Goal: Task Accomplishment & Management: Manage account settings

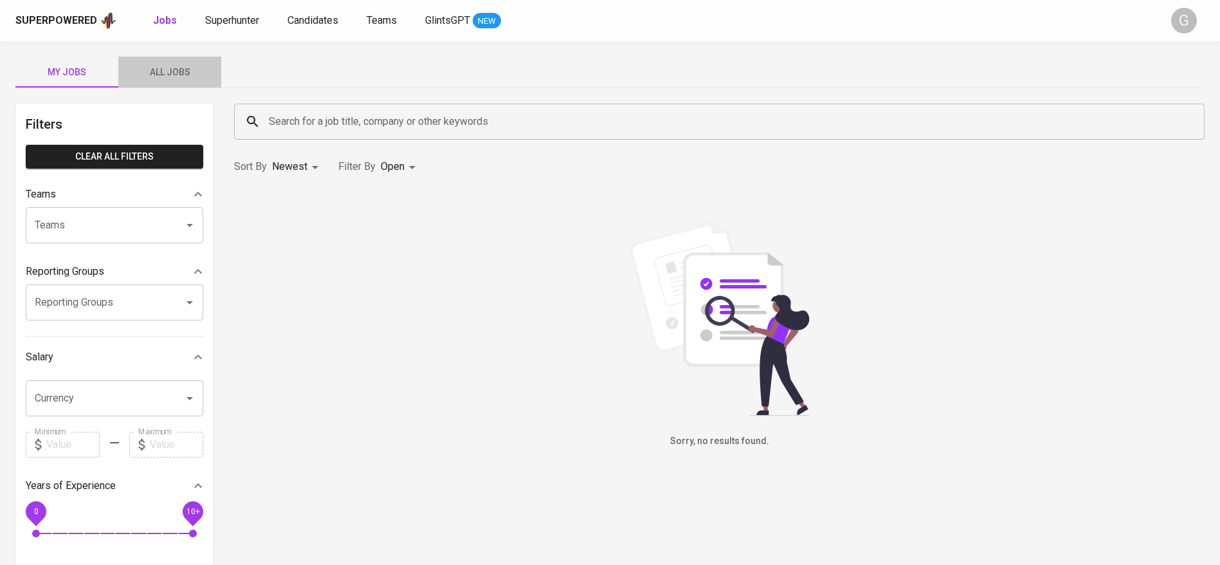
click at [168, 68] on span "All Jobs" at bounding box center [169, 72] width 87 height 16
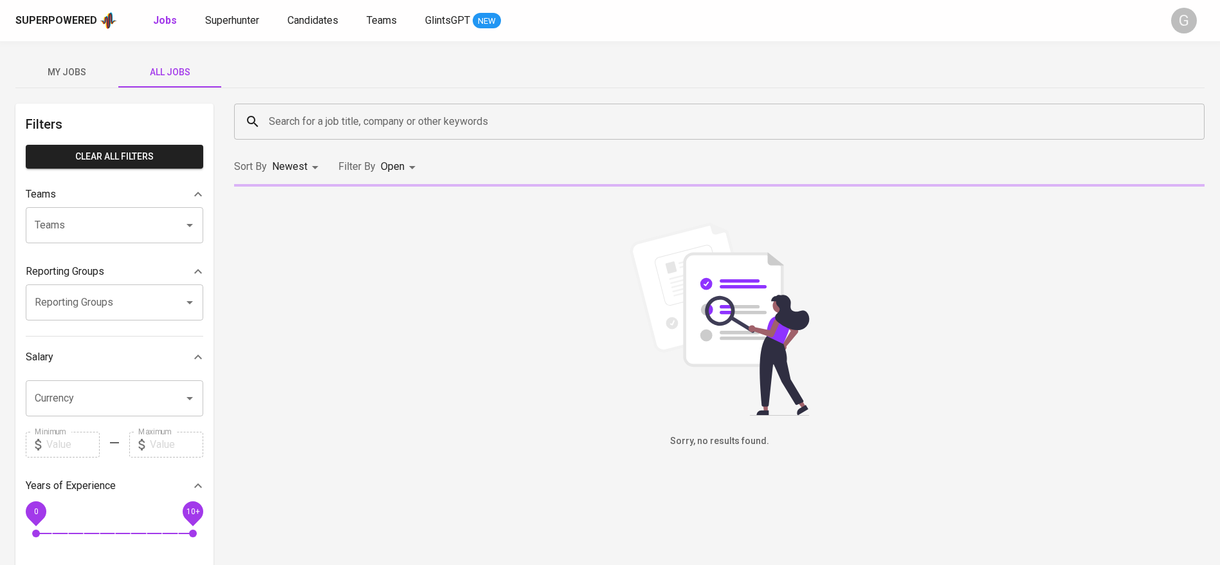
click at [351, 130] on input "Search for a job title, company or other keywords" at bounding box center [723, 121] width 914 height 24
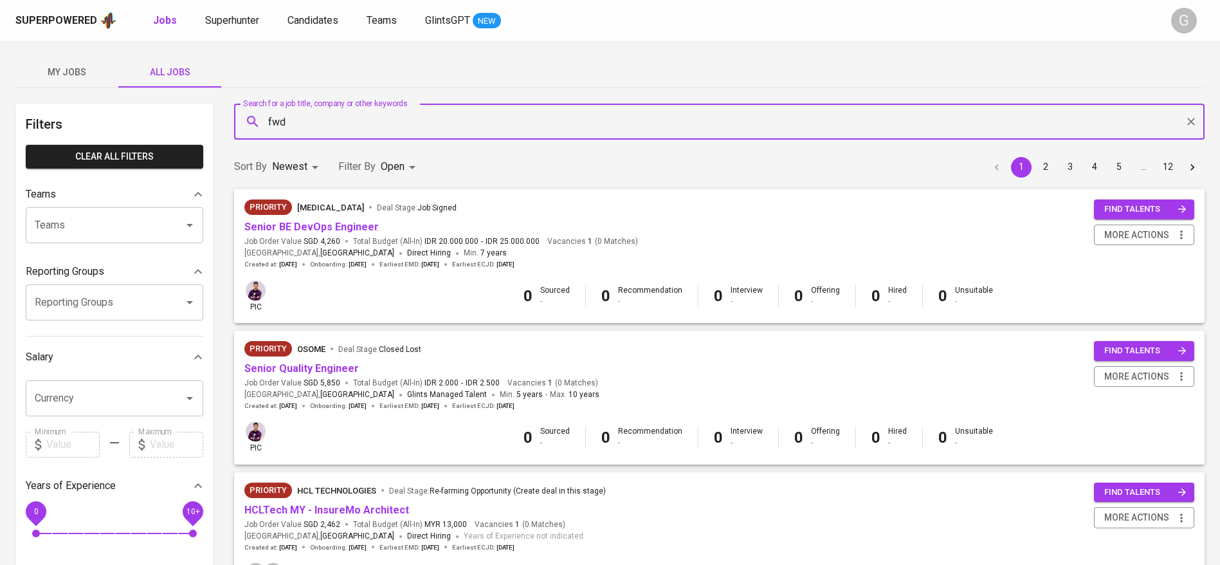
type input "fwd"
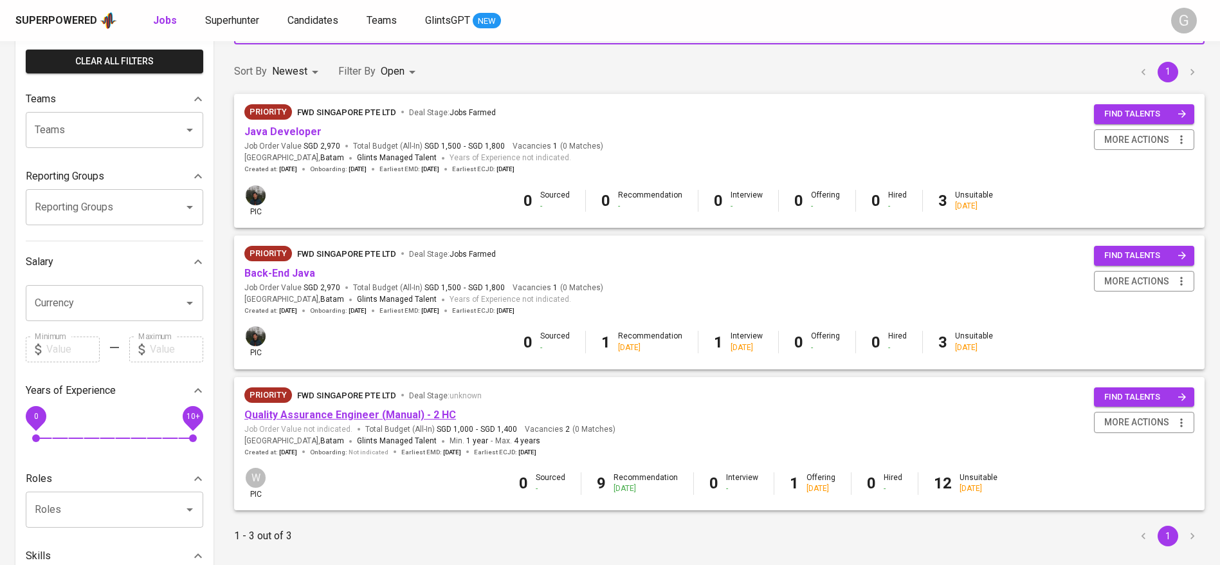
scroll to position [97, 0]
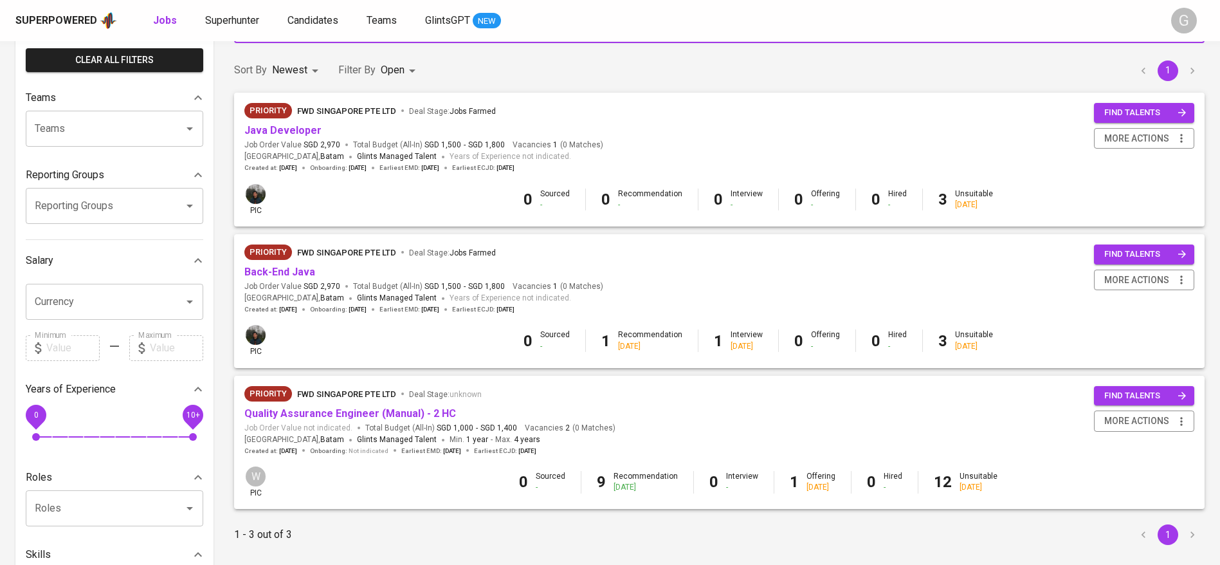
click at [407, 421] on span "Quality Assurance Engineer (Manual) - 2 HC" at bounding box center [350, 414] width 212 height 15
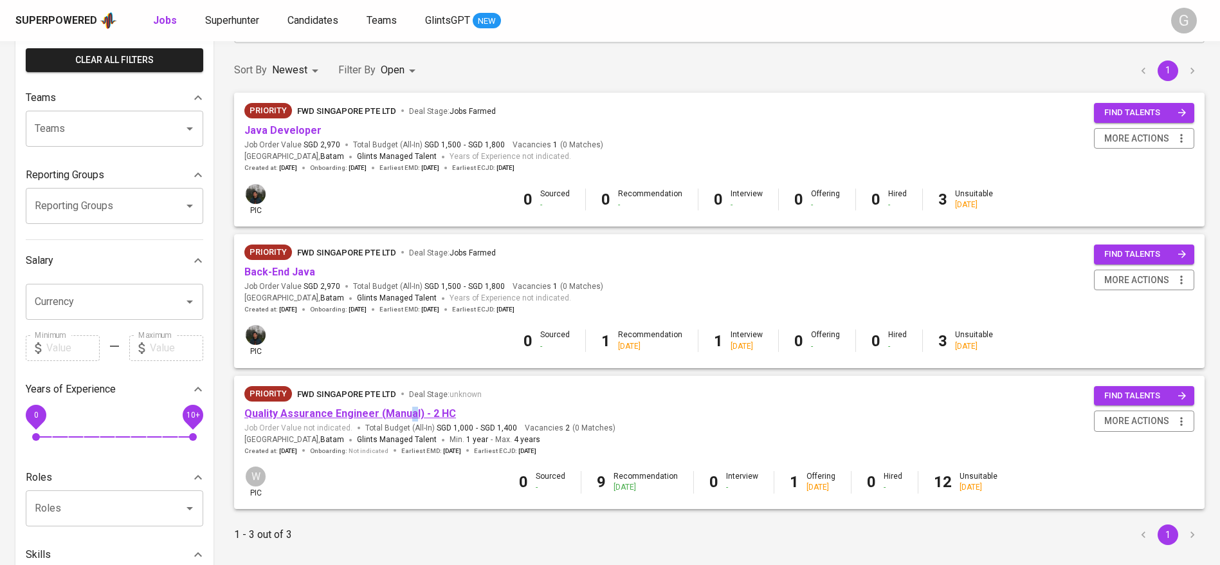
click at [414, 414] on link "Quality Assurance Engineer (Manual) - 2 HC" at bounding box center [350, 413] width 212 height 12
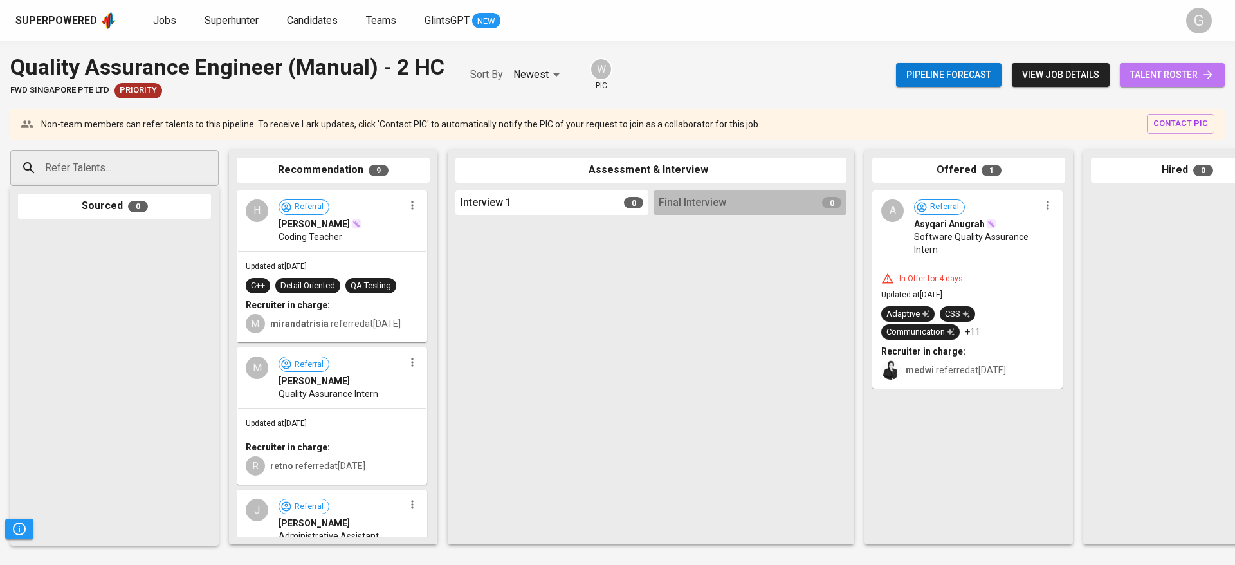
click at [1162, 86] on link "talent roster" at bounding box center [1172, 75] width 105 height 24
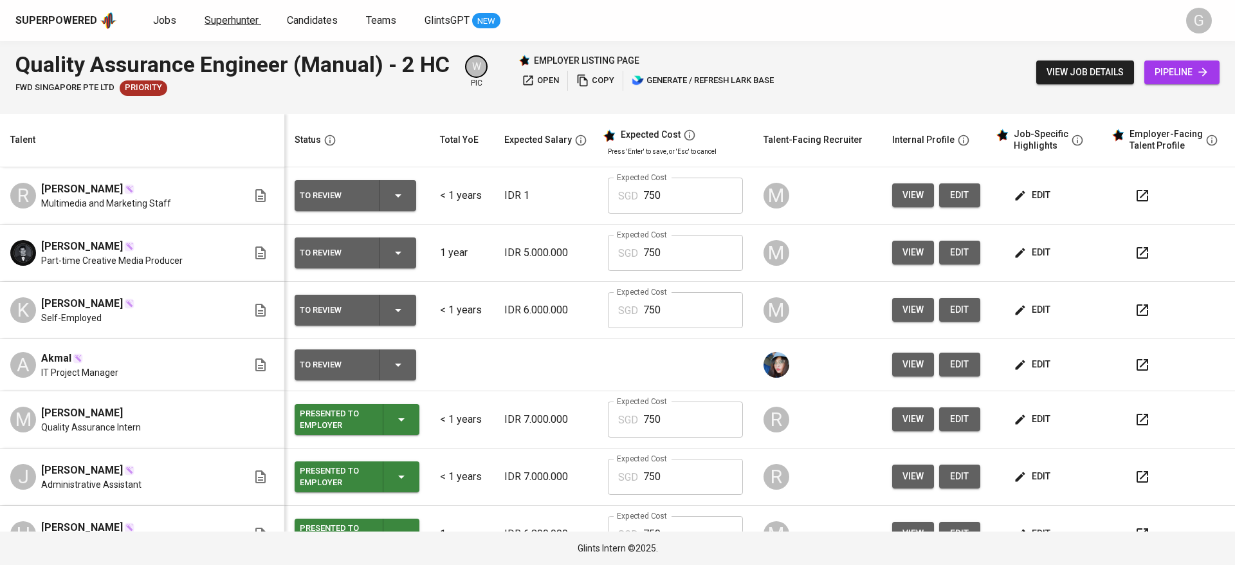
drag, startPoint x: 226, startPoint y: 28, endPoint x: 227, endPoint y: 21, distance: 7.2
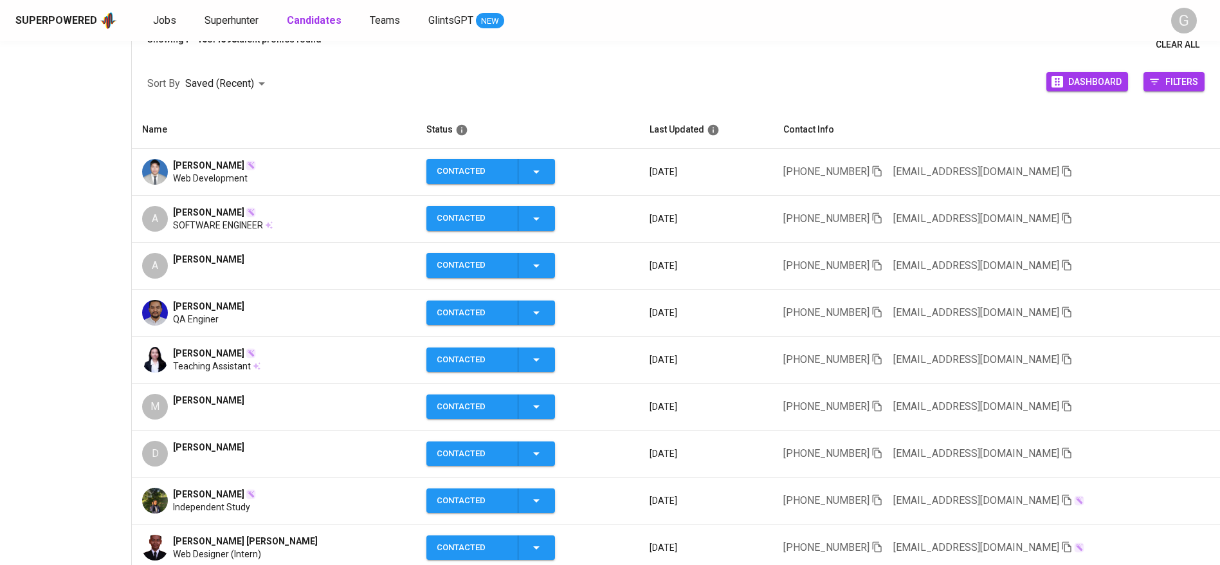
scroll to position [193, 0]
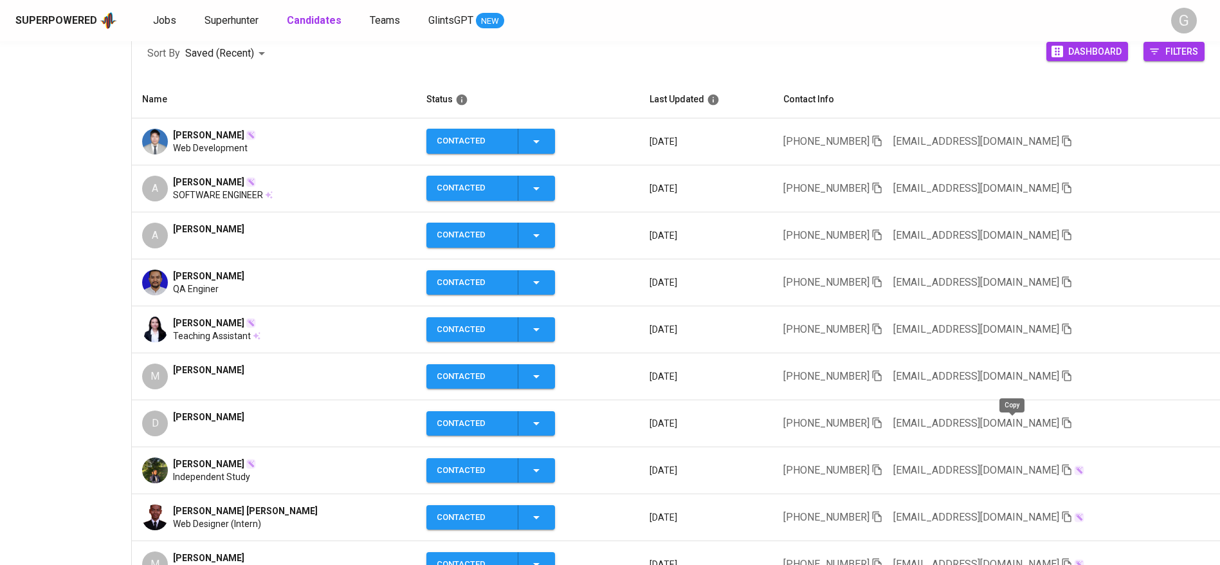
click at [1062, 424] on icon "button" at bounding box center [1068, 423] width 12 height 12
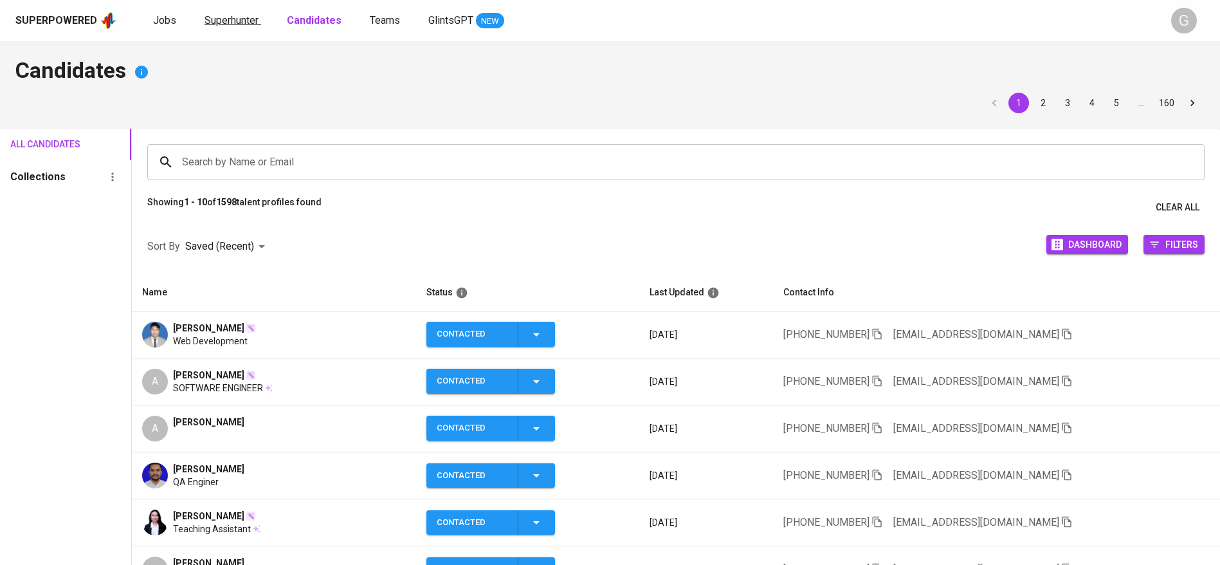
click at [244, 21] on span "Superhunter" at bounding box center [232, 20] width 54 height 12
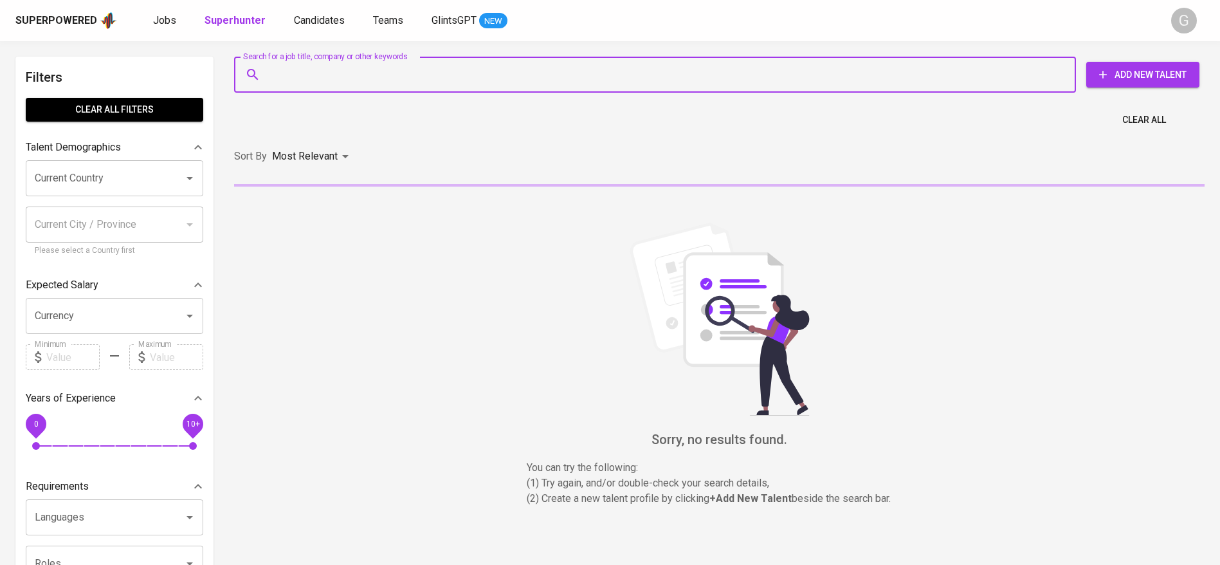
click at [296, 81] on input "Search for a job title, company or other keywords" at bounding box center [659, 74] width 786 height 24
paste input "firmankj02@gmail.com"
type input "firmankj02@gmail.com"
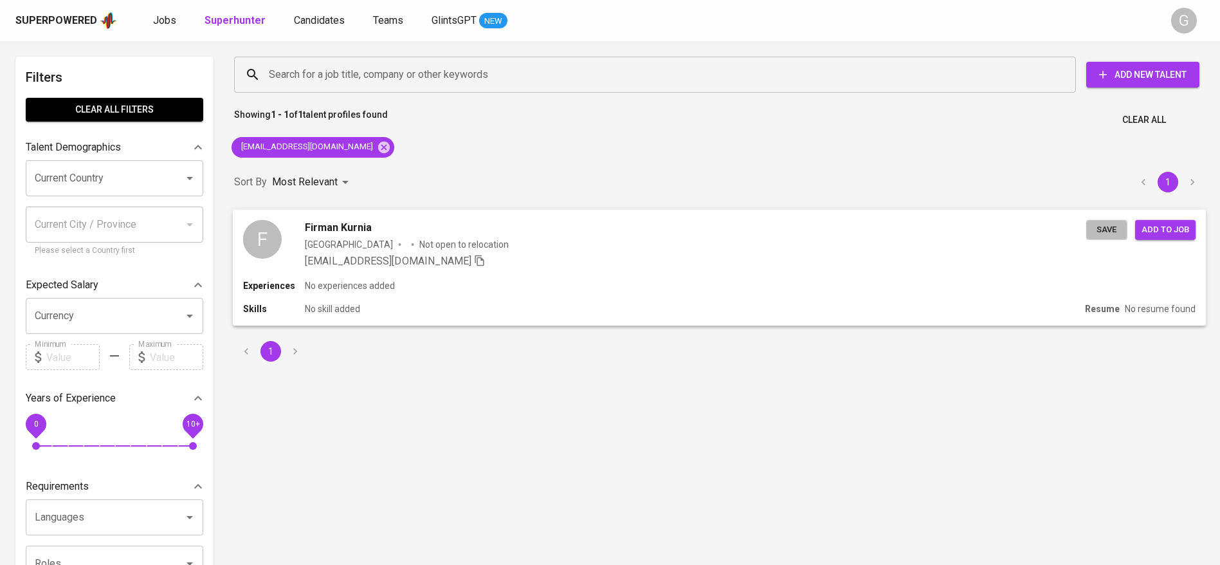
click at [1105, 235] on span "Save" at bounding box center [1107, 229] width 28 height 15
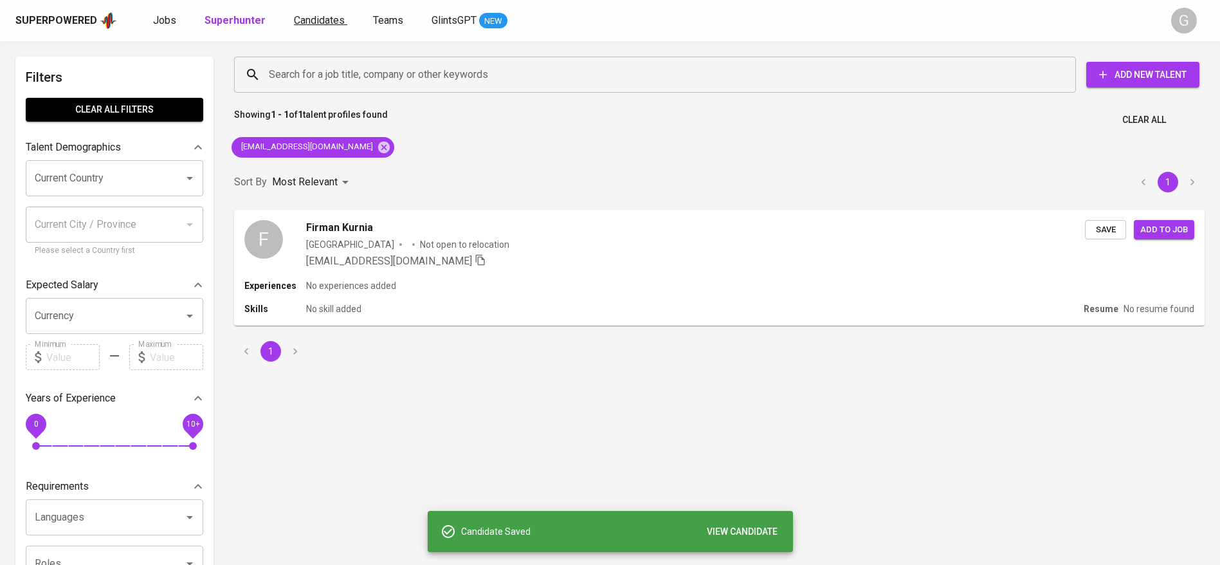
click at [319, 24] on span "Candidates" at bounding box center [319, 20] width 51 height 12
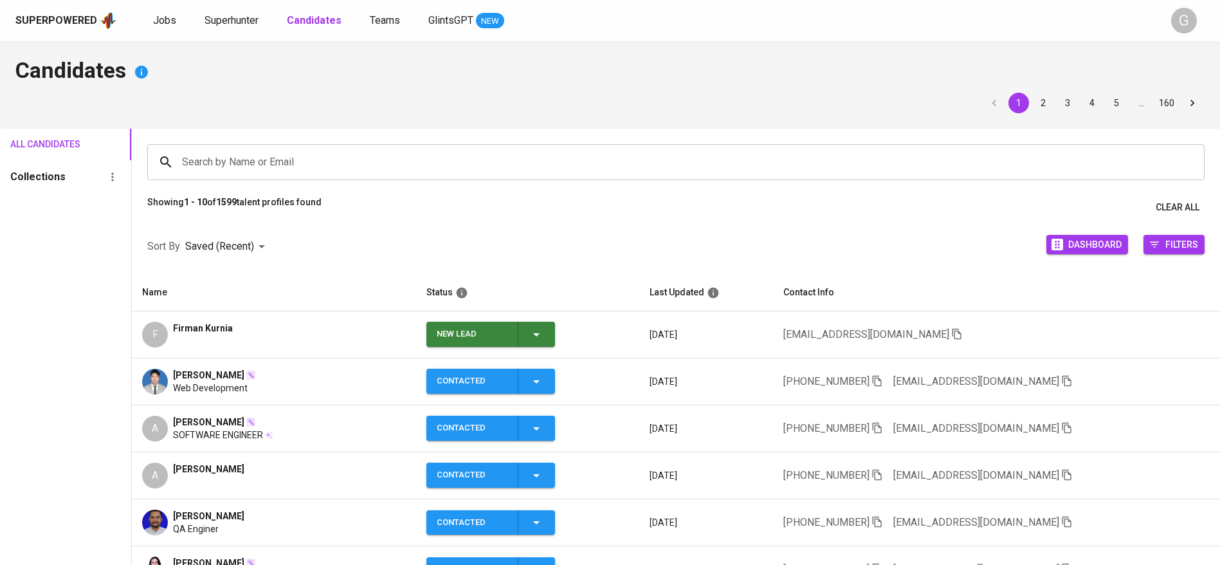
click at [533, 333] on icon "button" at bounding box center [536, 334] width 6 height 3
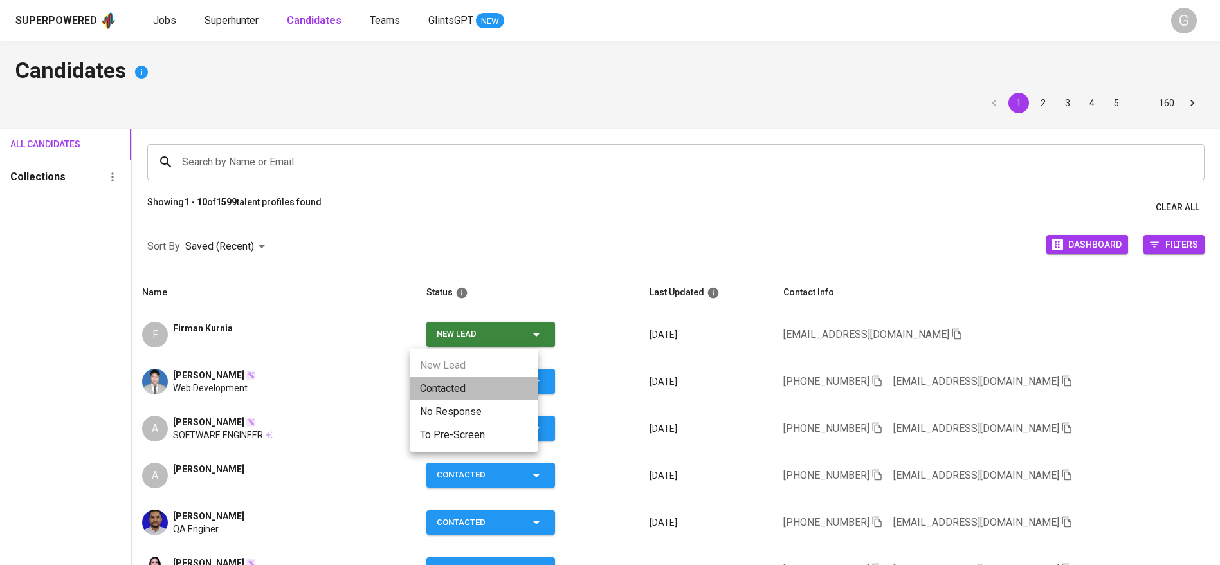
click at [506, 388] on li "Contacted" at bounding box center [474, 388] width 129 height 23
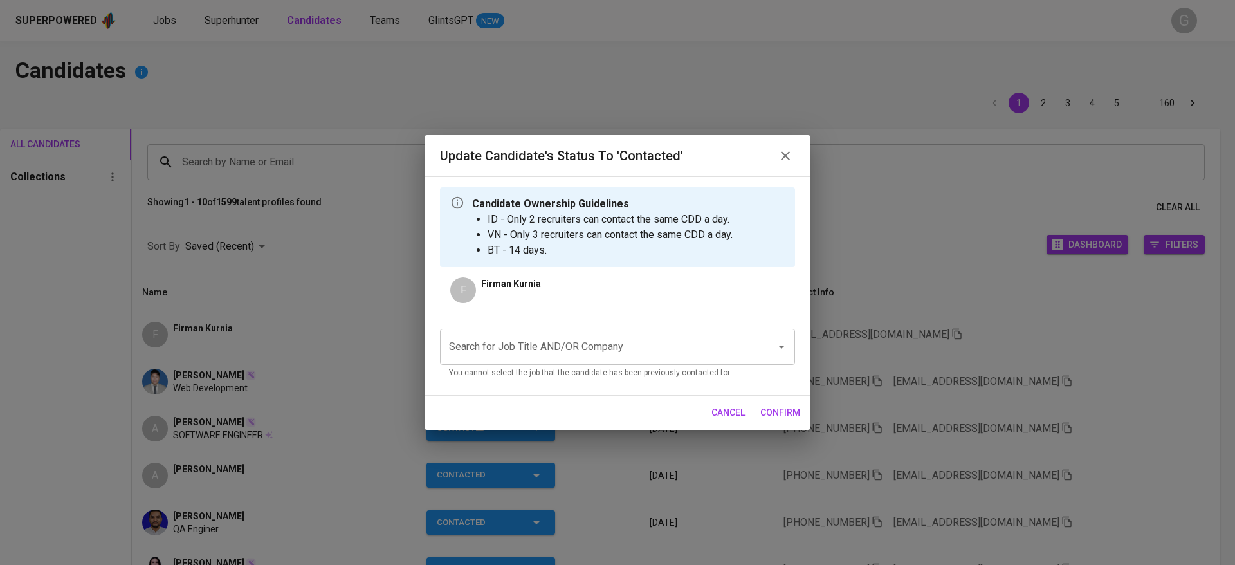
click at [563, 344] on input "Search for Job Title AND/OR Company" at bounding box center [600, 347] width 308 height 24
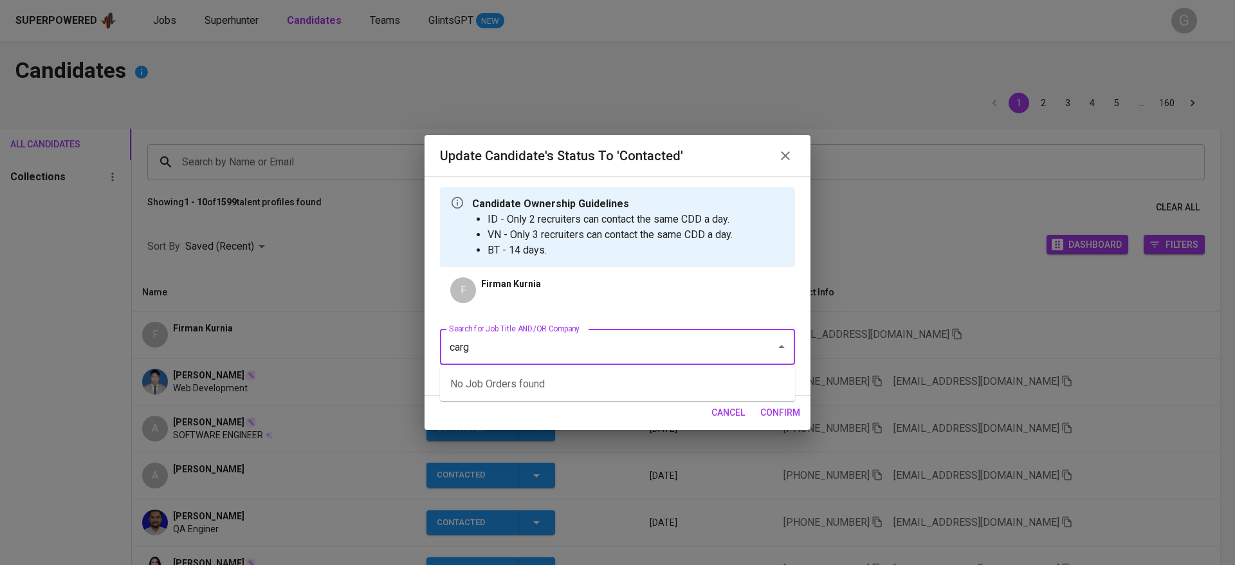
type input "cargo"
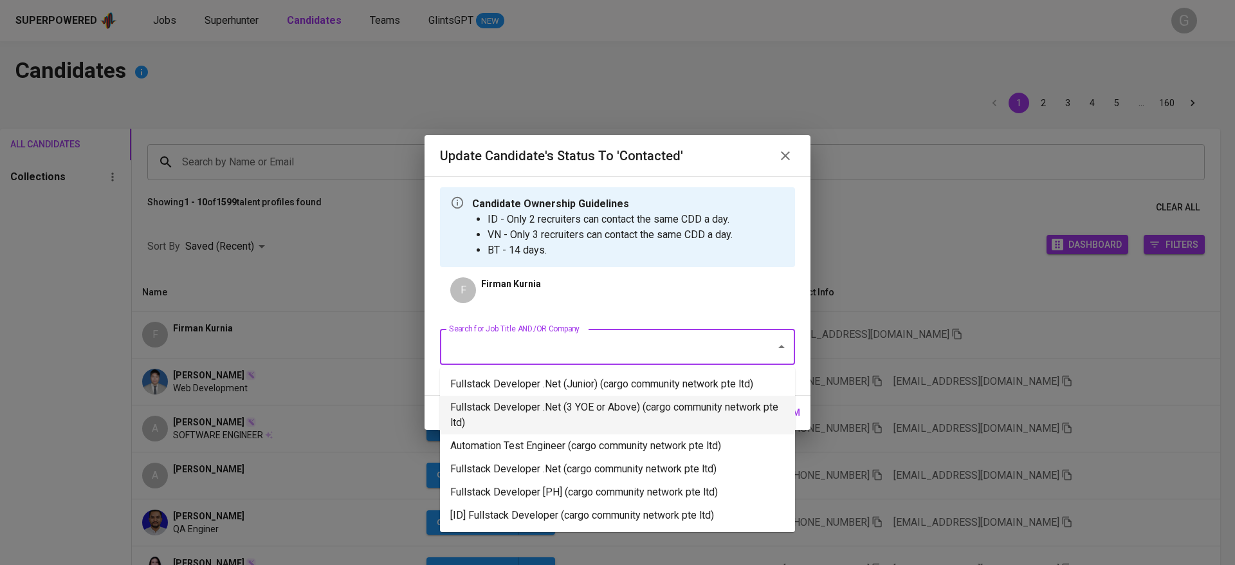
click at [560, 409] on li "Fullstack Developer .Net (3 YOE or Above) (cargo community network pte ltd)" at bounding box center [617, 415] width 355 height 39
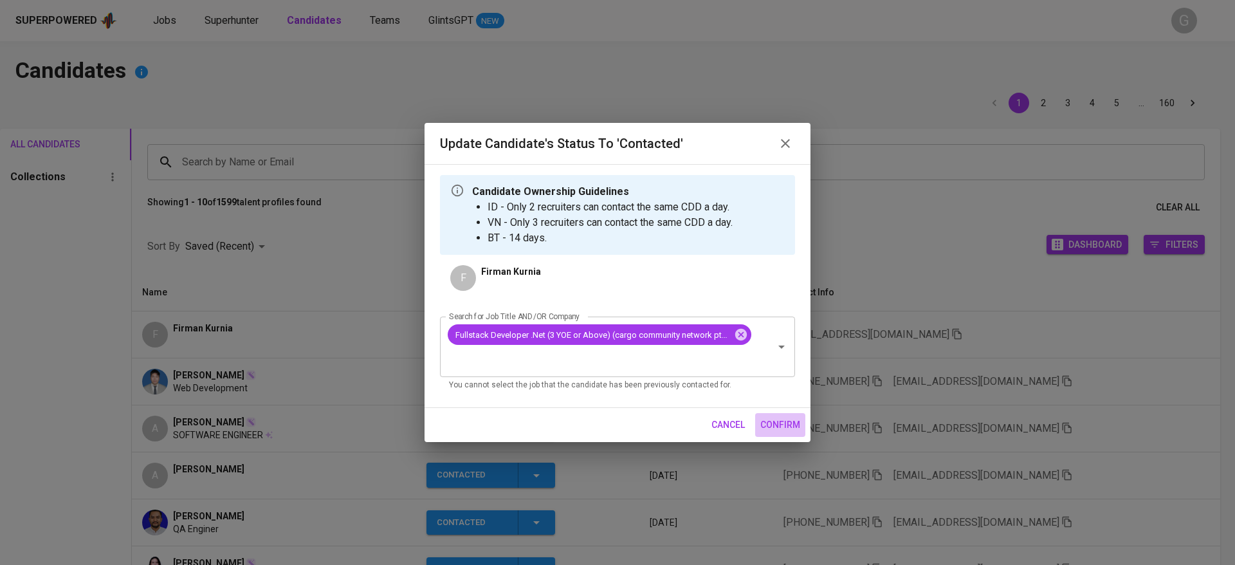
click at [782, 423] on span "confirm" at bounding box center [780, 425] width 40 height 16
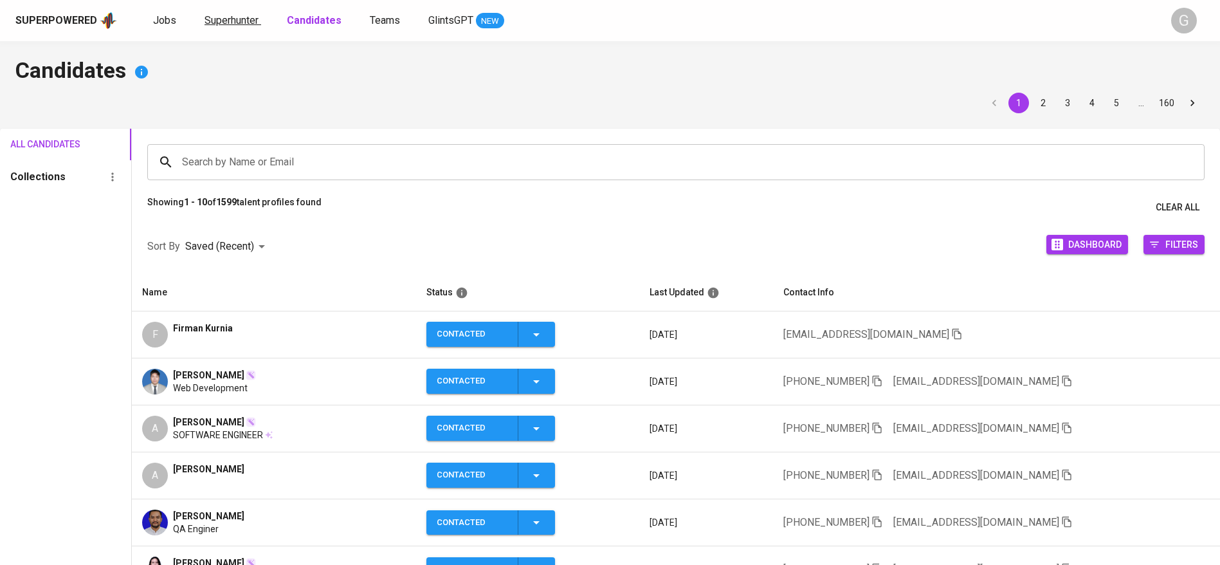
click at [257, 15] on span "Superhunter" at bounding box center [232, 20] width 54 height 12
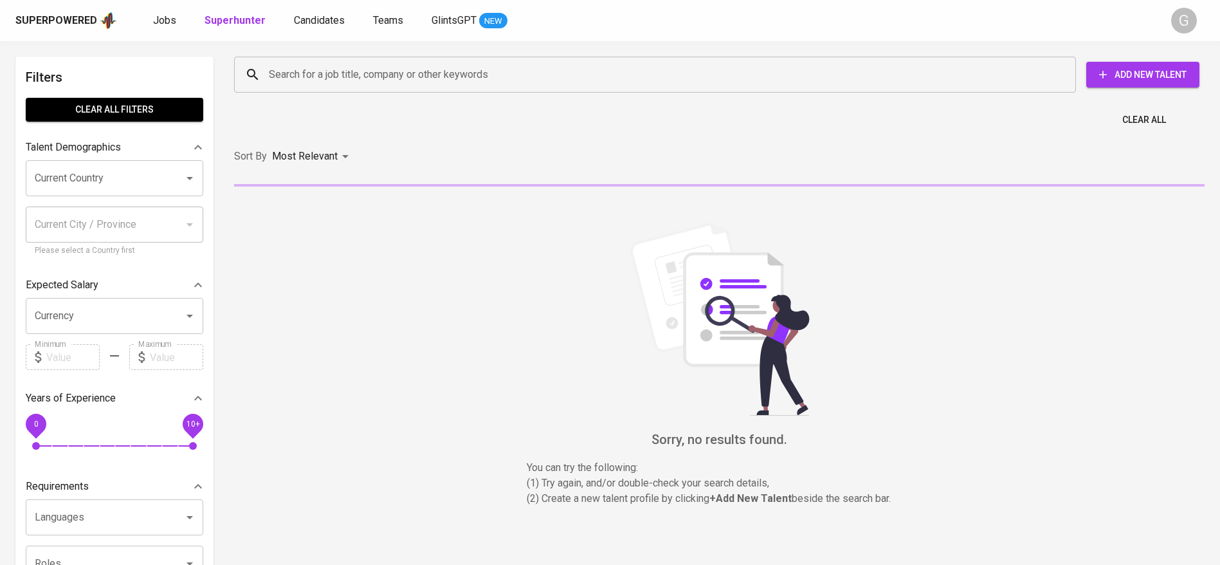
click at [347, 91] on div "Search for a job title, company or other keywords" at bounding box center [655, 75] width 842 height 36
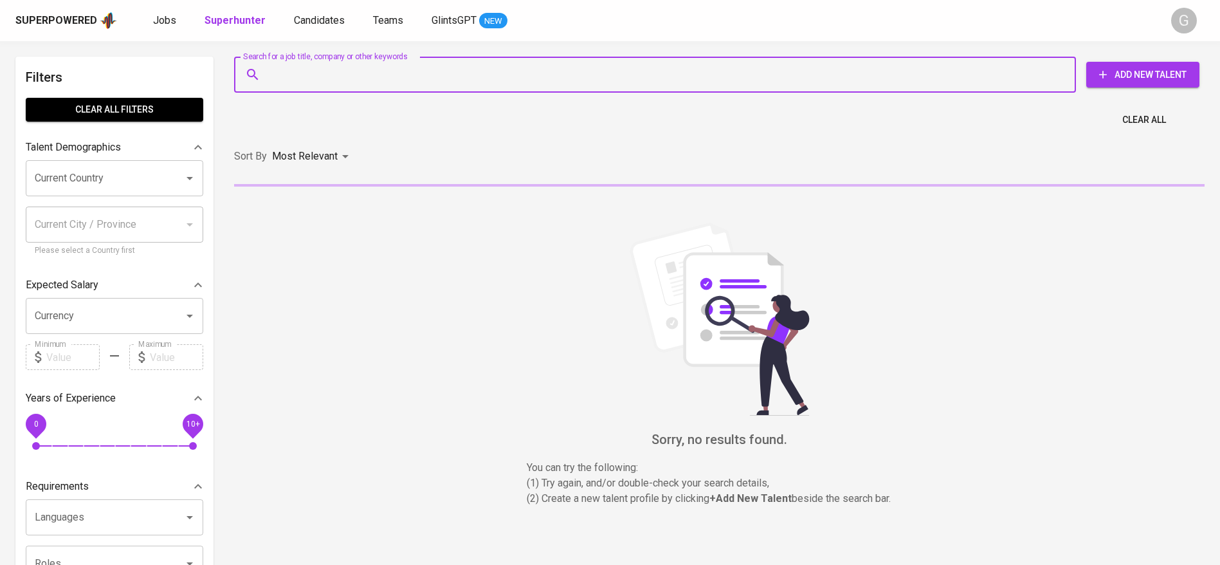
paste input "hakimnubi404@gmail.com"
type input "hakimnubi404@gmail.com"
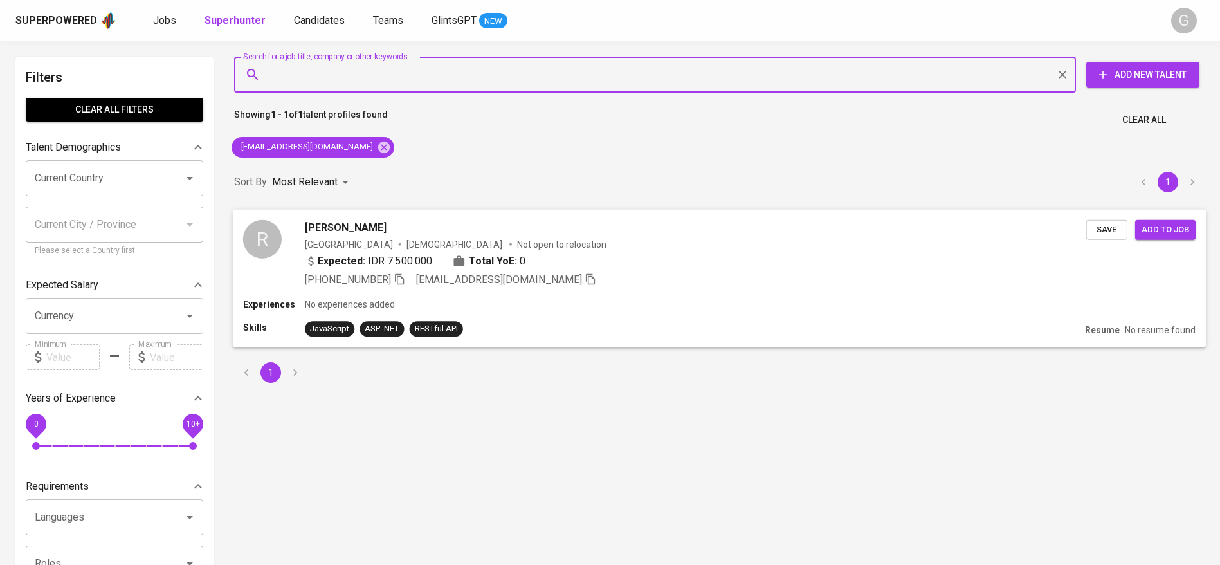
click at [1113, 237] on span "Save" at bounding box center [1107, 229] width 28 height 15
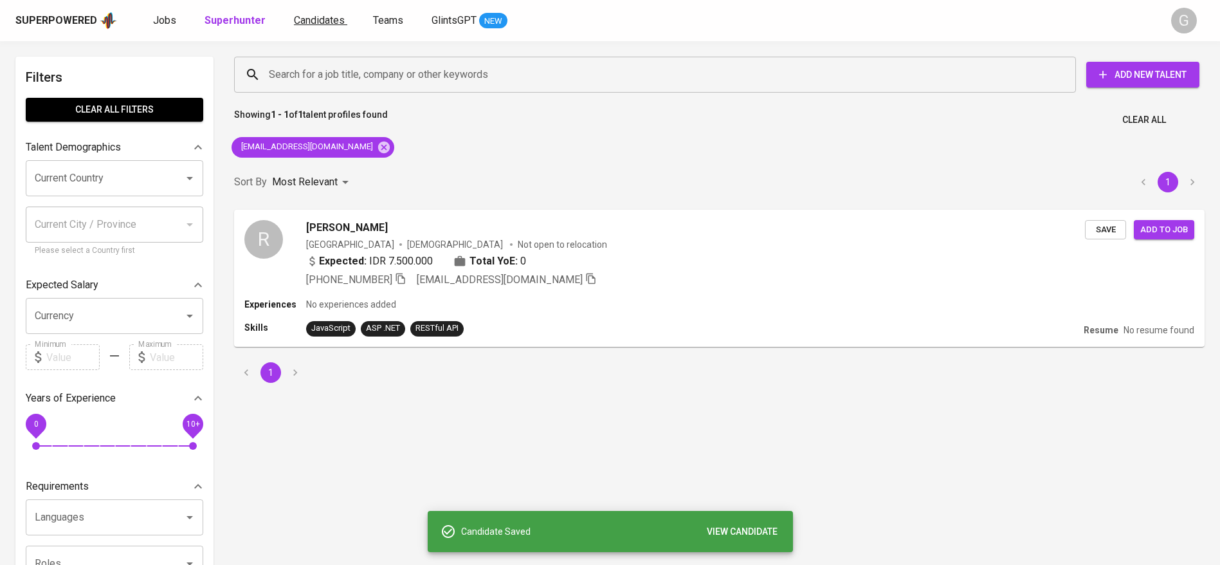
click at [311, 15] on span "Candidates" at bounding box center [319, 20] width 51 height 12
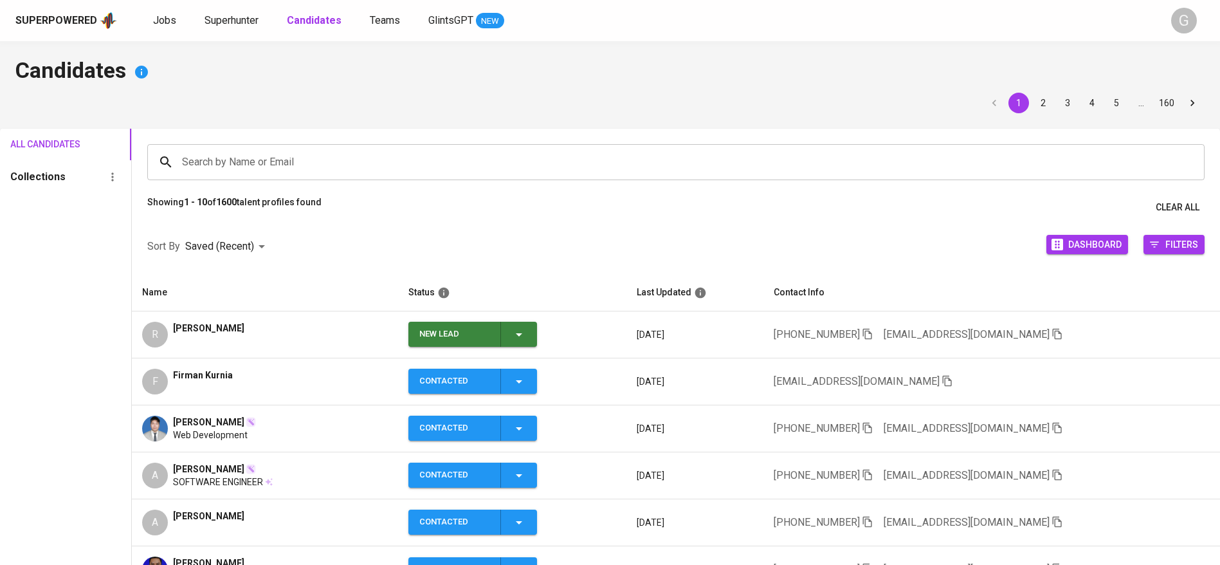
click at [514, 333] on icon "button" at bounding box center [518, 334] width 15 height 15
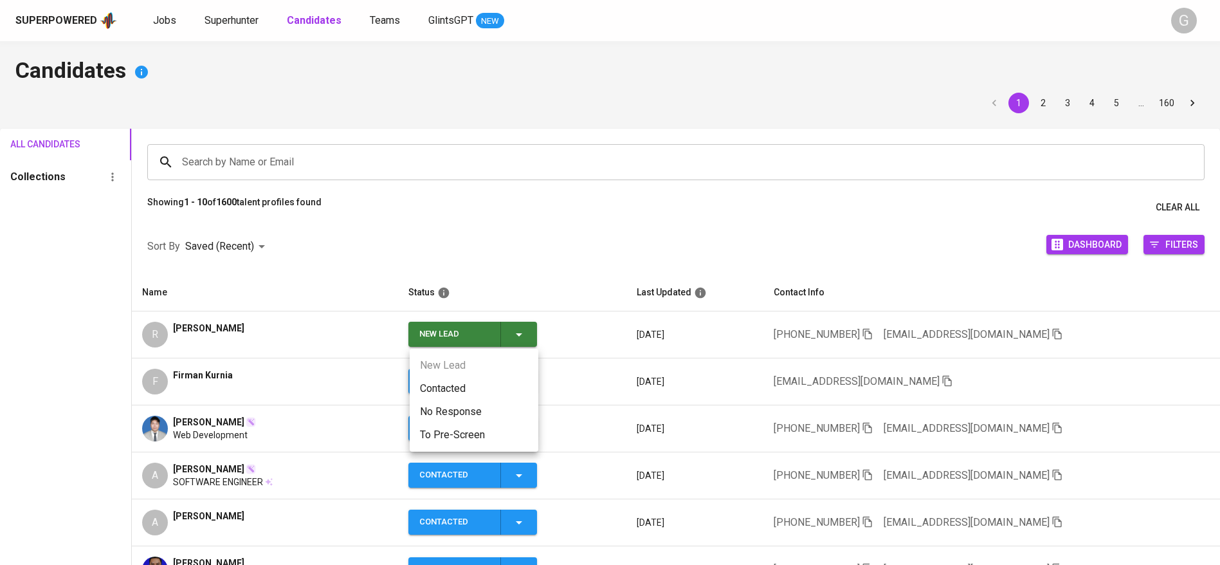
click at [490, 384] on li "Contacted" at bounding box center [474, 388] width 129 height 23
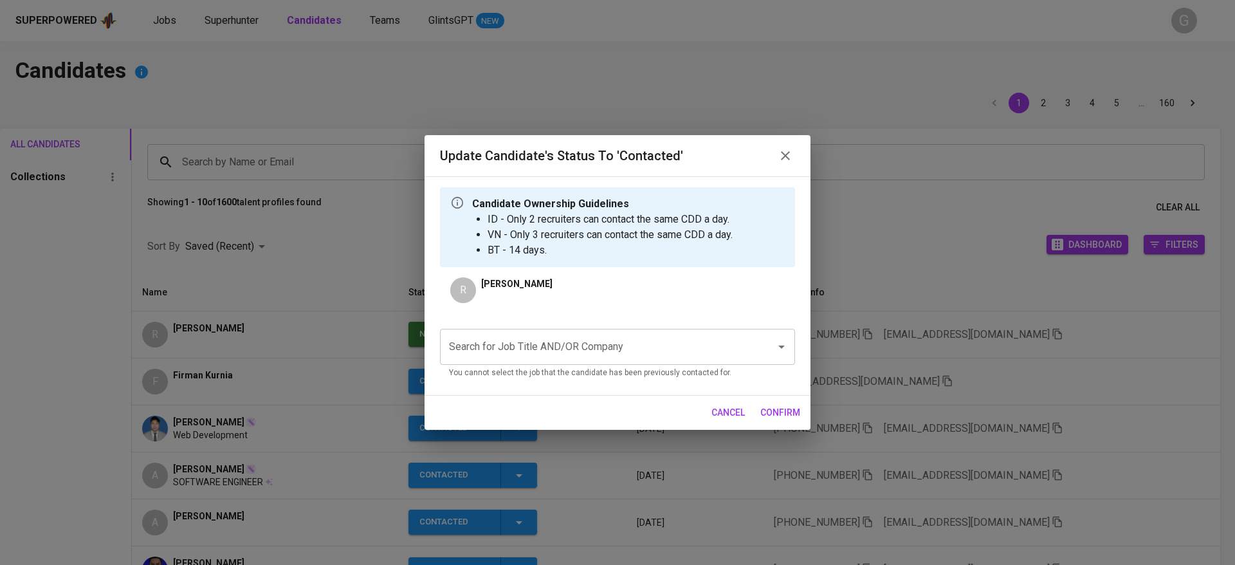
click at [607, 340] on input "Search for Job Title AND/OR Company" at bounding box center [600, 347] width 308 height 24
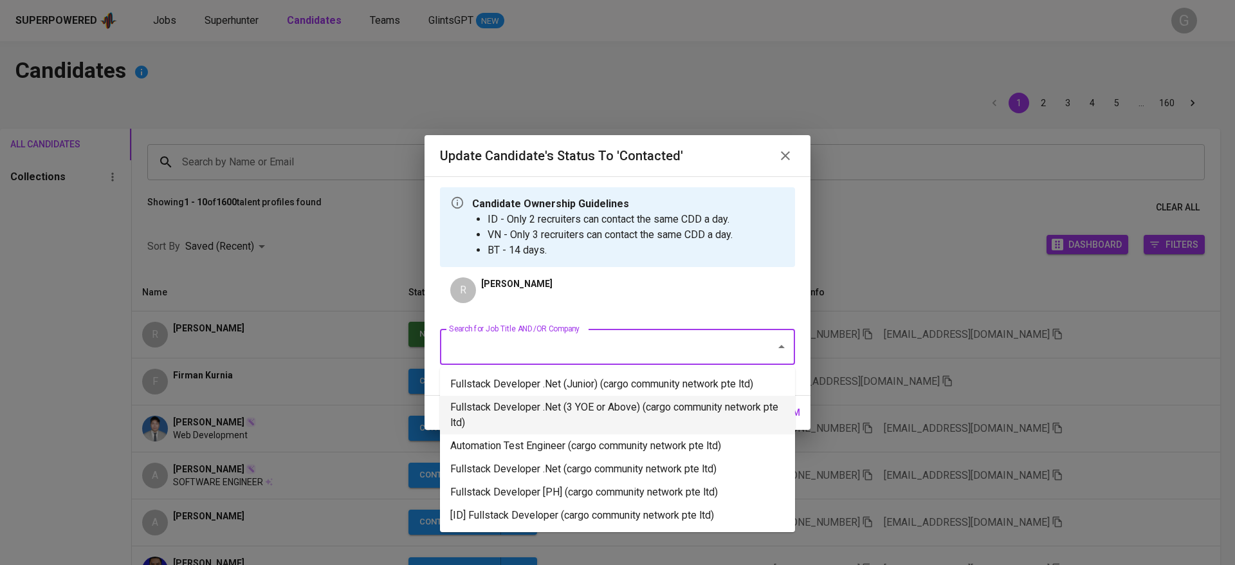
click at [594, 415] on li "Fullstack Developer .Net (3 YOE or Above) (cargo community network pte ltd)" at bounding box center [617, 415] width 355 height 39
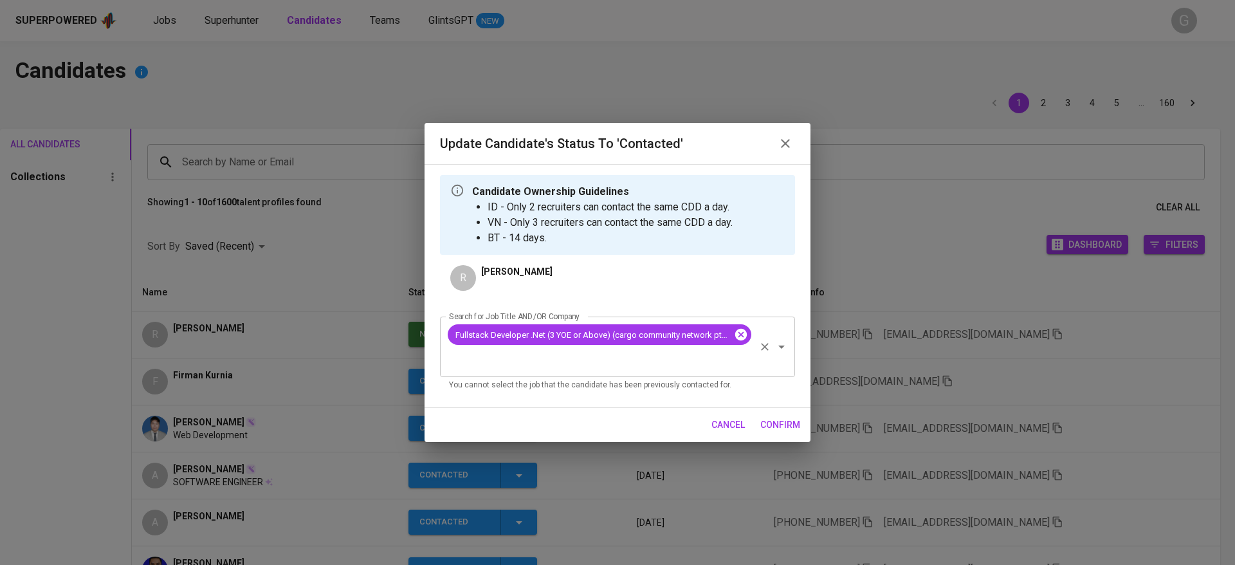
click at [742, 333] on icon at bounding box center [741, 335] width 12 height 12
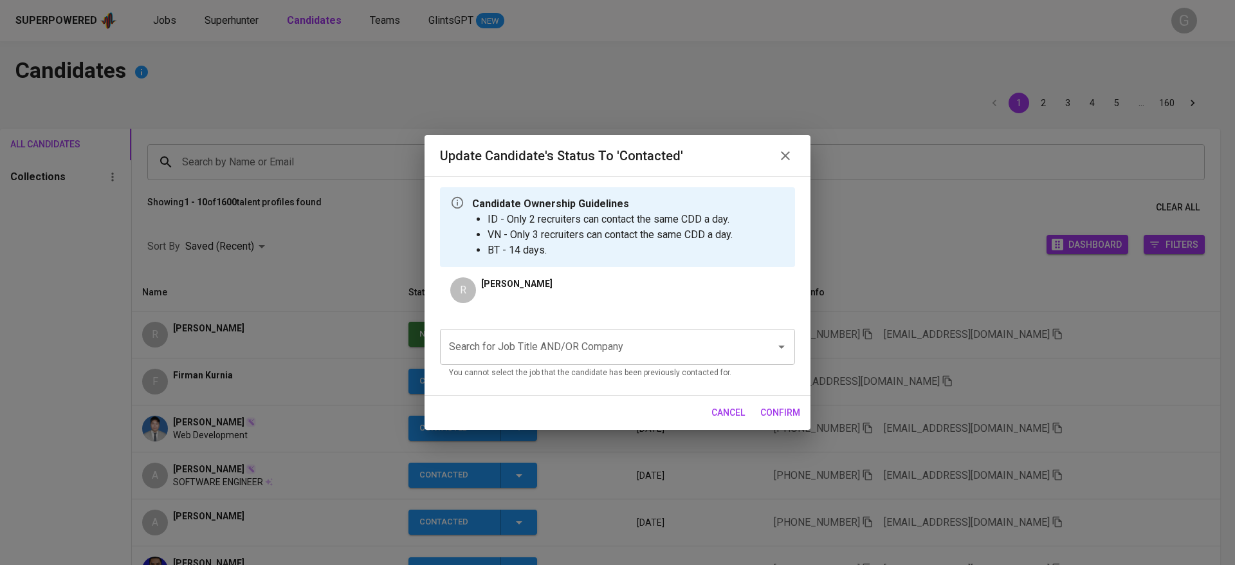
click at [505, 338] on input "Search for Job Title AND/OR Company" at bounding box center [600, 347] width 308 height 24
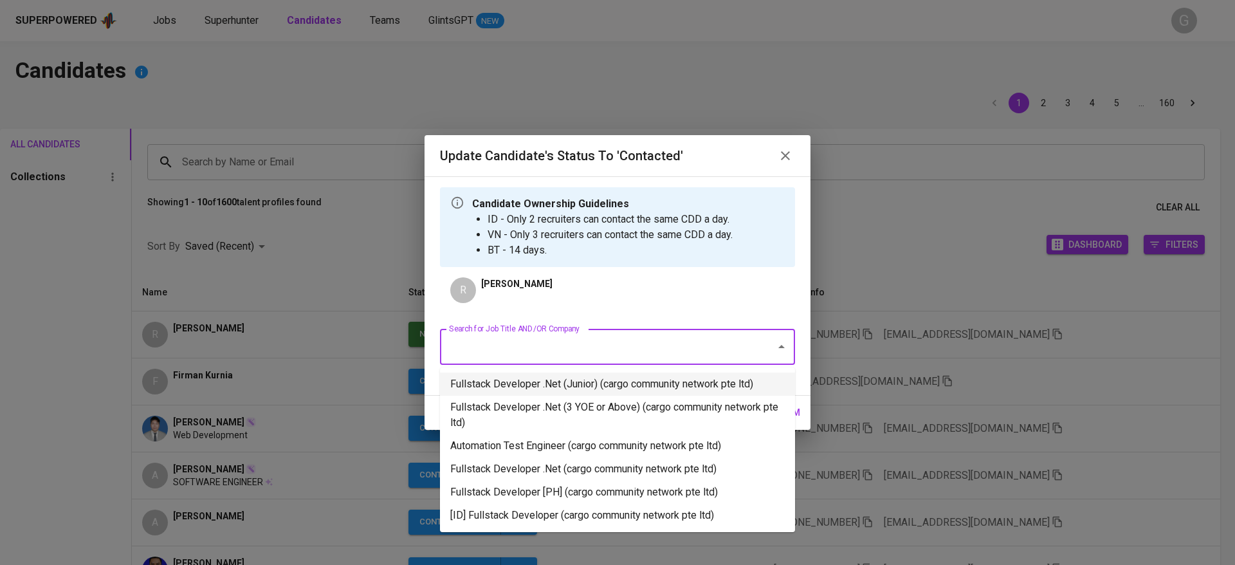
click at [517, 389] on li "Fullstack Developer .Net (Junior) (cargo community network pte ltd)" at bounding box center [617, 383] width 355 height 23
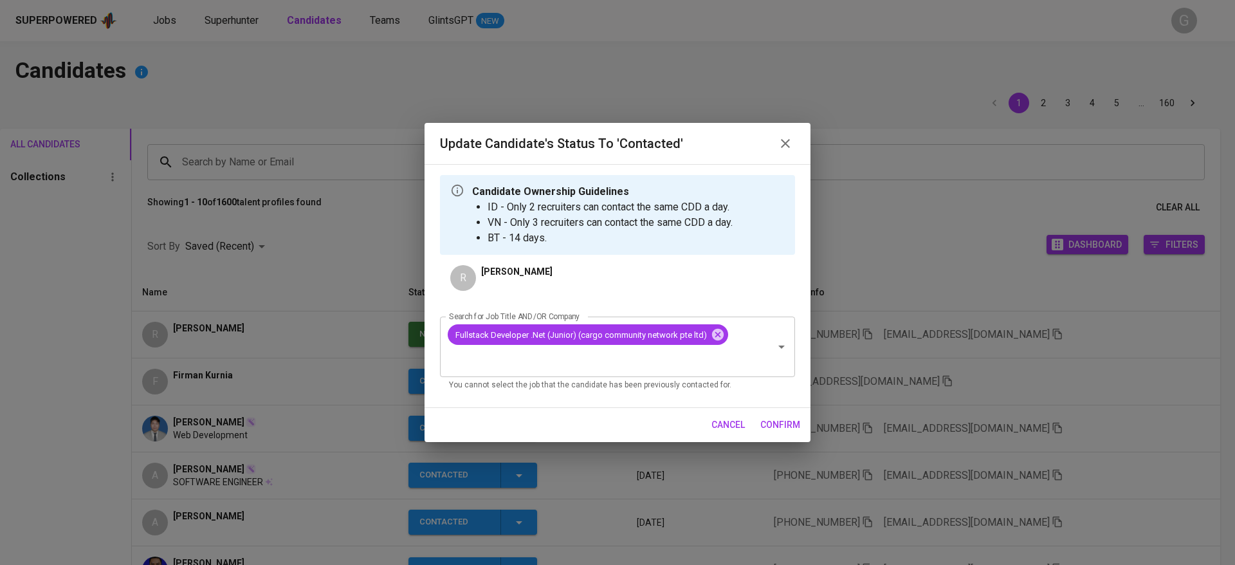
click at [794, 423] on span "confirm" at bounding box center [780, 425] width 40 height 16
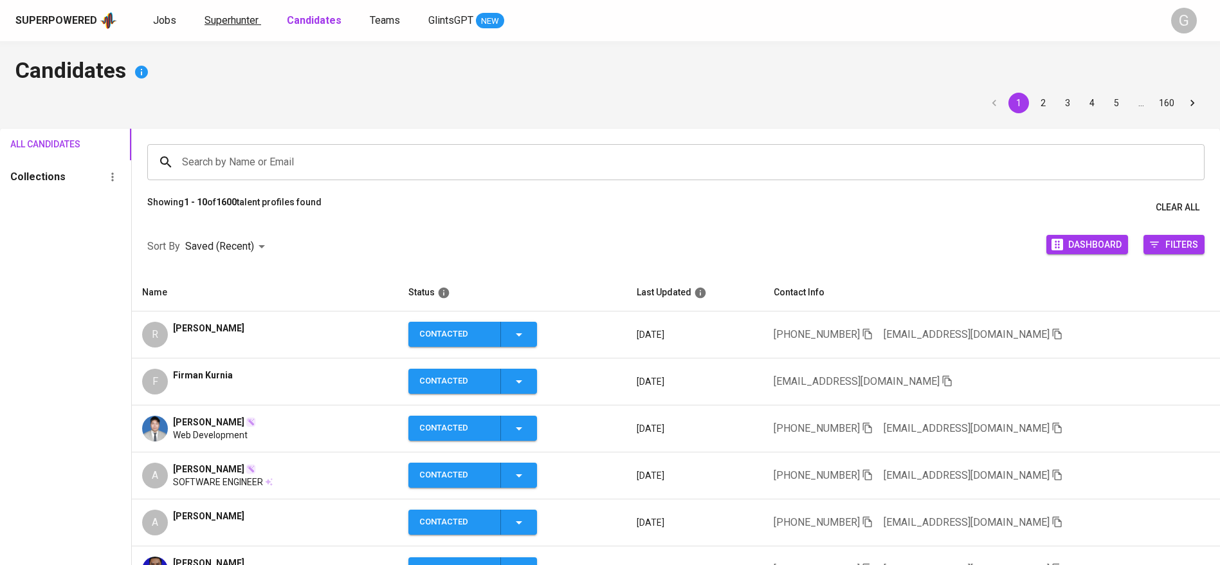
click at [237, 17] on span "Superhunter" at bounding box center [232, 20] width 54 height 12
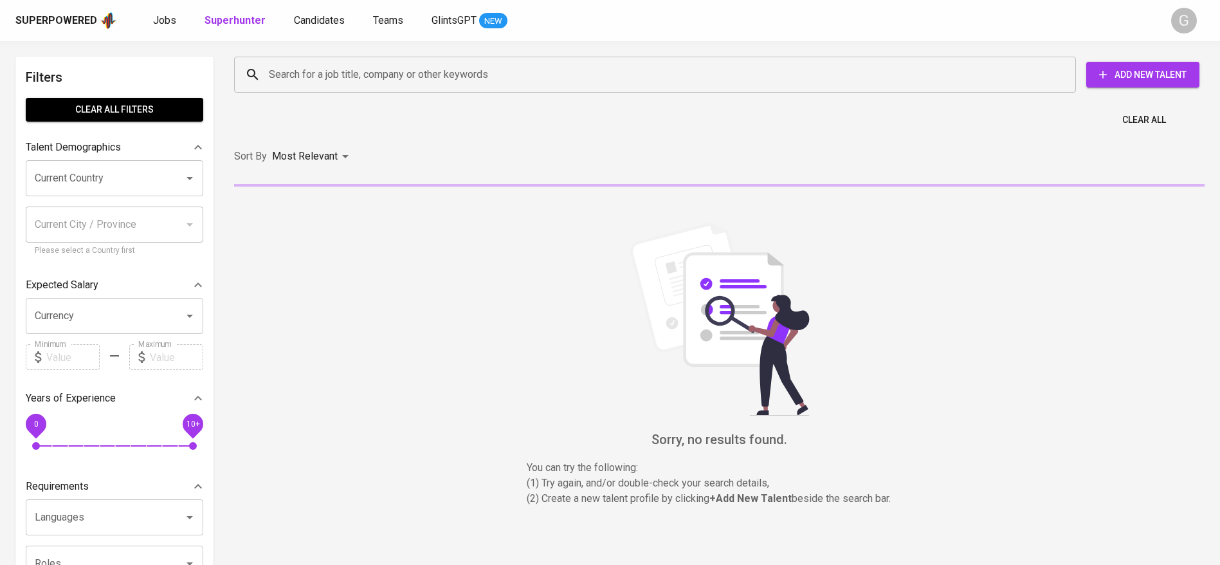
click at [338, 80] on input "Search for a job title, company or other keywords" at bounding box center [659, 74] width 786 height 24
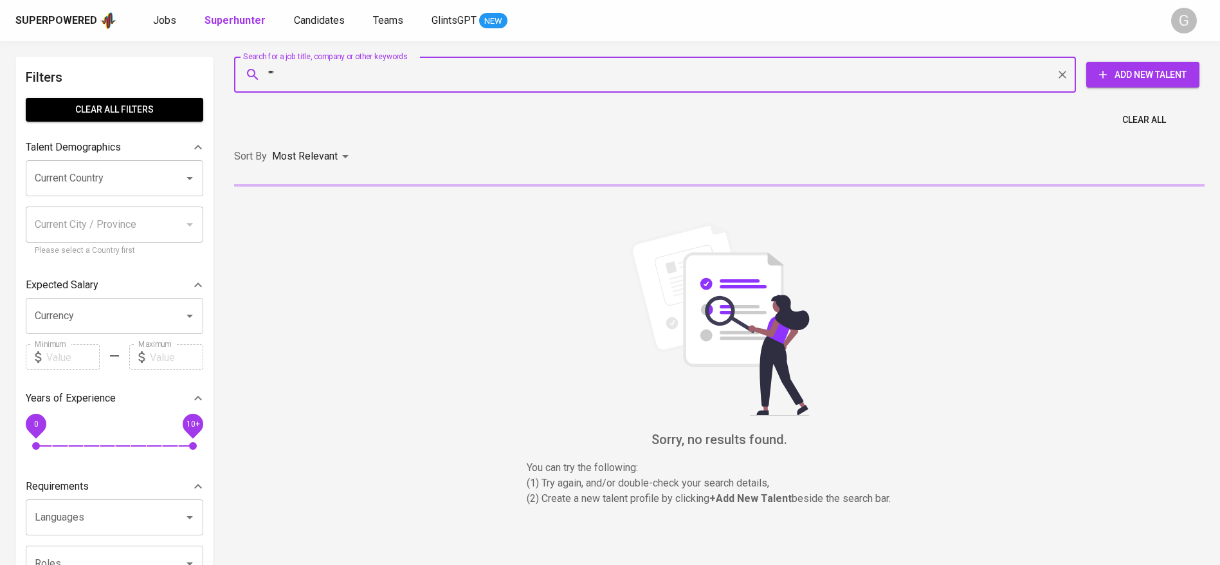
paste input "Rifqi Haviz Azhar"
type input ""Rifqi Haviz Azhar""
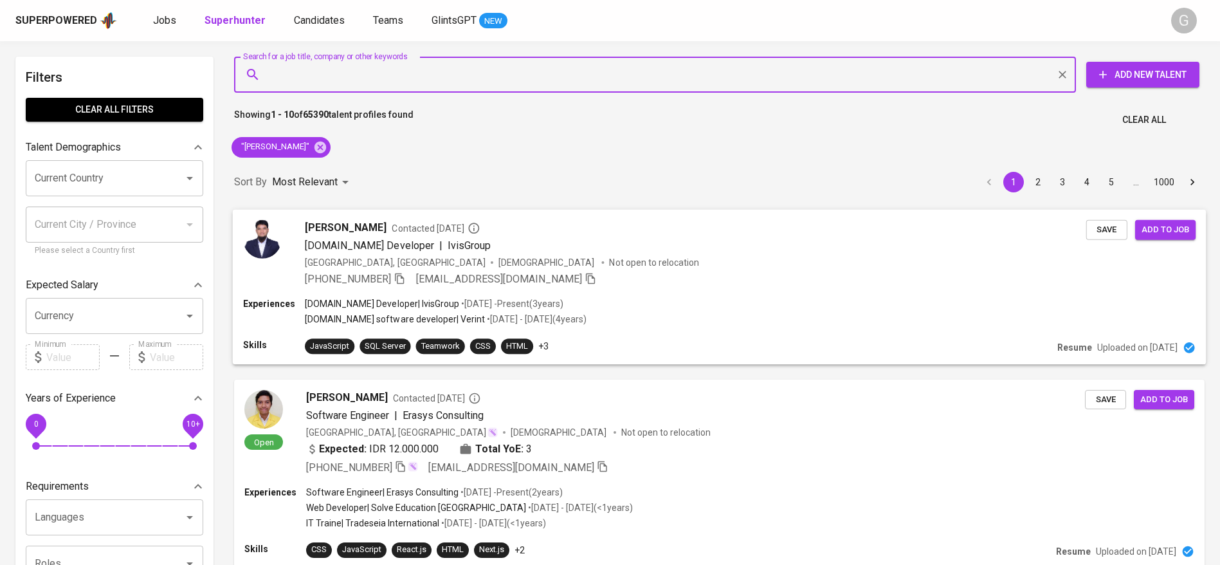
click at [729, 261] on div "Indonesia, Medan Male Not open to relocation" at bounding box center [696, 261] width 782 height 13
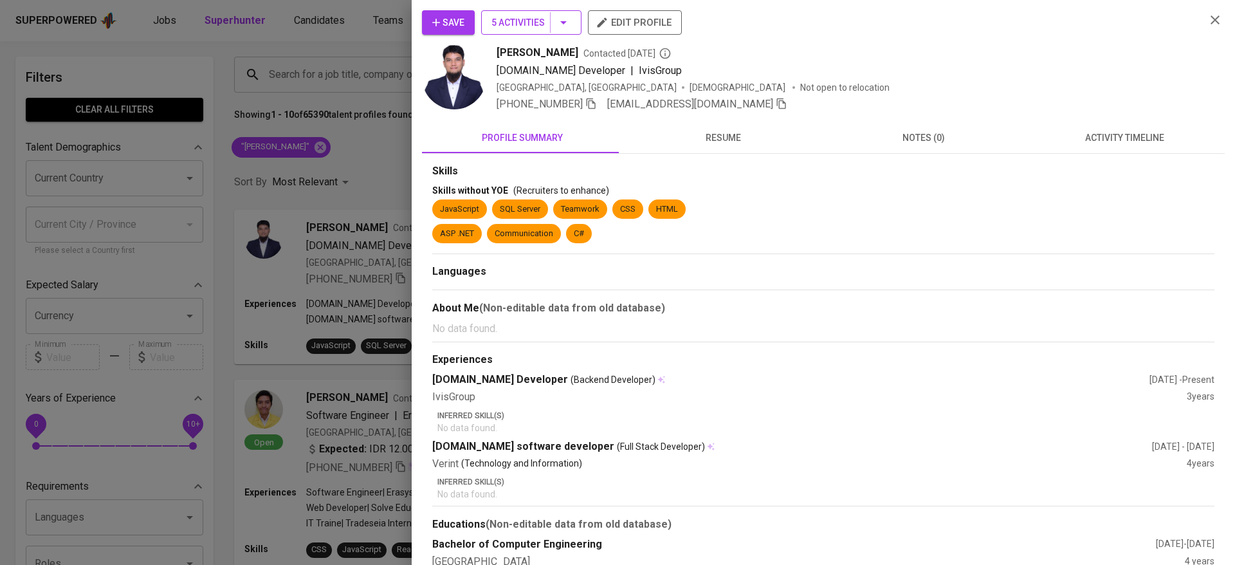
click at [524, 28] on span "5 Activities" at bounding box center [532, 23] width 80 height 16
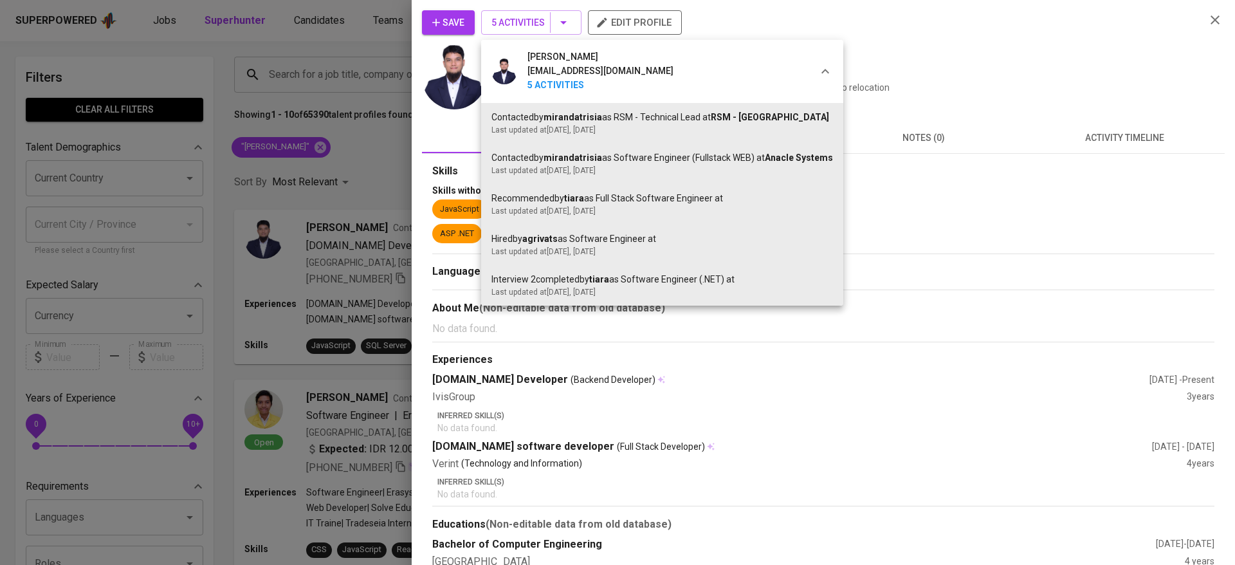
click at [988, 5] on div at bounding box center [617, 282] width 1235 height 565
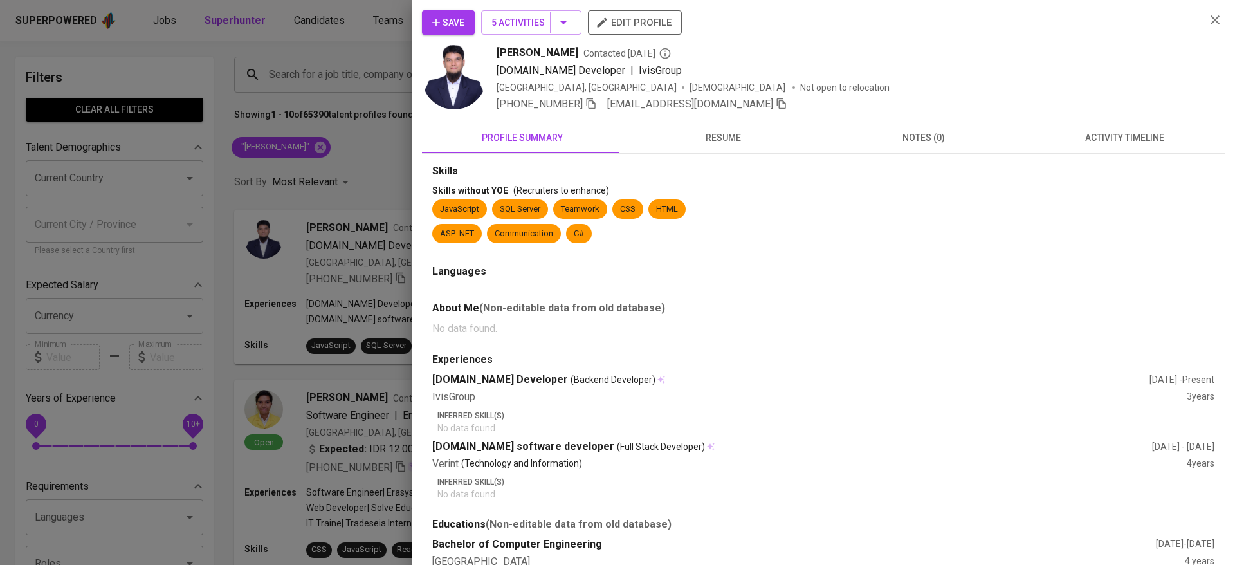
click at [306, 154] on div at bounding box center [617, 282] width 1235 height 565
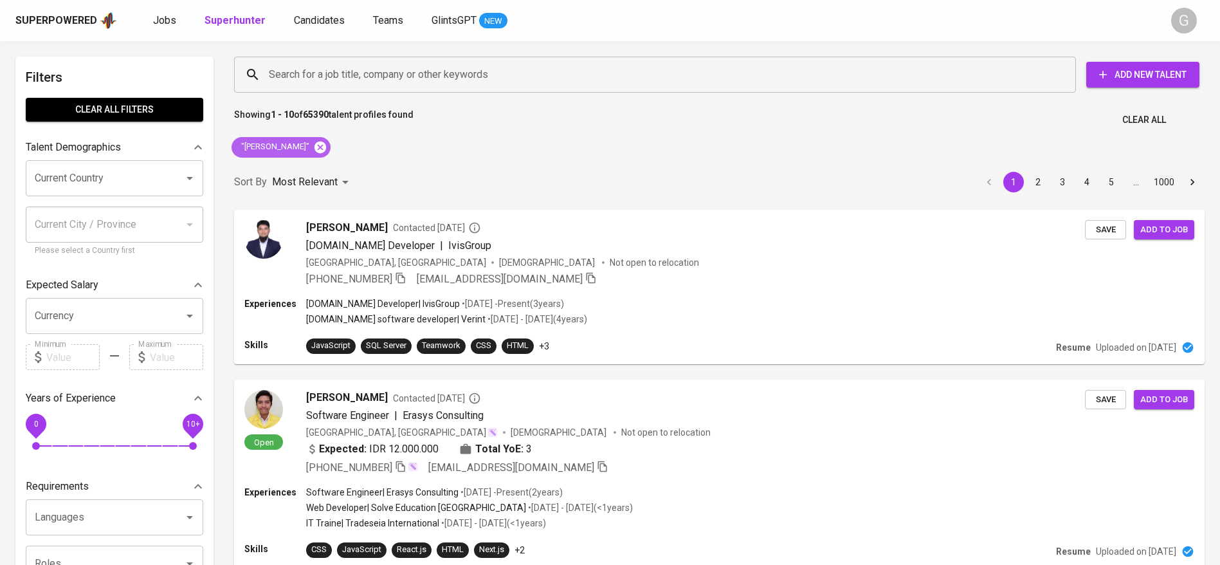
click at [320, 146] on icon at bounding box center [320, 147] width 14 height 14
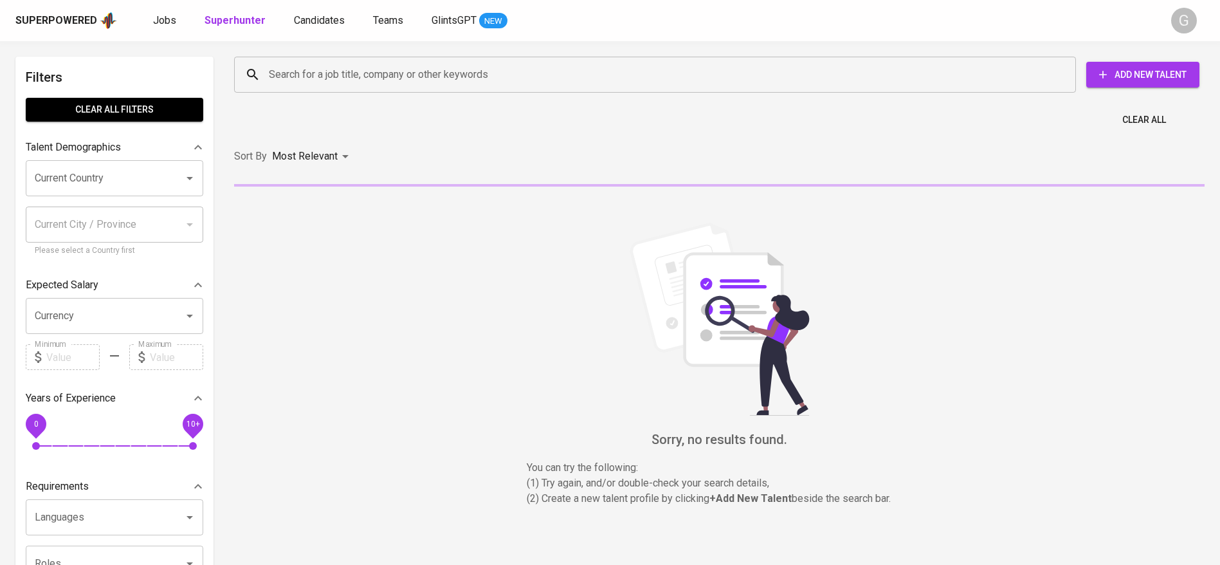
click at [255, 95] on div "Search for a job title, company or other keywords Search for a job title, compa…" at bounding box center [717, 74] width 971 height 41
click at [296, 68] on input "Search for a job title, company or other keywords" at bounding box center [659, 74] width 786 height 24
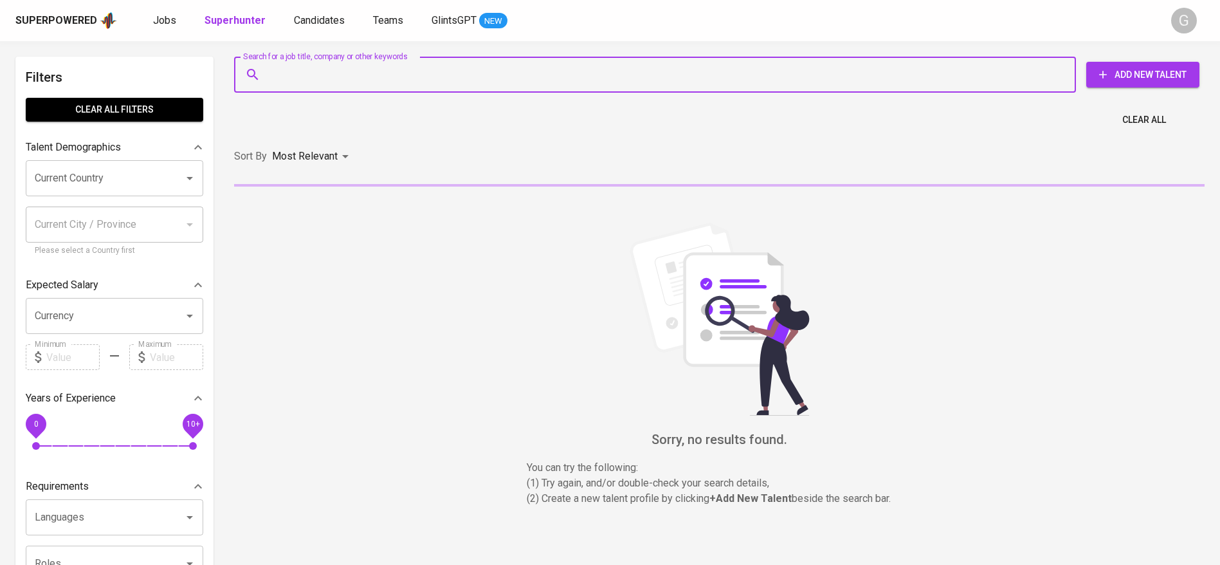
paste input "[EMAIL_ADDRESS][DOMAIN_NAME]"
type input "[EMAIL_ADDRESS][DOMAIN_NAME]"
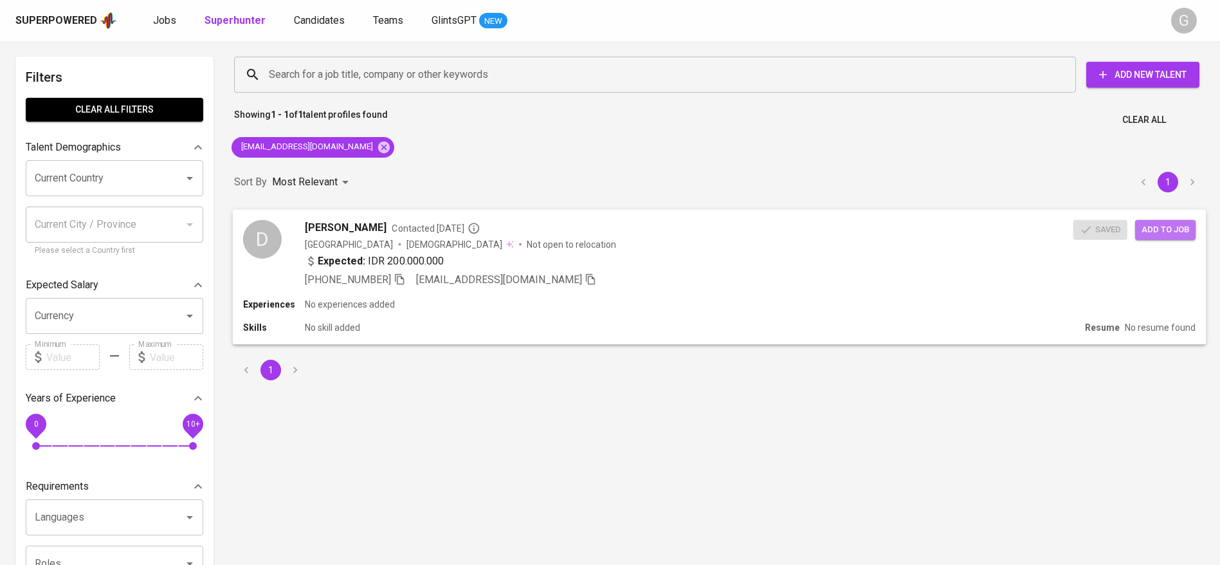
click at [1152, 223] on span "Add to job" at bounding box center [1166, 229] width 48 height 15
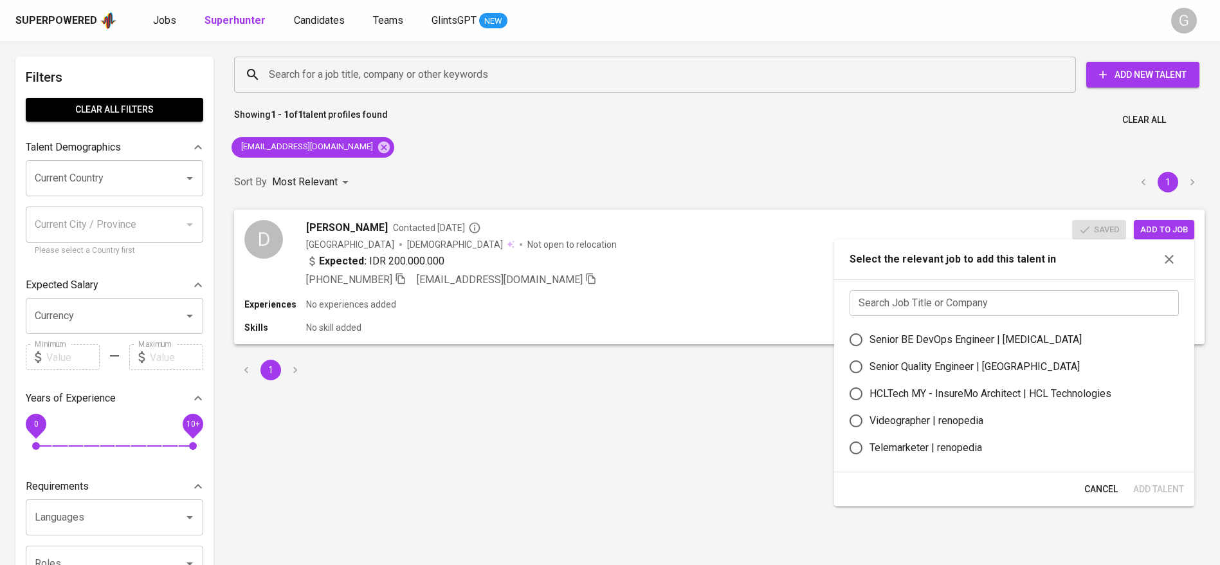
click at [1024, 289] on div "Search Job Title or Company Search Job Title or Company Senior BE DevOps Engine…" at bounding box center [1014, 375] width 360 height 193
click at [1026, 303] on input "text" at bounding box center [1014, 303] width 329 height 26
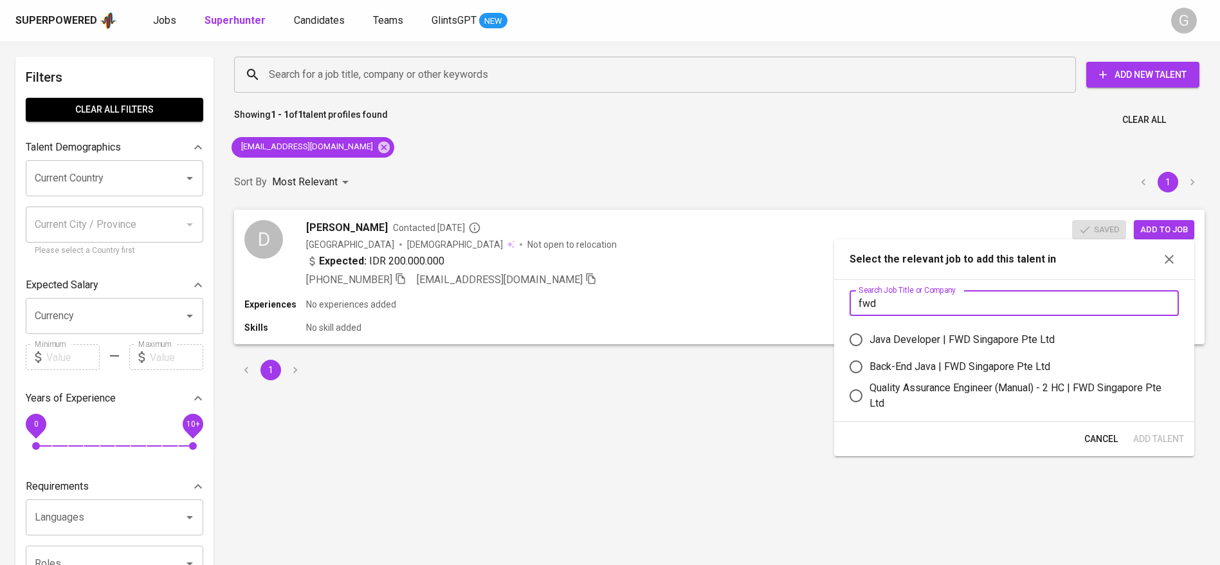
type input "fwd"
click at [935, 393] on div "Quality Assurance Engineer (Manual) - 2 HC | FWD Singapore Pte Ltd" at bounding box center [1019, 395] width 299 height 31
click at [870, 393] on input "Quality Assurance Engineer (Manual) - 2 HC | FWD Singapore Pte Ltd" at bounding box center [856, 395] width 27 height 27
radio input "true"
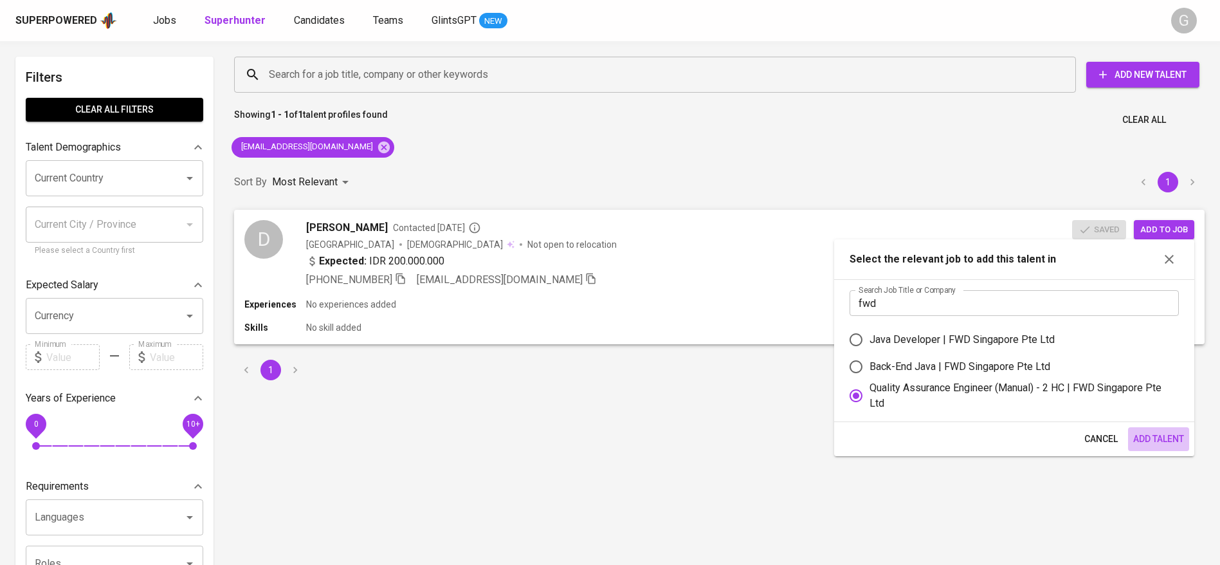
click at [1158, 434] on span "Add Talent" at bounding box center [1159, 439] width 51 height 16
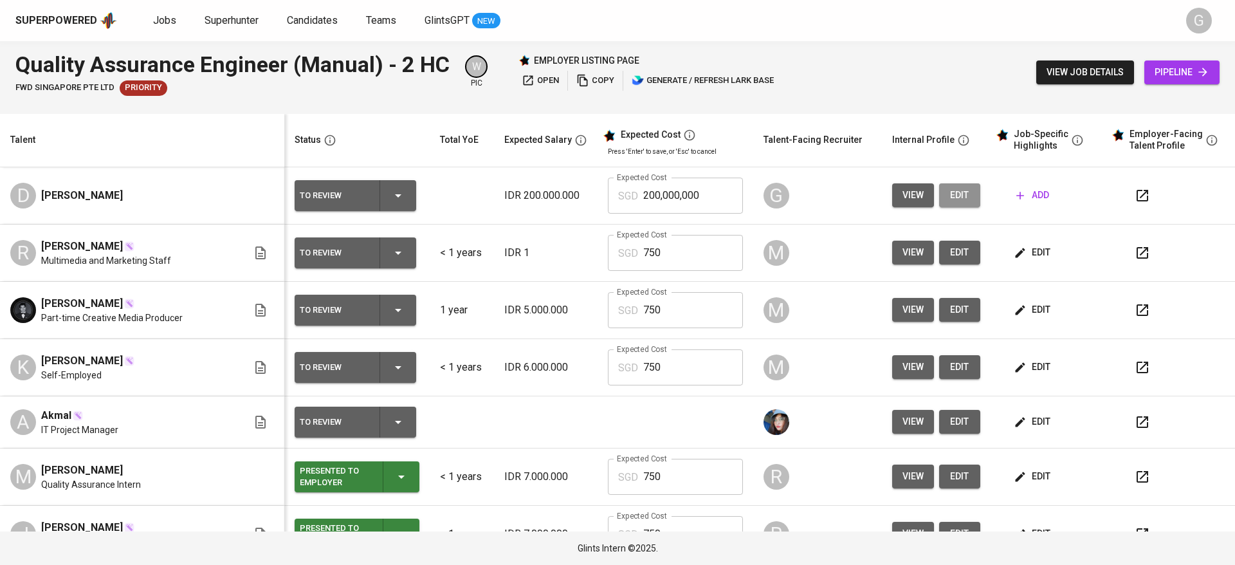
click at [950, 197] on span "edit" at bounding box center [960, 195] width 21 height 16
click at [1024, 198] on span "add" at bounding box center [1032, 195] width 33 height 16
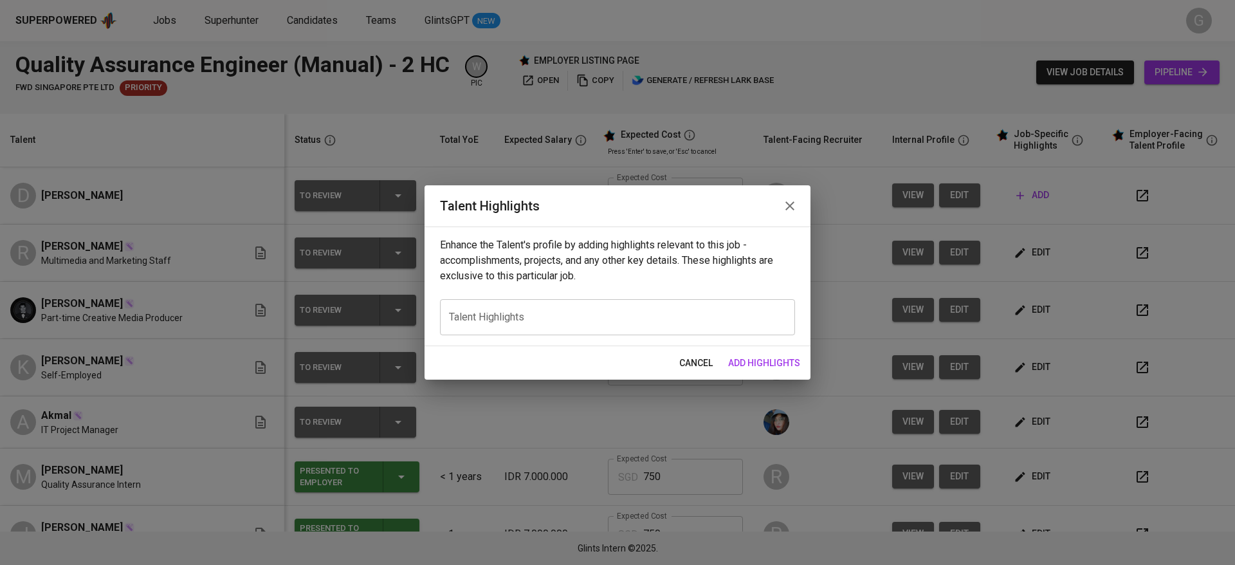
click at [627, 309] on div "x Talent Highlights" at bounding box center [617, 317] width 355 height 36
paste textarea "Devina Anggreni is a QA Engineer with nearly 3 years of experience in manual, a…"
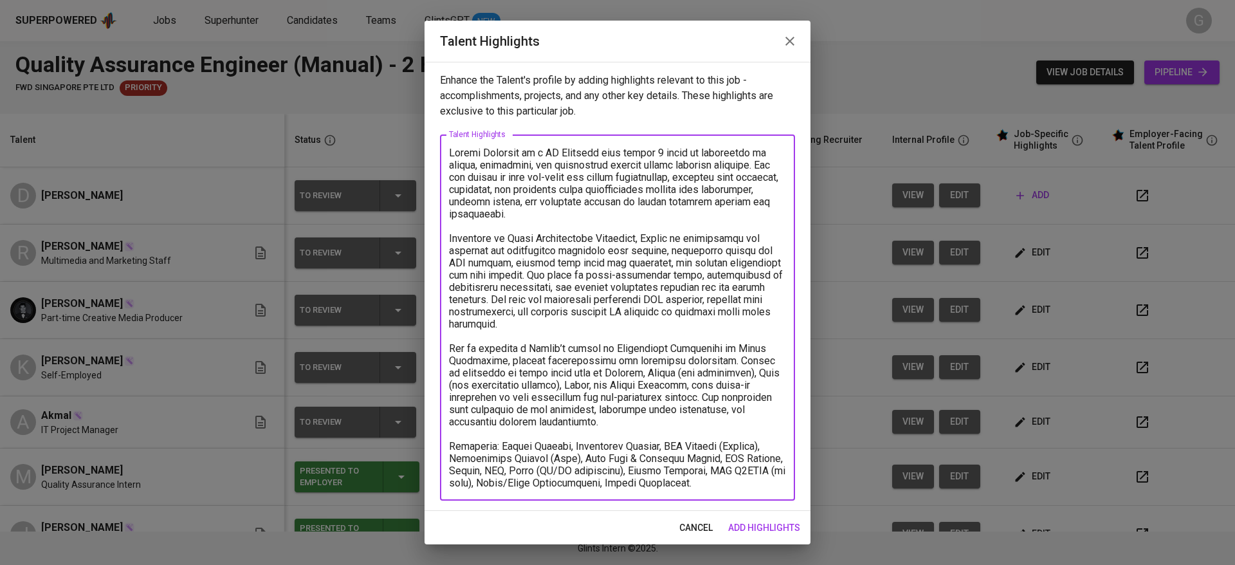
drag, startPoint x: 483, startPoint y: 152, endPoint x: 523, endPoint y: 151, distance: 39.9
click at [523, 151] on textarea at bounding box center [617, 318] width 337 height 342
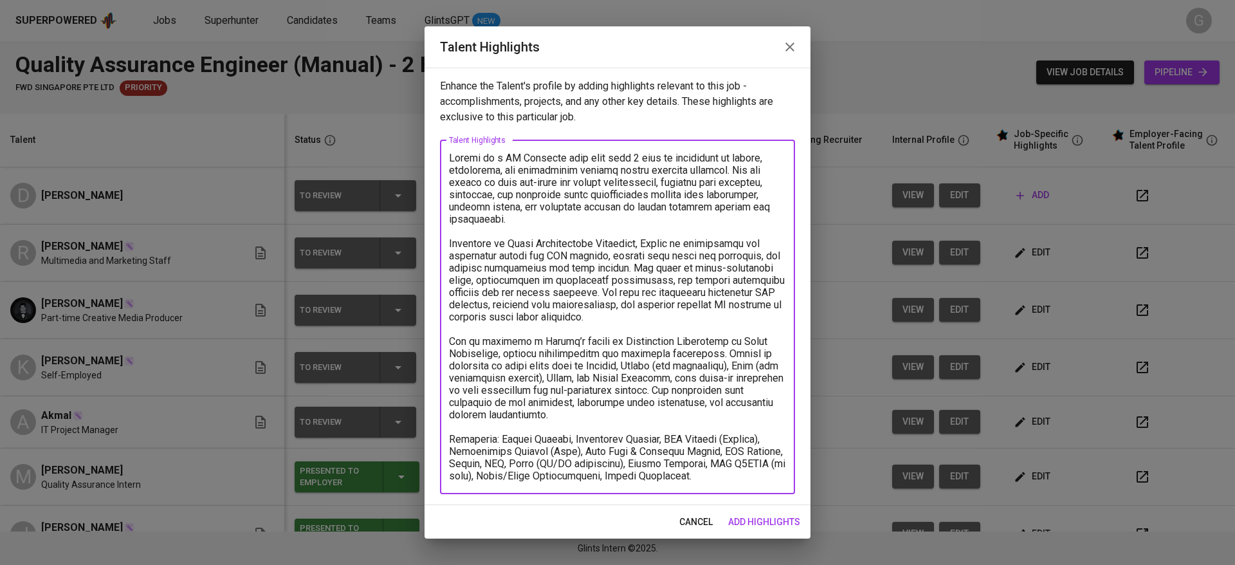
drag, startPoint x: 668, startPoint y: 439, endPoint x: 735, endPoint y: 448, distance: 68.1
click at [735, 448] on textarea at bounding box center [617, 317] width 337 height 330
click at [740, 470] on textarea at bounding box center [617, 317] width 337 height 330
type textarea "Devina is a QA Engineer with more than 1 year of experience in manual, automati…"
click at [767, 512] on button "add highlights" at bounding box center [764, 522] width 82 height 24
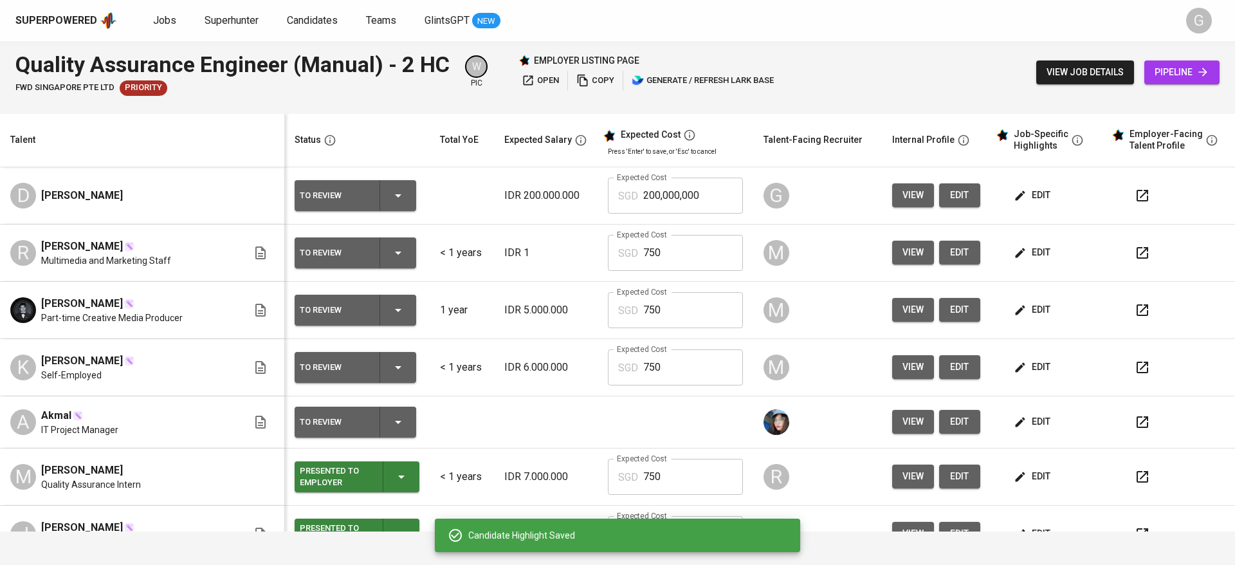
click at [1017, 196] on span "edit" at bounding box center [1033, 195] width 34 height 16
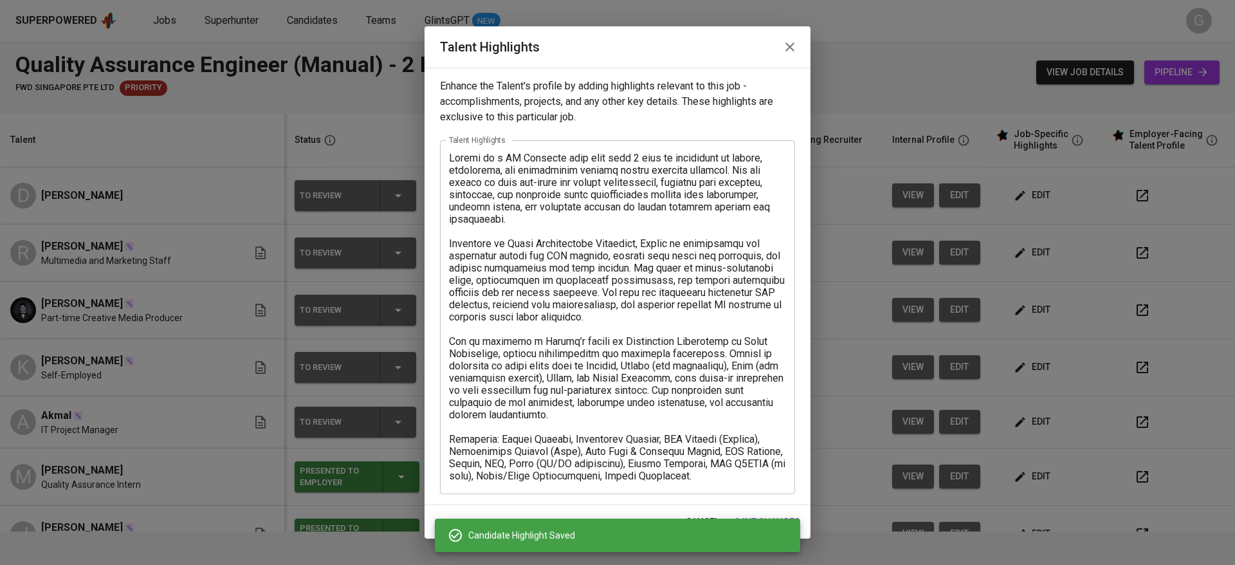
scroll to position [290, 0]
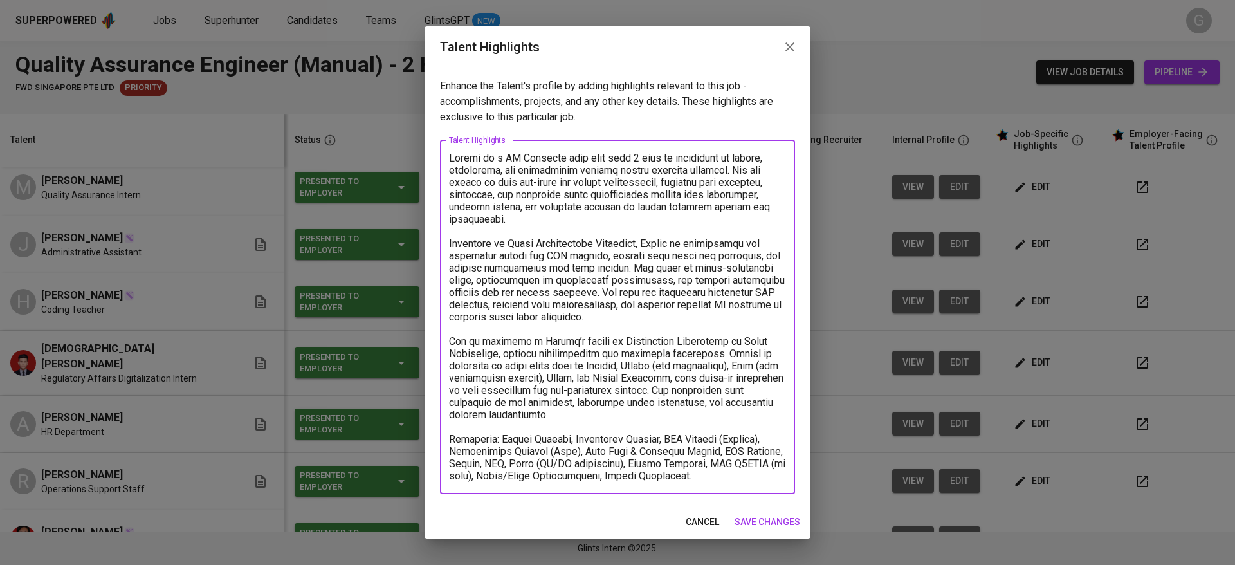
click at [718, 478] on textarea at bounding box center [617, 317] width 337 height 330
click at [703, 528] on span "cancel" at bounding box center [702, 522] width 33 height 16
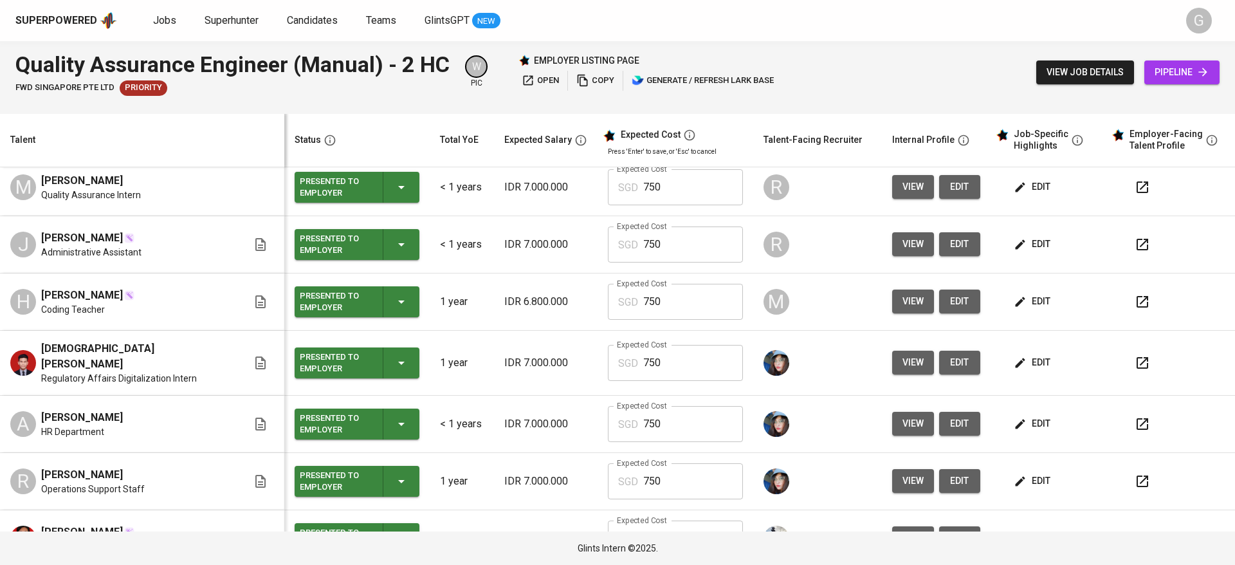
scroll to position [0, 0]
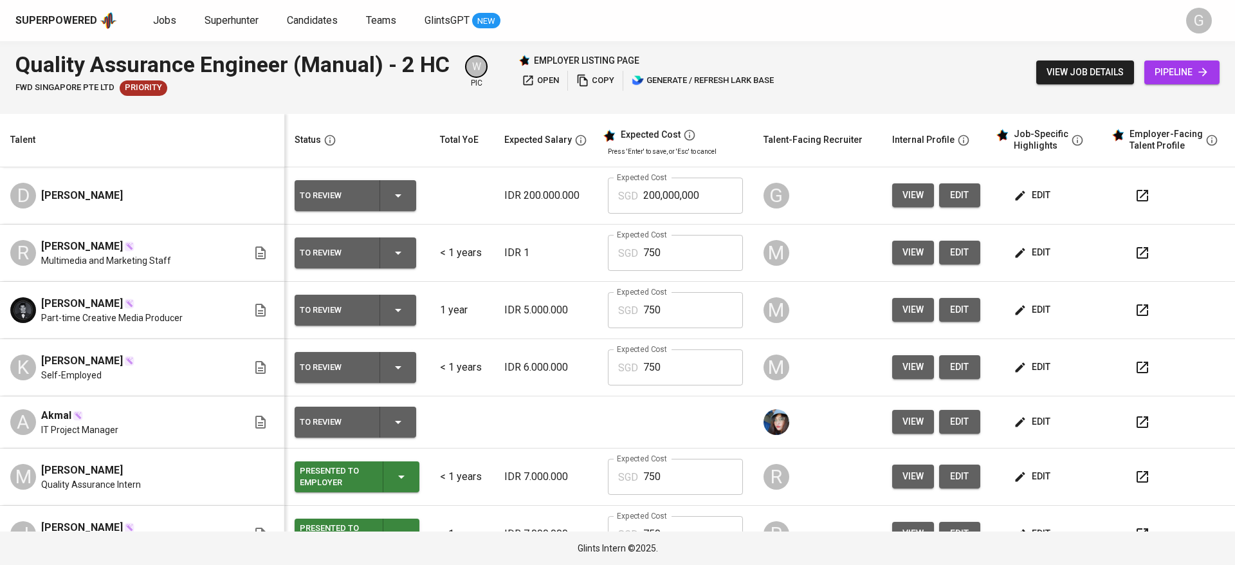
click at [1019, 425] on span "edit" at bounding box center [1033, 422] width 34 height 16
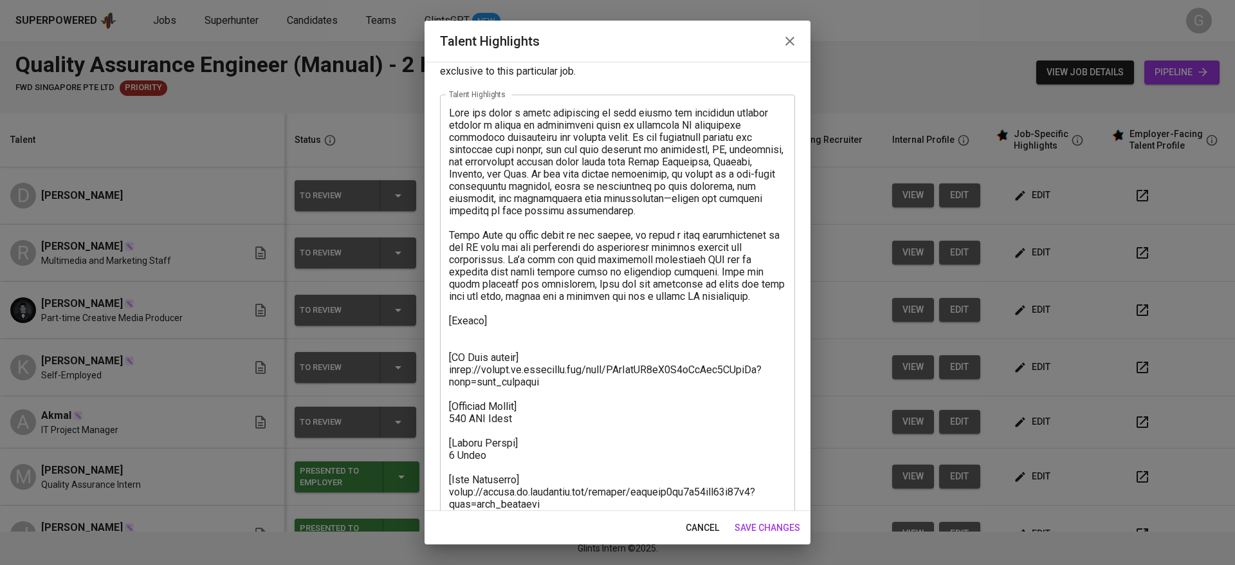
scroll to position [62, 0]
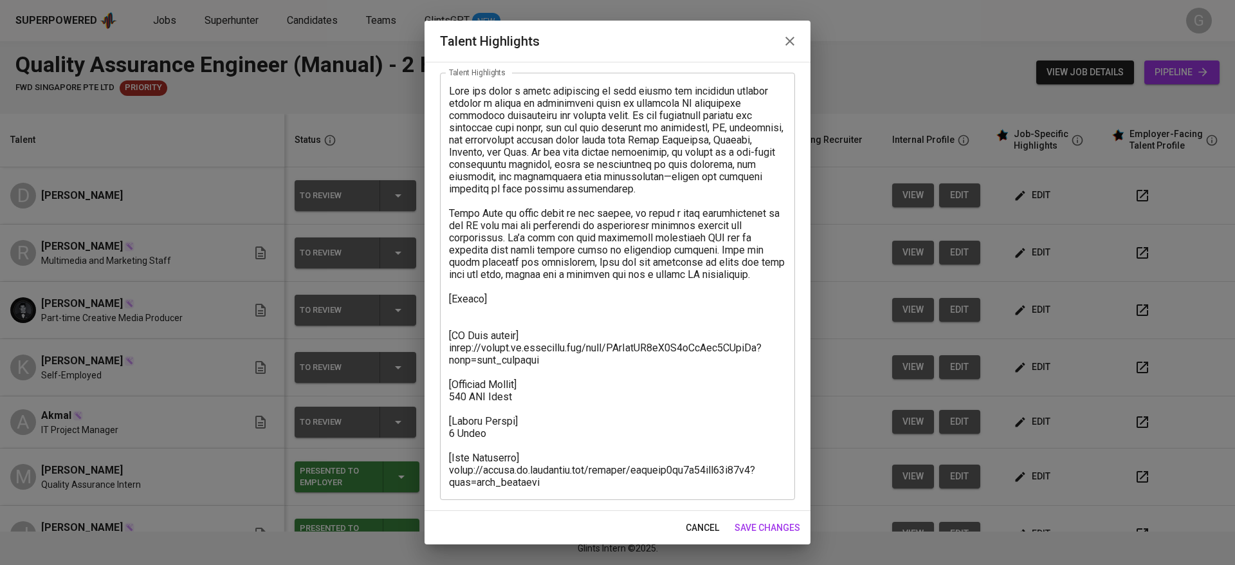
click at [690, 523] on span "cancel" at bounding box center [702, 528] width 33 height 16
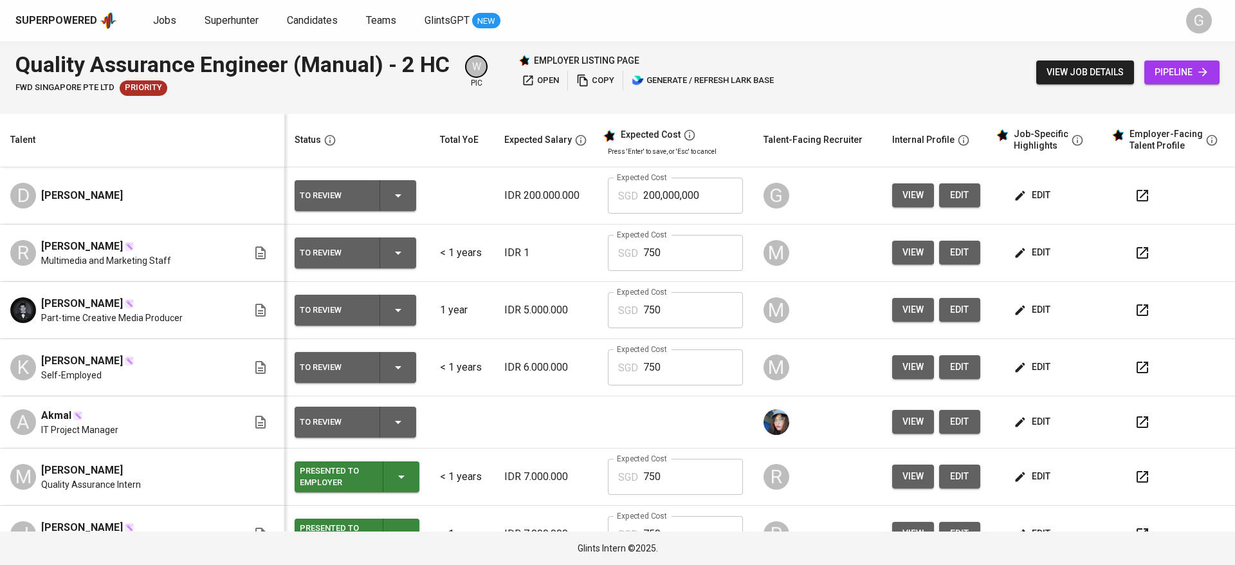
click at [1026, 190] on span "edit" at bounding box center [1033, 195] width 34 height 16
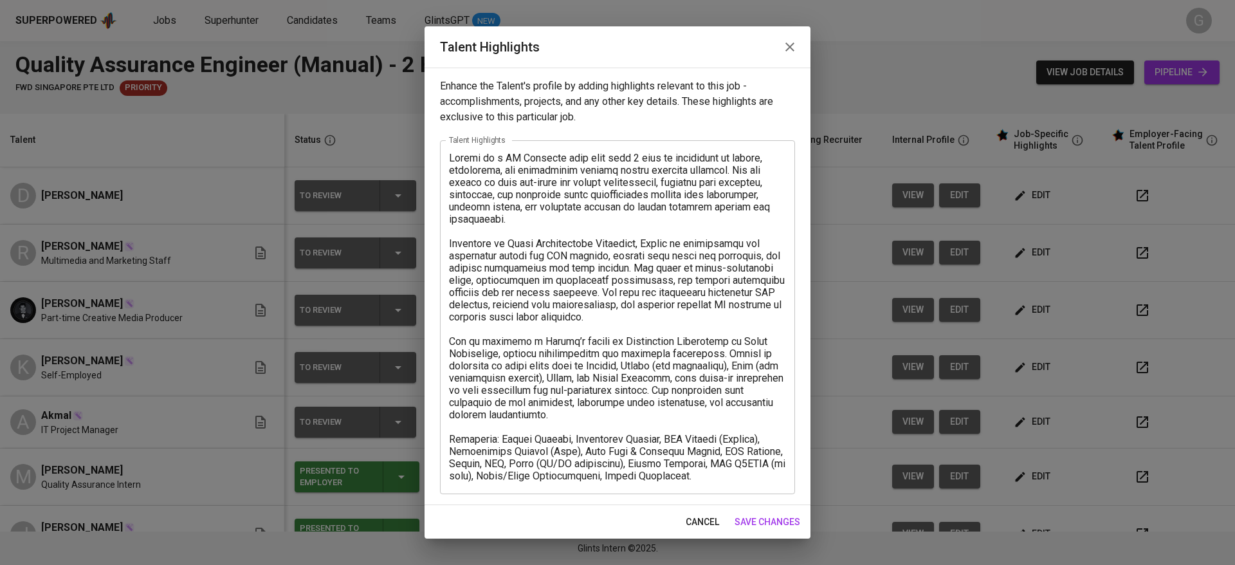
click at [730, 480] on textarea at bounding box center [617, 317] width 337 height 330
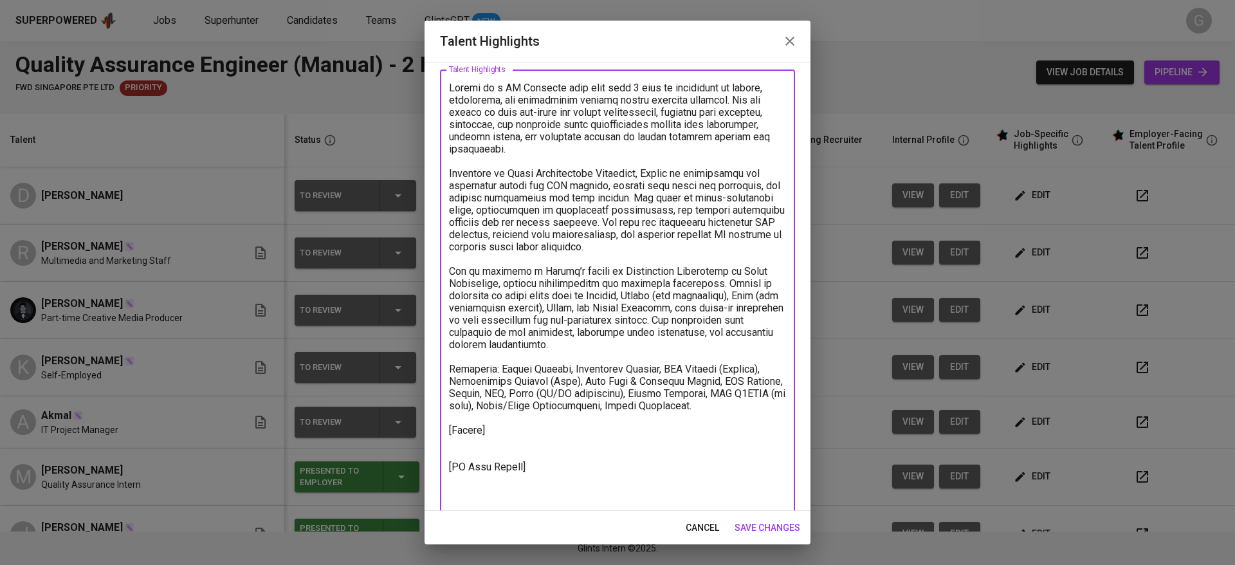
scroll to position [77, 0]
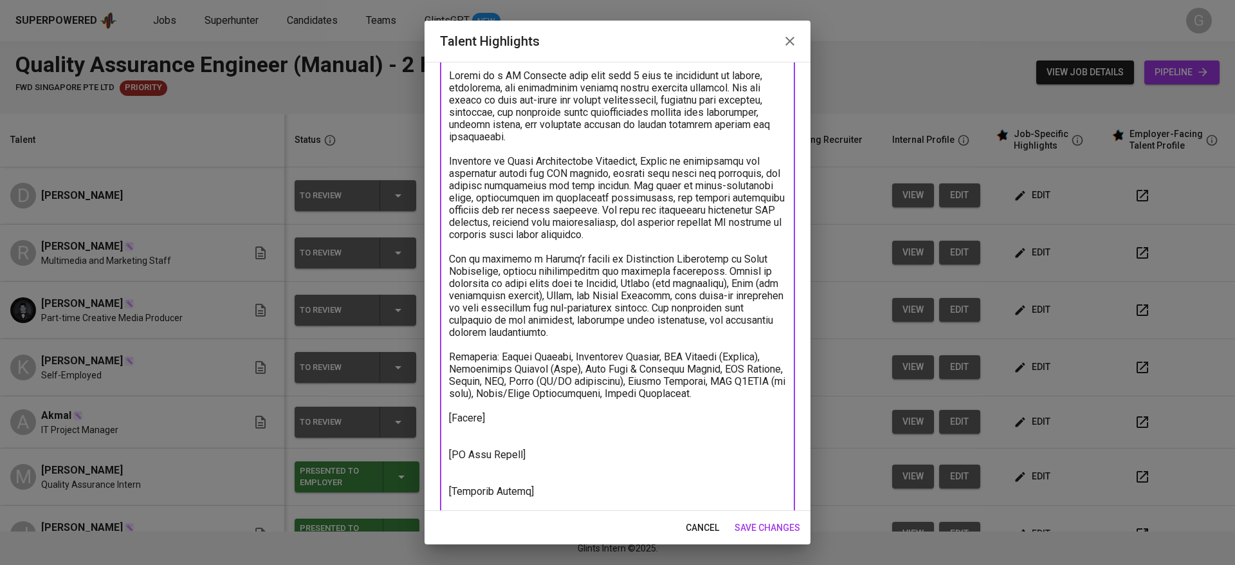
click at [553, 468] on textarea at bounding box center [617, 295] width 337 height 452
paste textarea "https://glints.sg.larksuite.com/file/E0AUbblm0ogXOfxL8Q1lvV70gJb?from=from_copy…"
click at [492, 421] on textarea at bounding box center [617, 301] width 337 height 464
click at [504, 432] on textarea at bounding box center [617, 301] width 337 height 464
paste textarea "https://glints.sg.larksuite.com/file/S66SblcPsohisVxfub8lD2WGgNh"
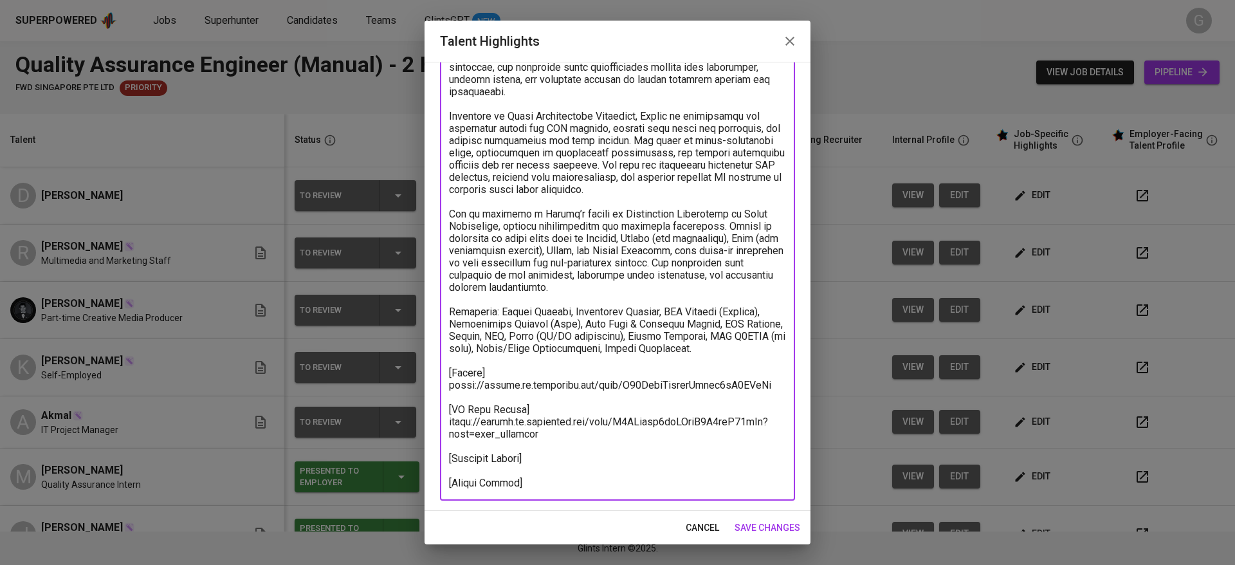
scroll to position [123, 0]
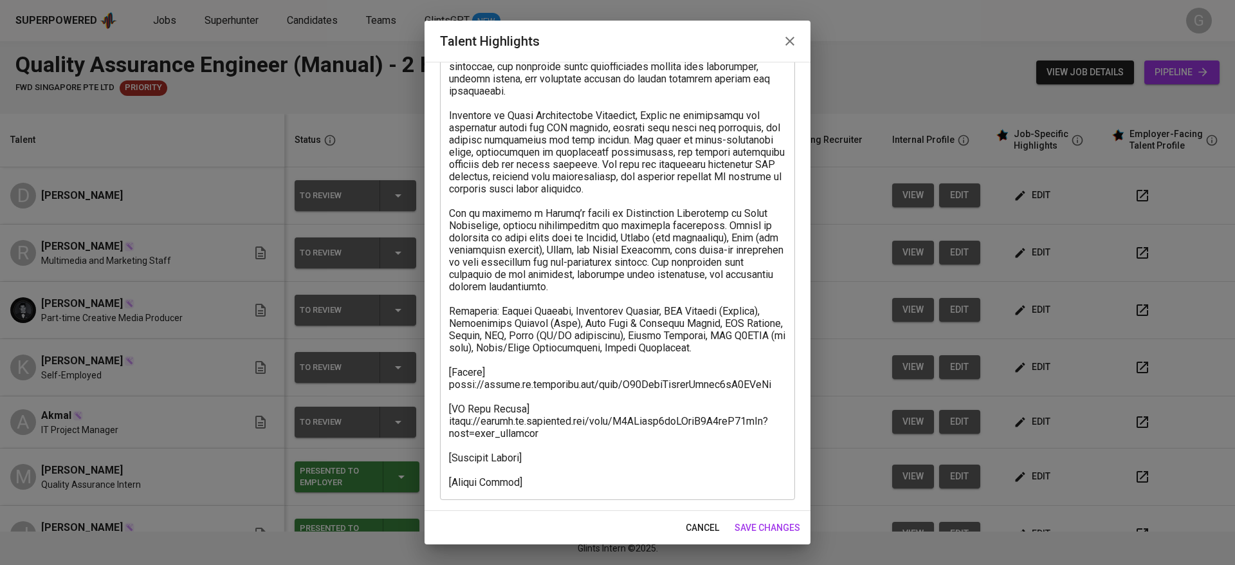
click at [553, 488] on div "x Talent Highlights" at bounding box center [617, 256] width 355 height 488
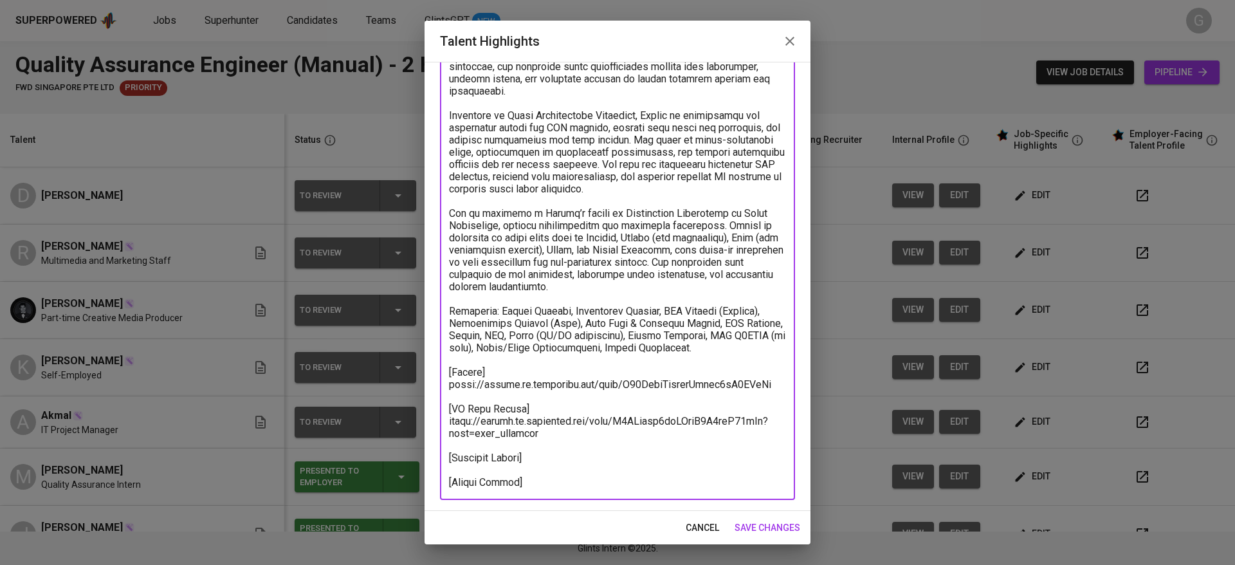
click at [551, 487] on textarea at bounding box center [617, 256] width 337 height 464
type textarea "Devina is a QA Engineer with more than 1 year of experience in manual, automati…"
click at [750, 521] on span "save changes" at bounding box center [768, 528] width 66 height 16
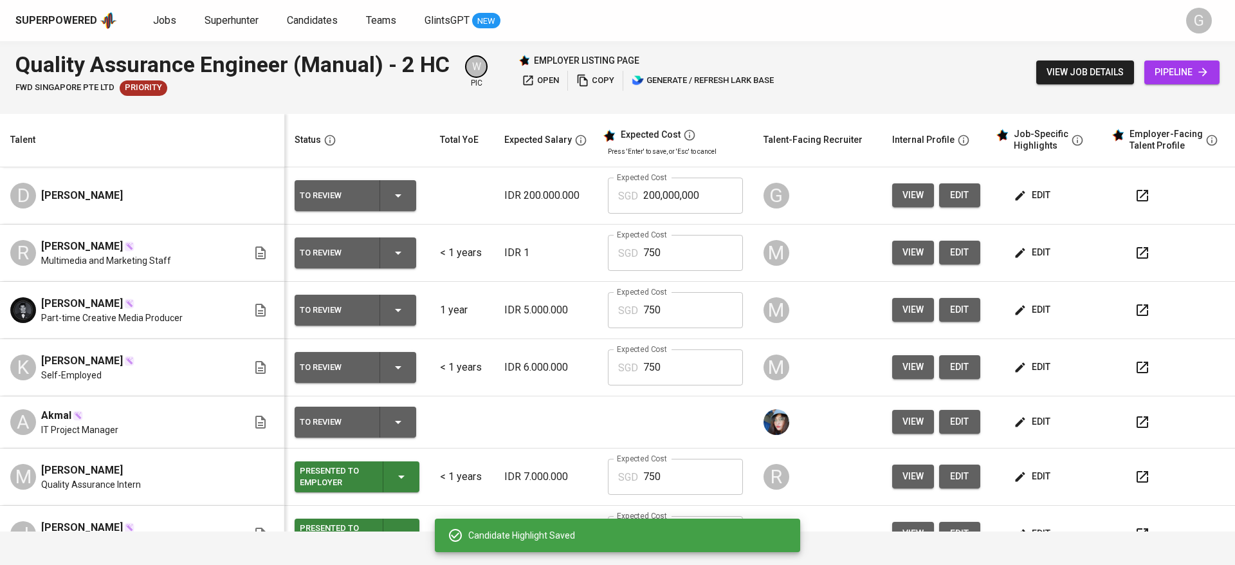
click at [1030, 421] on span "edit" at bounding box center [1033, 422] width 34 height 16
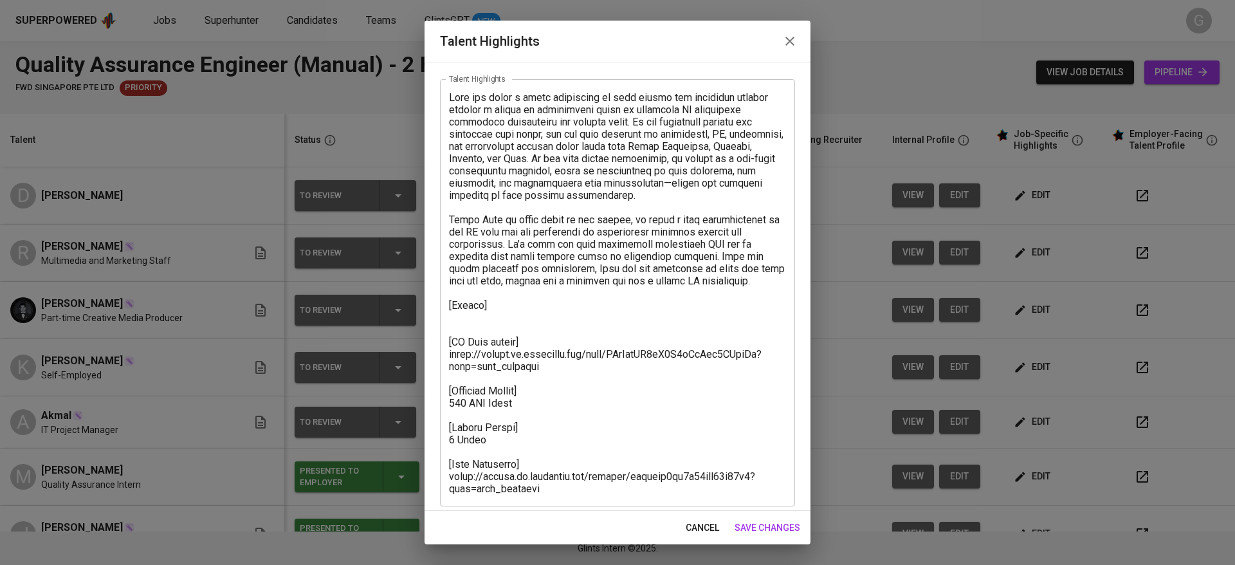
scroll to position [62, 0]
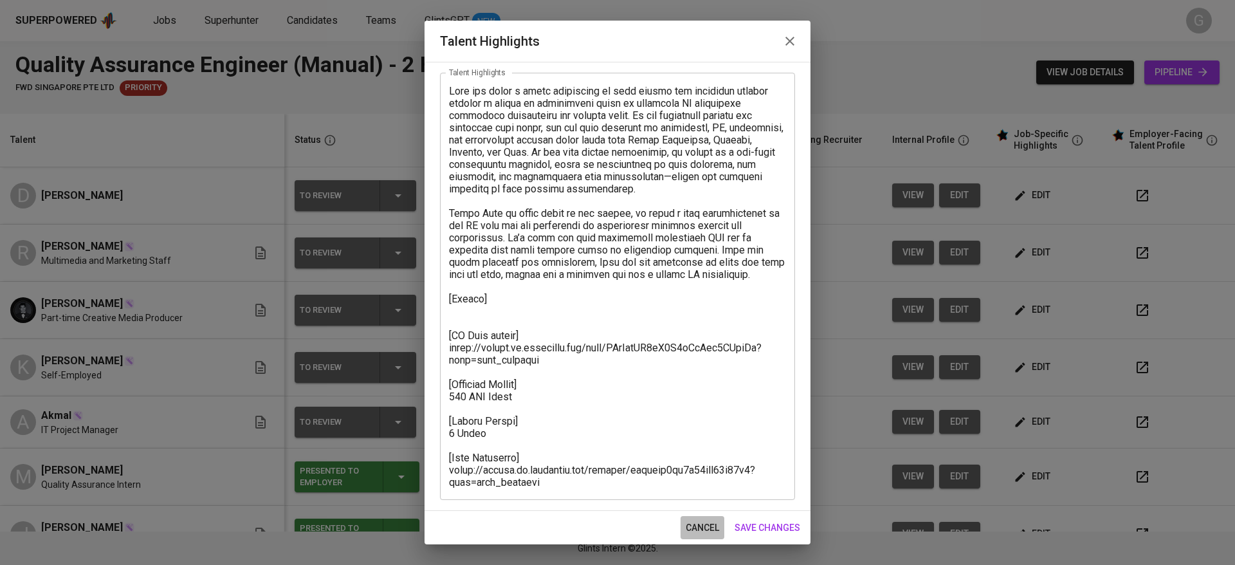
click at [699, 524] on span "cancel" at bounding box center [702, 528] width 33 height 16
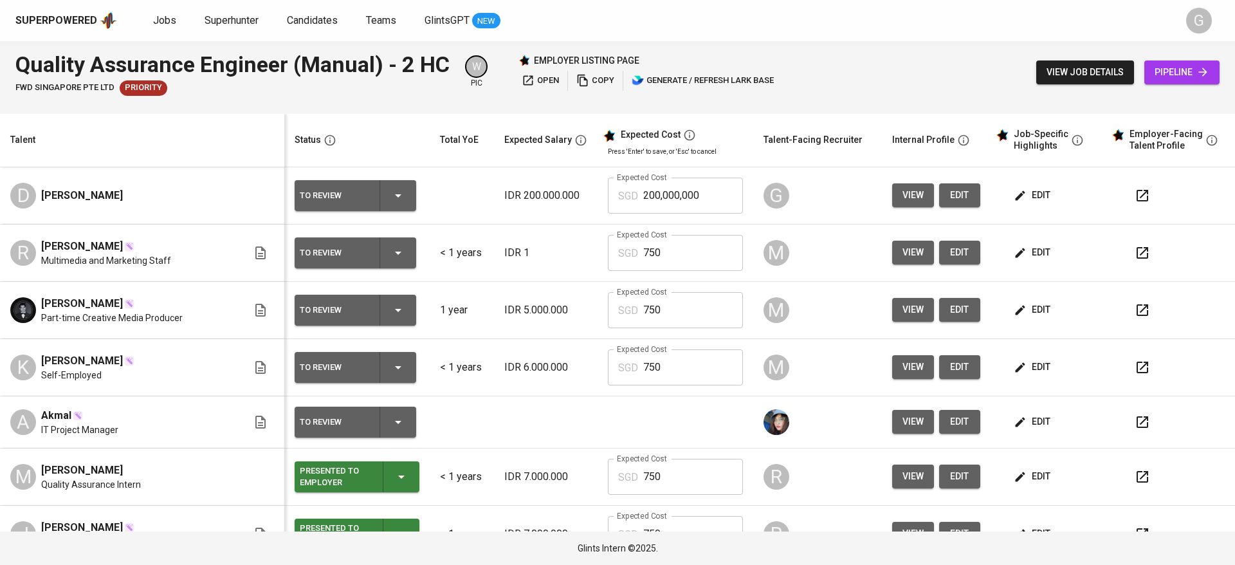
click at [1021, 187] on span "edit" at bounding box center [1033, 195] width 34 height 16
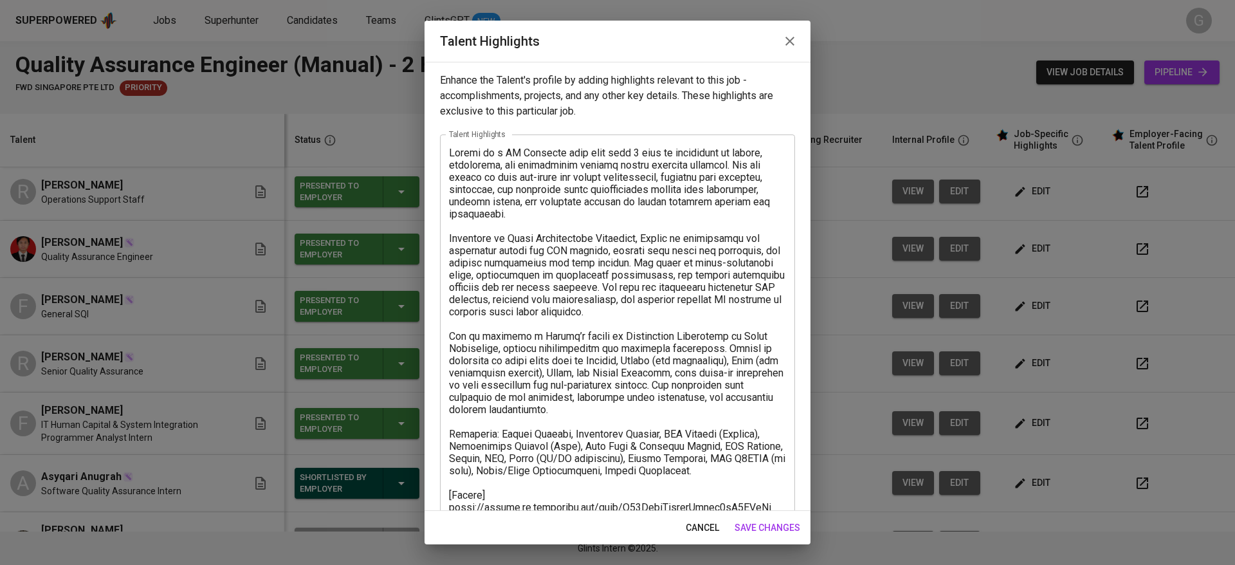
scroll to position [135, 0]
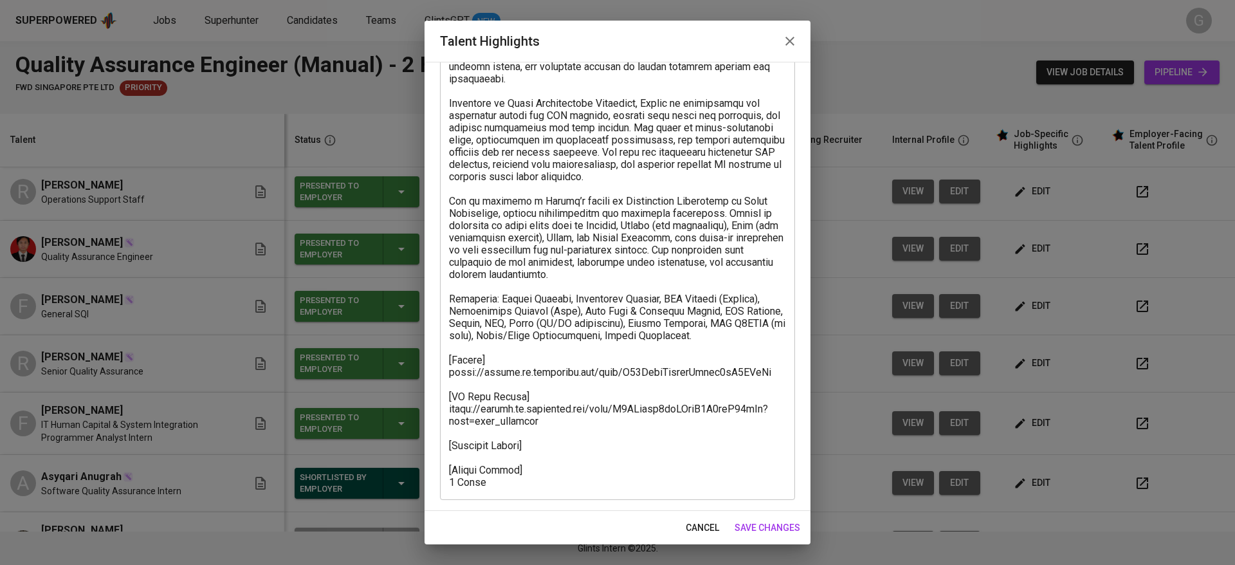
click at [601, 459] on textarea at bounding box center [617, 250] width 337 height 477
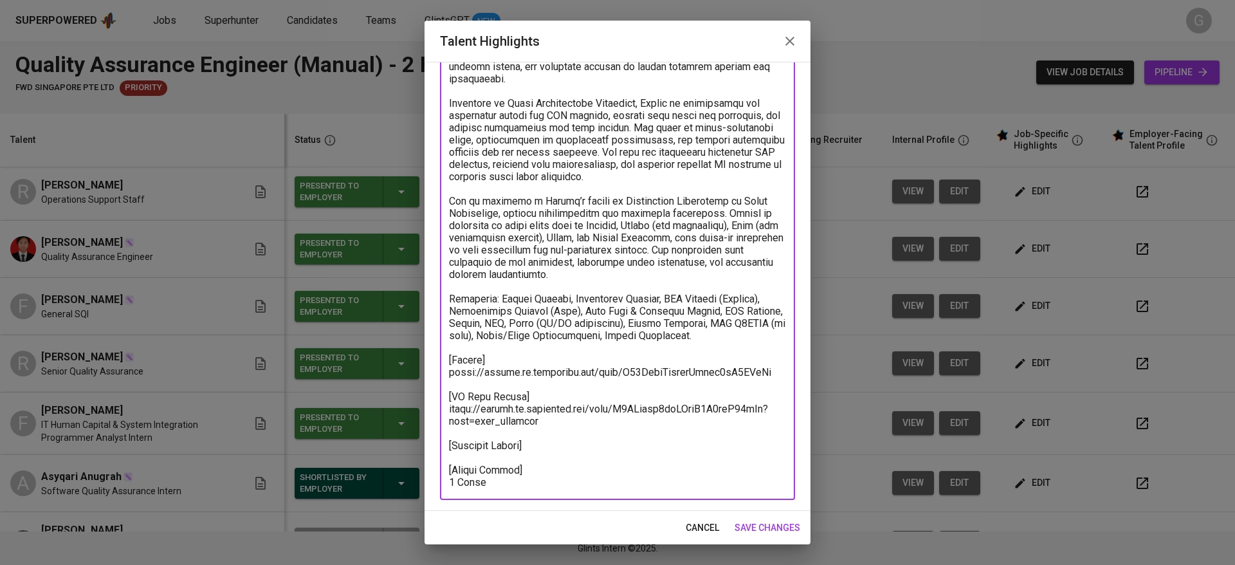
click at [575, 466] on textarea at bounding box center [617, 250] width 337 height 477
click at [577, 472] on textarea at bounding box center [617, 250] width 337 height 477
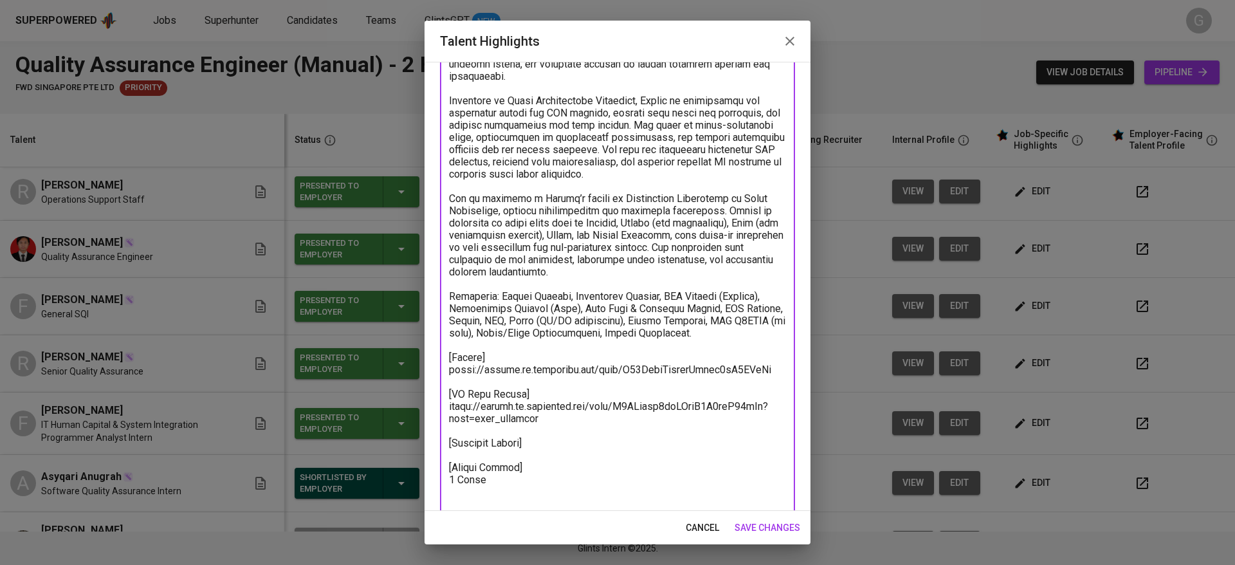
scroll to position [150, 0]
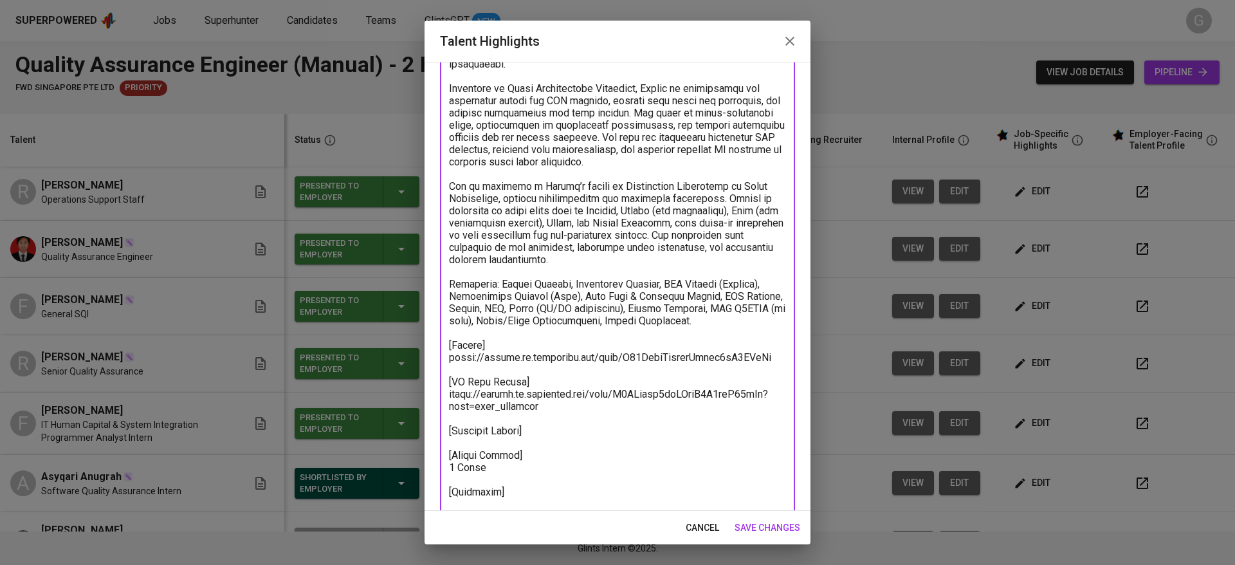
paste textarea "https://glints.sg.larksuite.com/minutes/obsgcunun628d2so56665rt5?from=from_copy…"
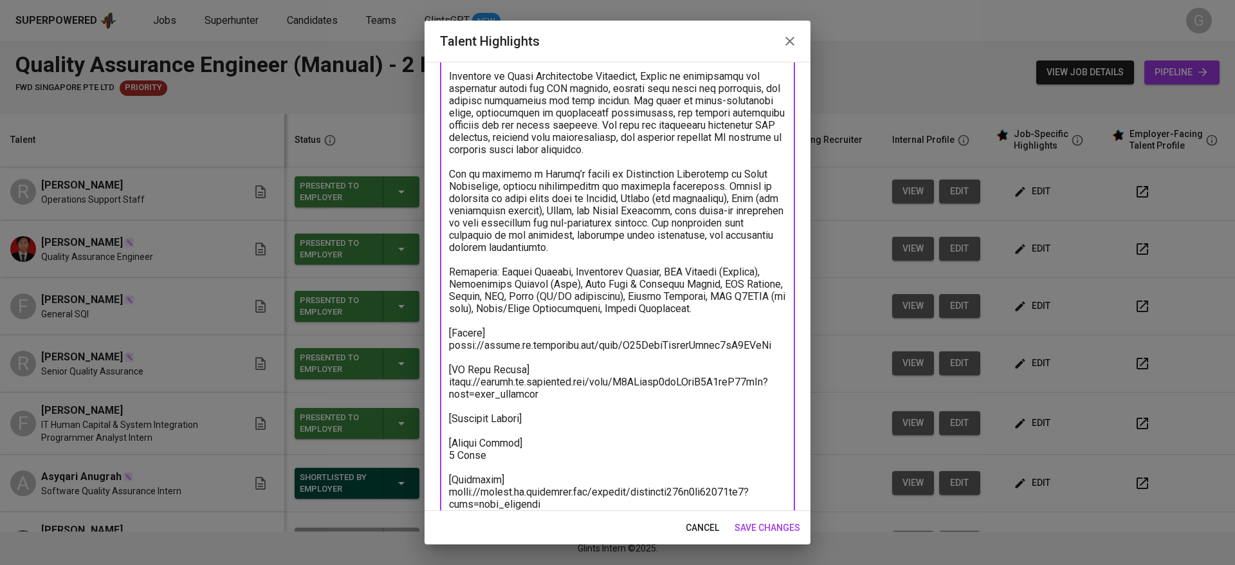
scroll to position [184, 0]
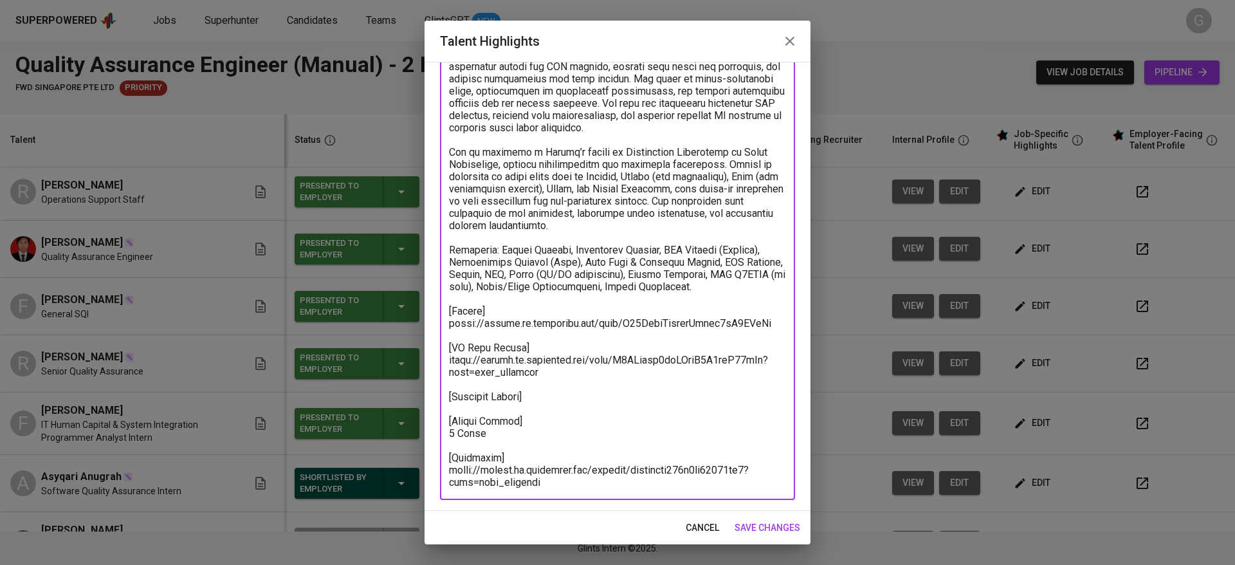
type textarea "Devina is a QA Engineer with more than 1 year of experience in manual, automati…"
click at [747, 520] on span "save changes" at bounding box center [768, 528] width 66 height 16
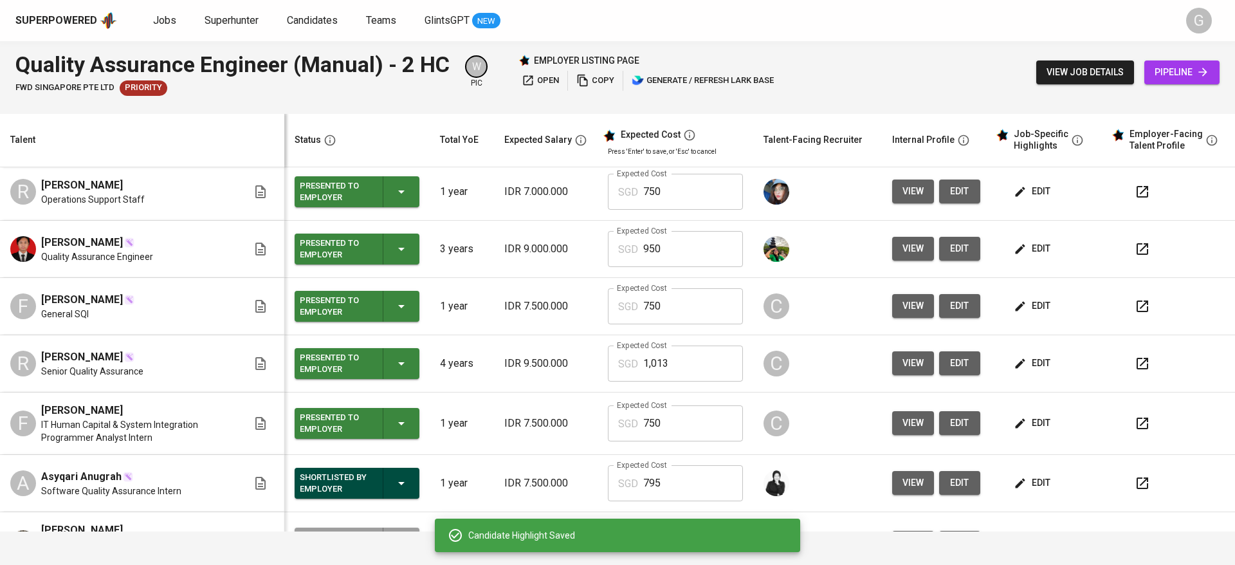
scroll to position [0, 0]
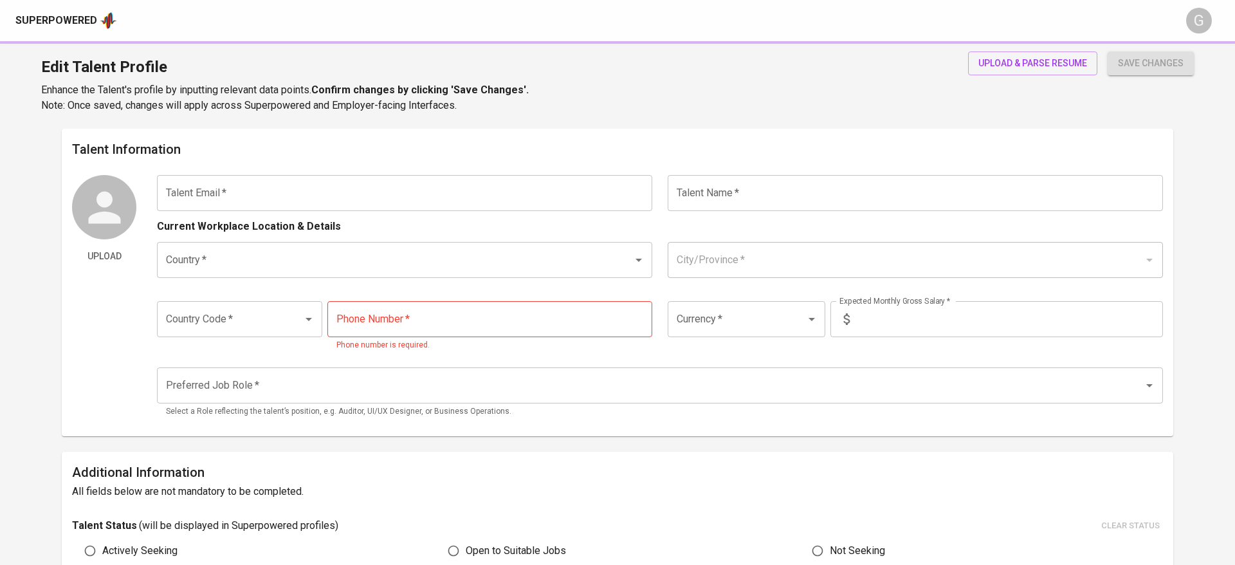
type input "[EMAIL_ADDRESS][DOMAIN_NAME]"
type input "[PERSON_NAME]"
type input "[GEOGRAPHIC_DATA]"
type input "+62"
type input "[PHONE_NUMBER]"
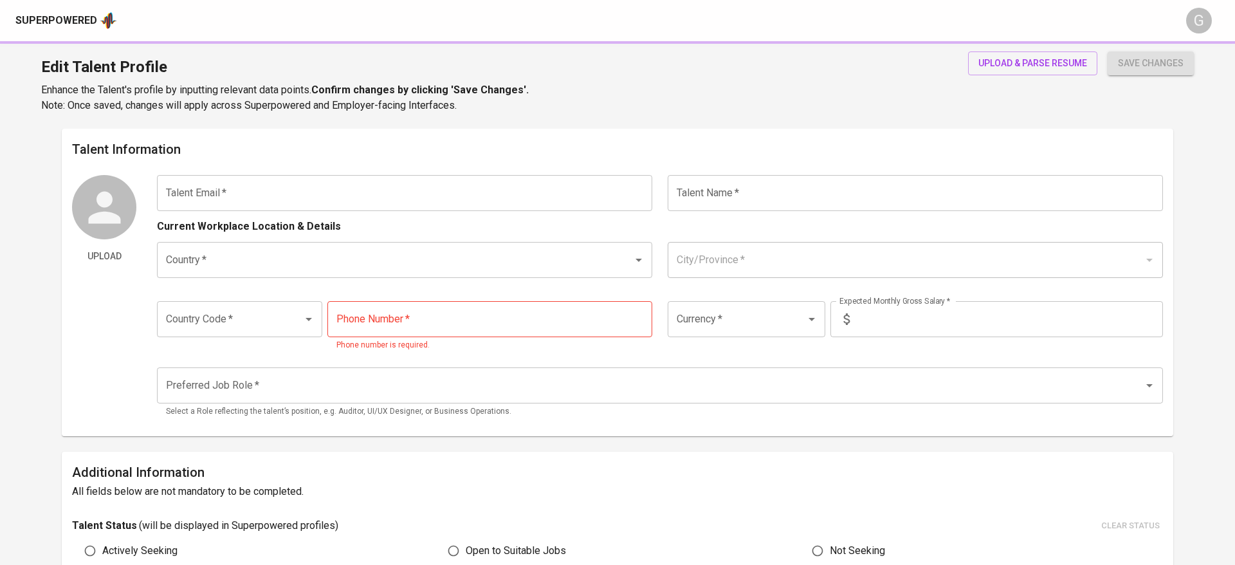
type input "IDR"
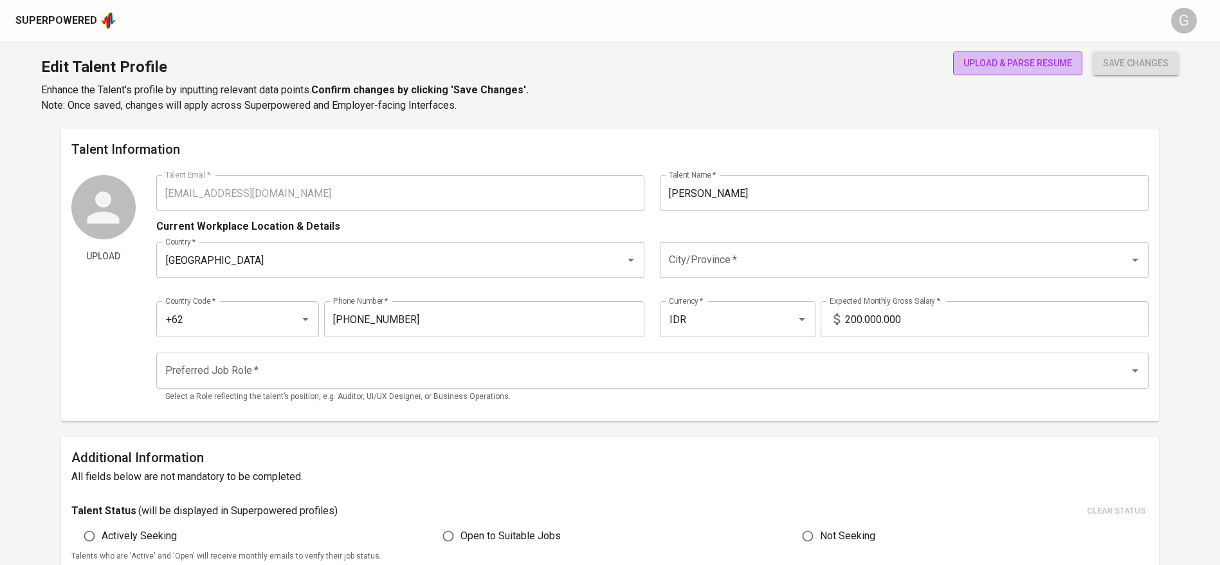
click at [1047, 60] on span "upload & parse resume" at bounding box center [1018, 63] width 109 height 16
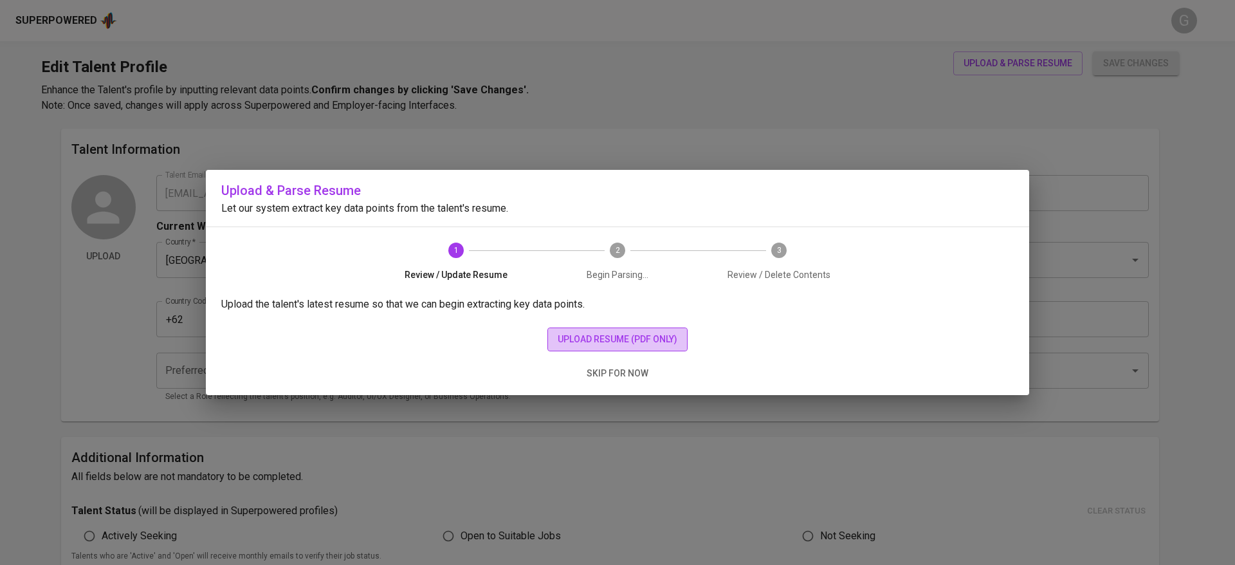
click at [589, 345] on span "upload resume (pdf only)" at bounding box center [618, 339] width 120 height 16
click at [796, 243] on span "3 Review / Delete Contents" at bounding box center [778, 262] width 151 height 39
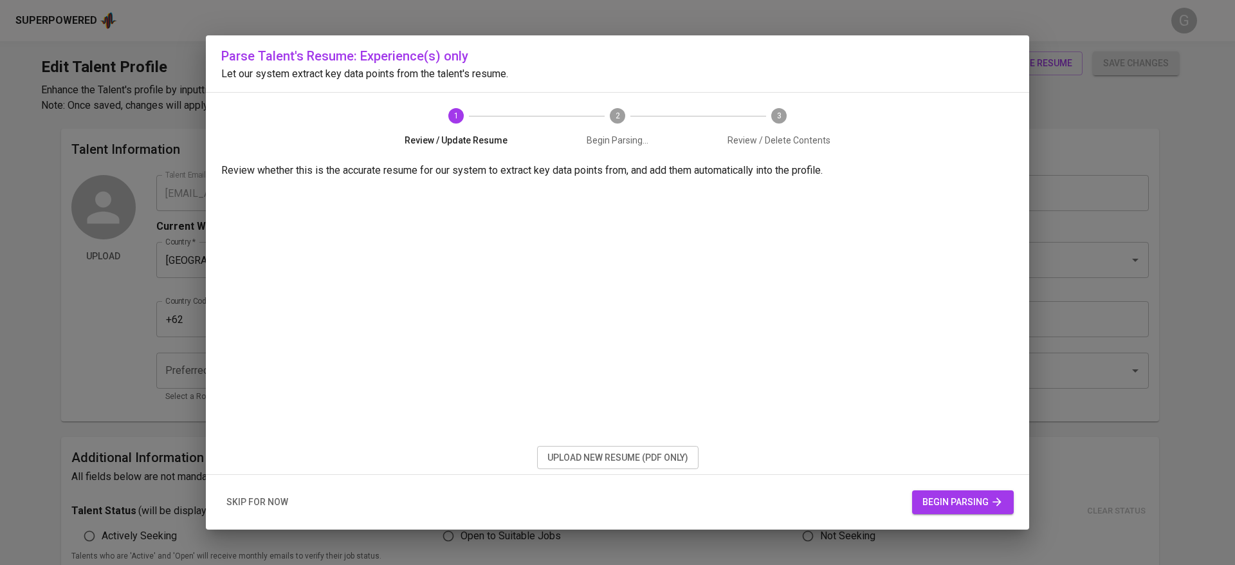
click at [950, 502] on span "begin parsing" at bounding box center [963, 502] width 81 height 16
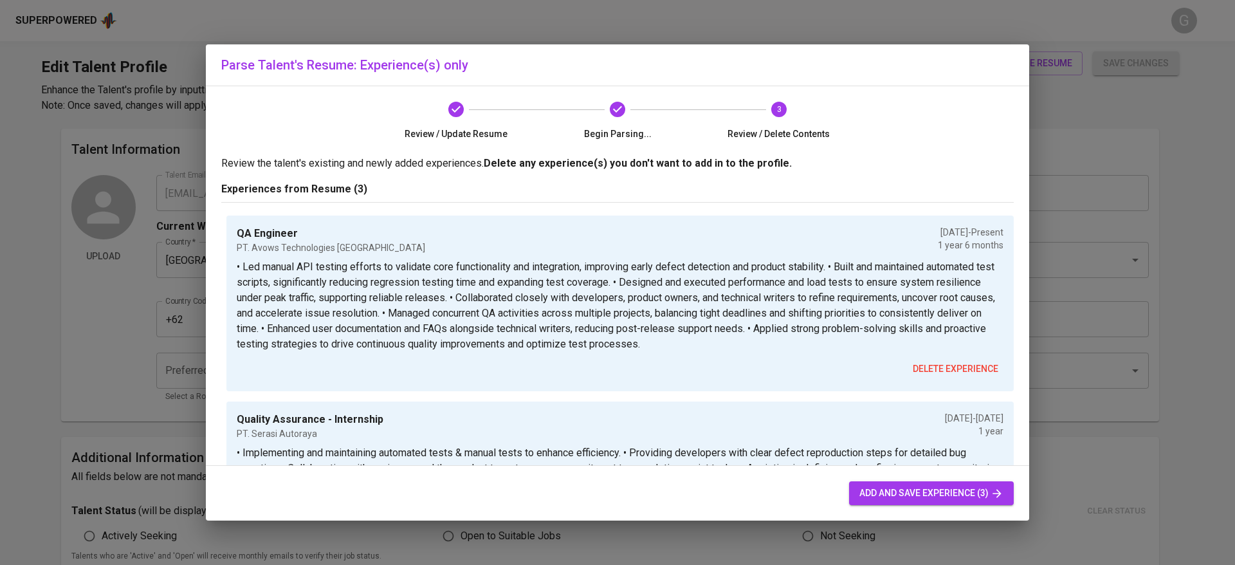
click at [958, 490] on span "add and save experience (3)" at bounding box center [932, 493] width 144 height 16
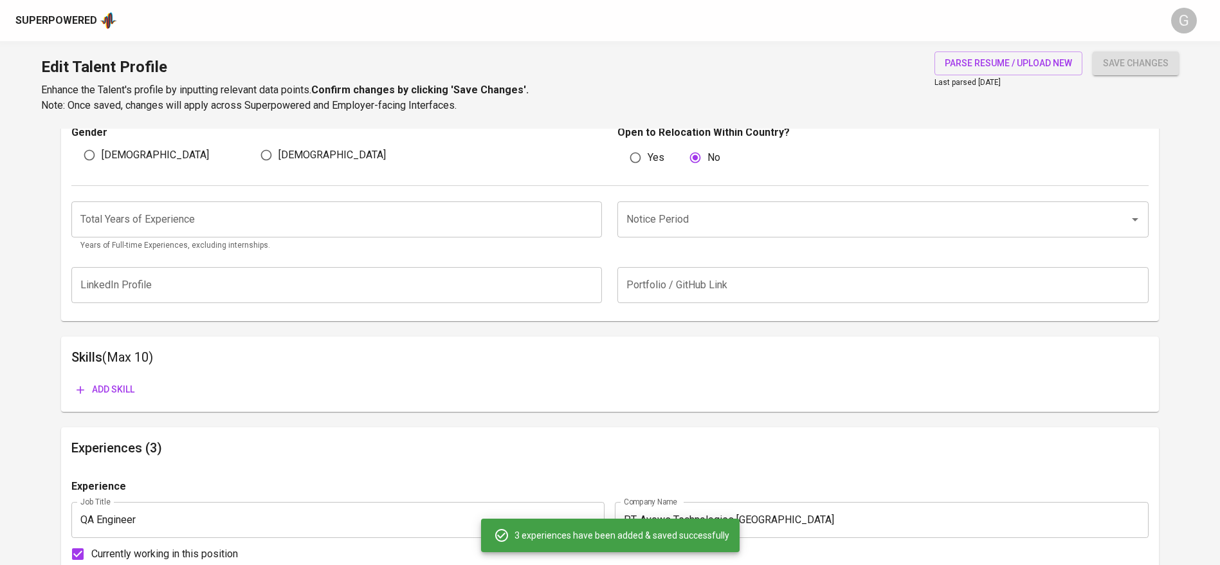
scroll to position [460, 0]
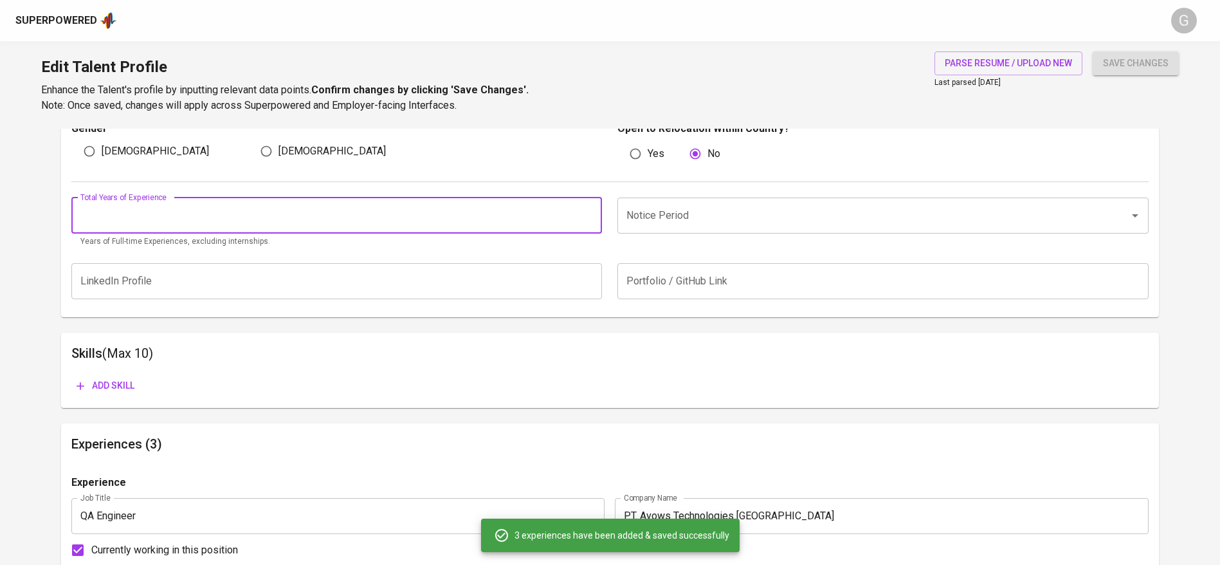
click at [212, 215] on input "number" at bounding box center [336, 216] width 531 height 36
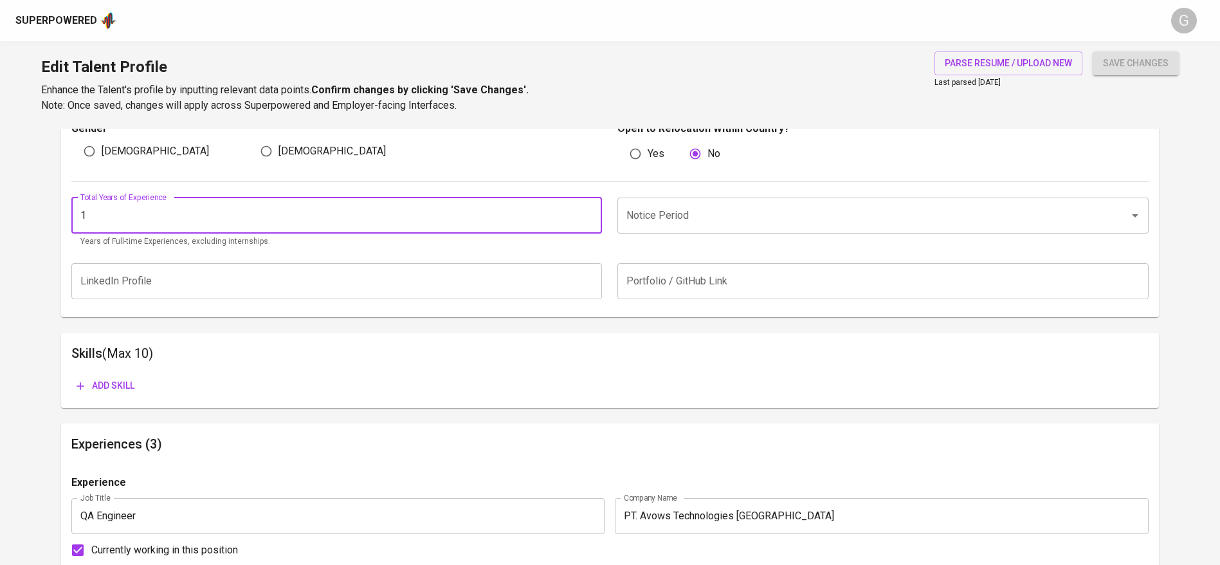
type input "1"
click at [749, 221] on input "Notice Period" at bounding box center [865, 215] width 484 height 24
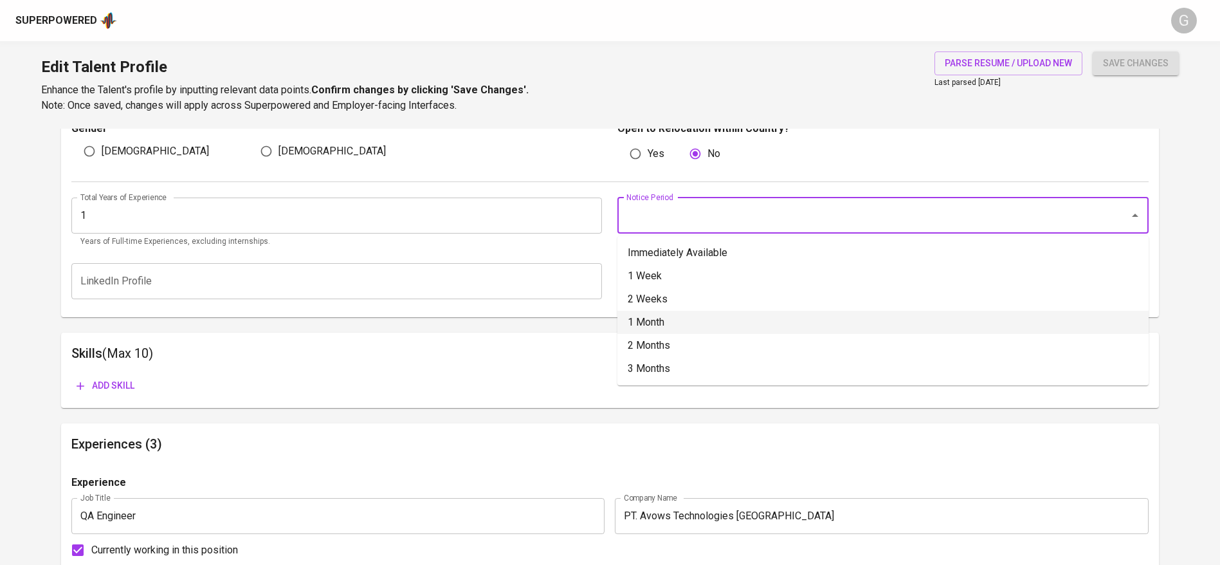
click at [686, 316] on li "1 Month" at bounding box center [883, 322] width 531 height 23
type input "1 Month"
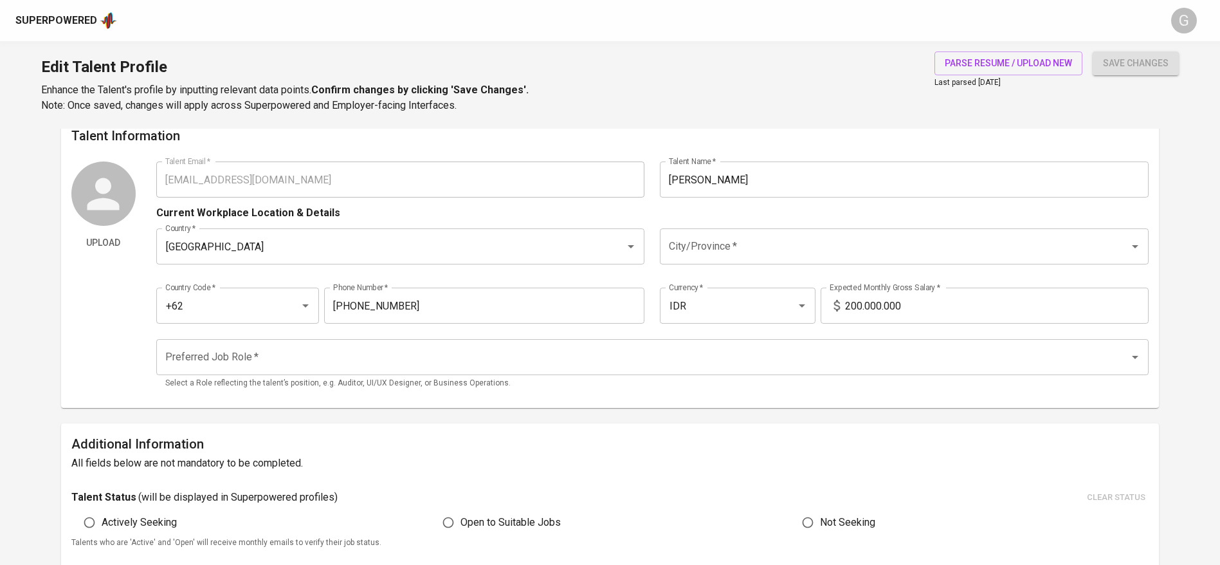
scroll to position [0, 0]
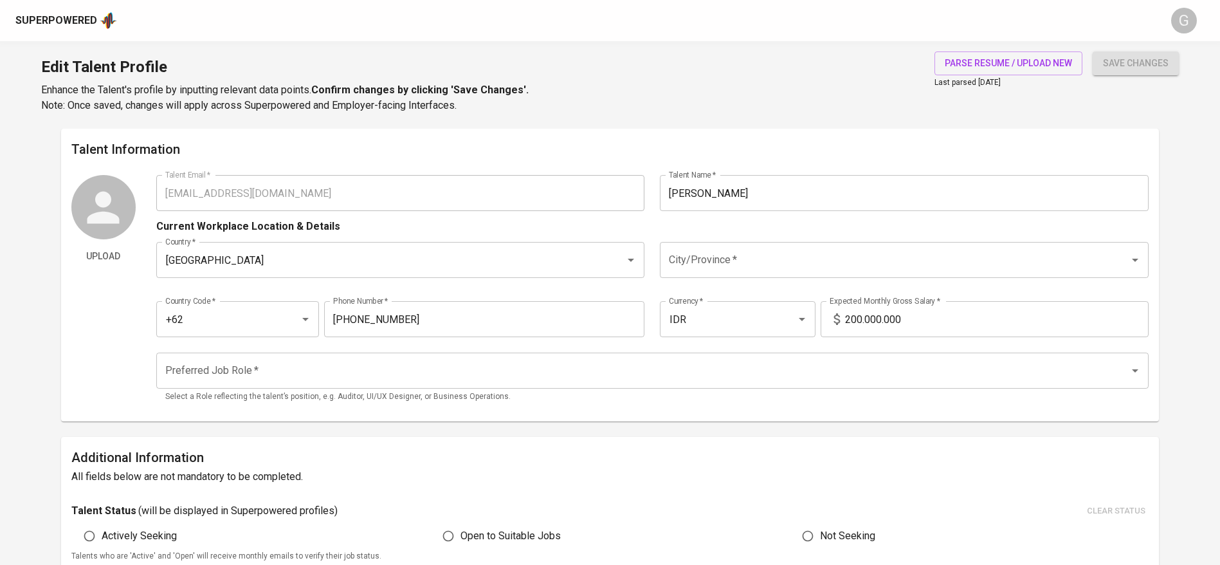
click at [869, 333] on input "200.000.000" at bounding box center [997, 319] width 304 height 36
click at [875, 323] on input "200.000.000" at bounding box center [997, 319] width 304 height 36
type input "11.000.000"
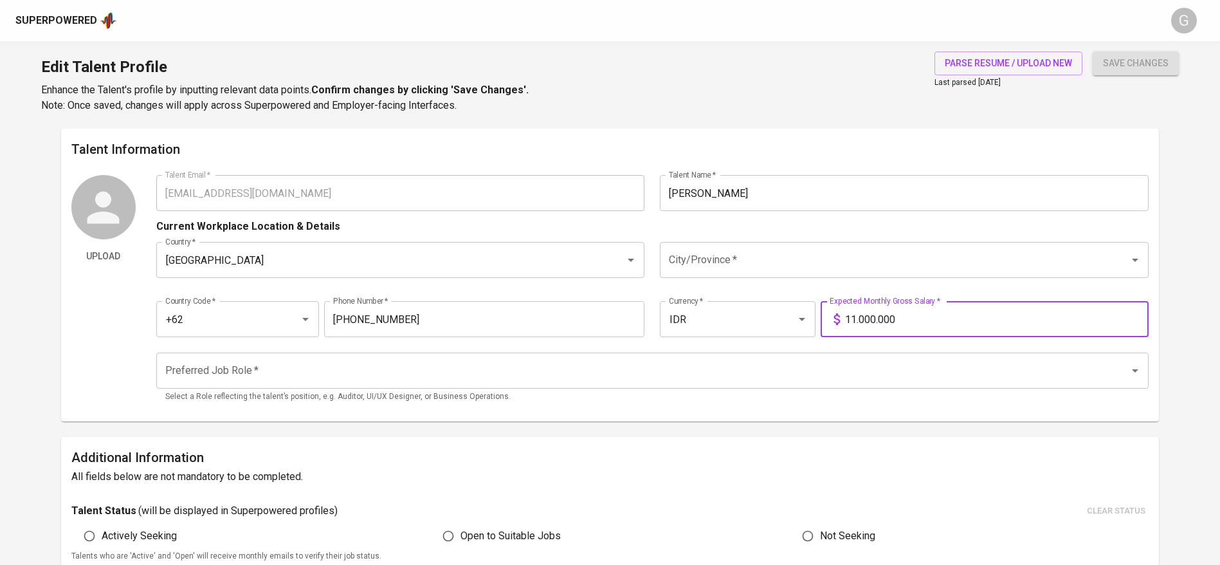
click at [1093, 51] on button "save changes" at bounding box center [1136, 63] width 86 height 24
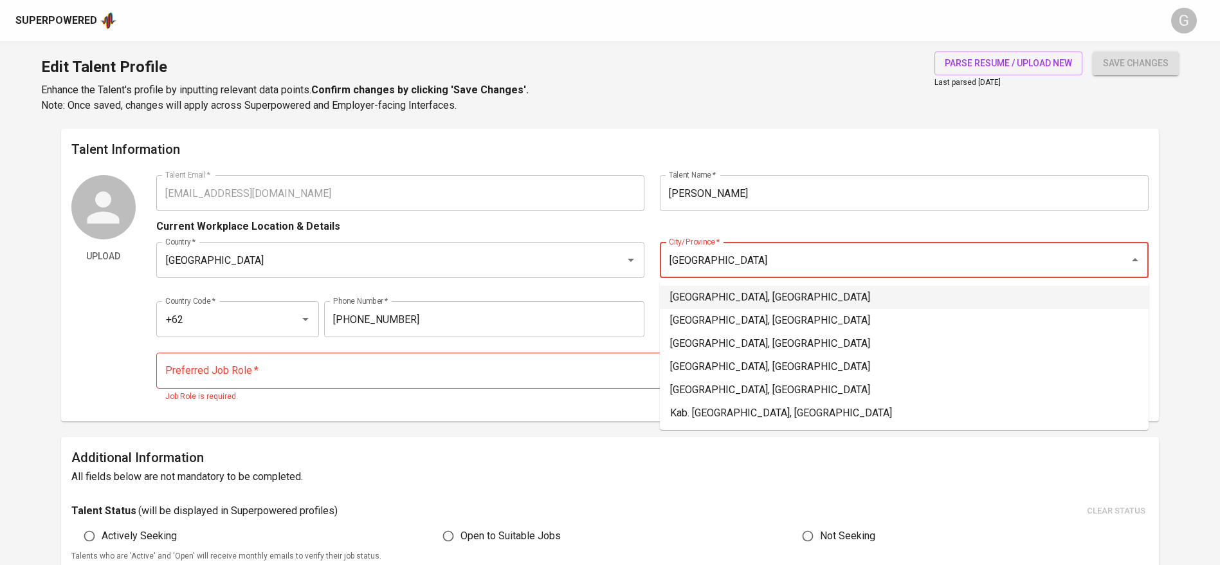
click at [801, 295] on li "Jakarta Selatan, DKI Jakarta" at bounding box center [904, 297] width 489 height 23
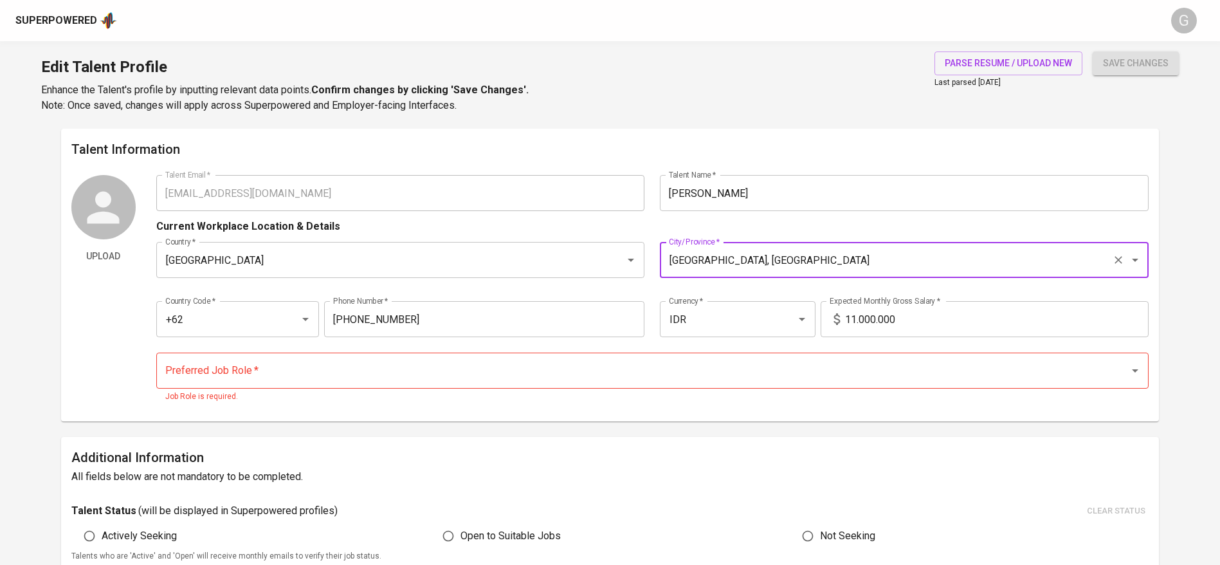
type input "Jakarta Selatan, DKI Jakarta"
click at [351, 363] on input "Preferred Job Role   *" at bounding box center [634, 370] width 945 height 24
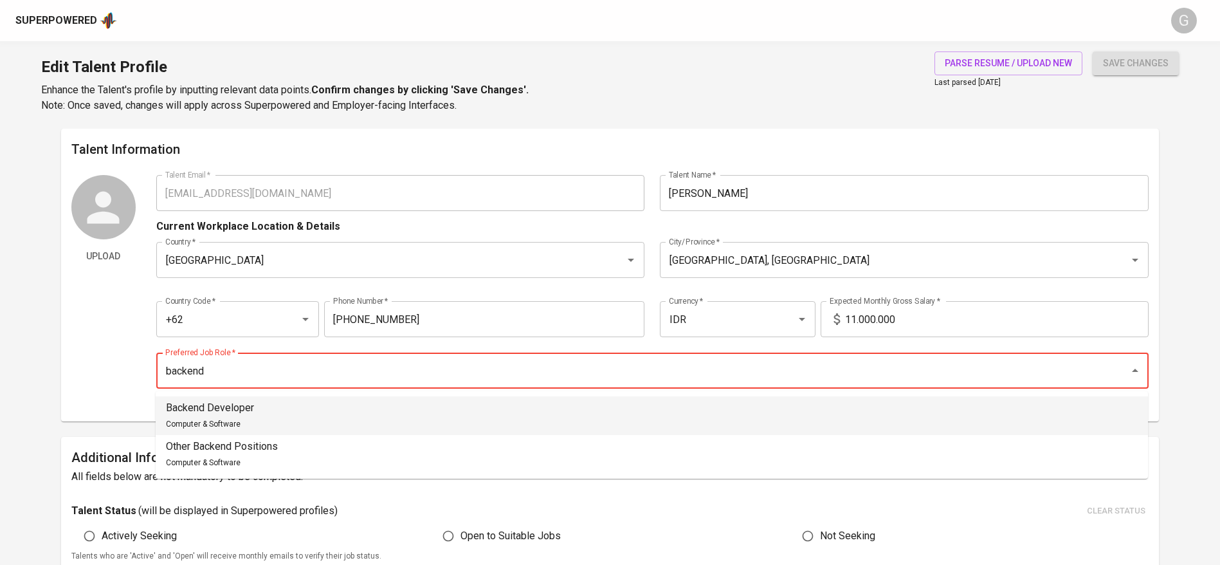
click at [401, 421] on li "Backend Developer Computer & Software" at bounding box center [652, 415] width 993 height 39
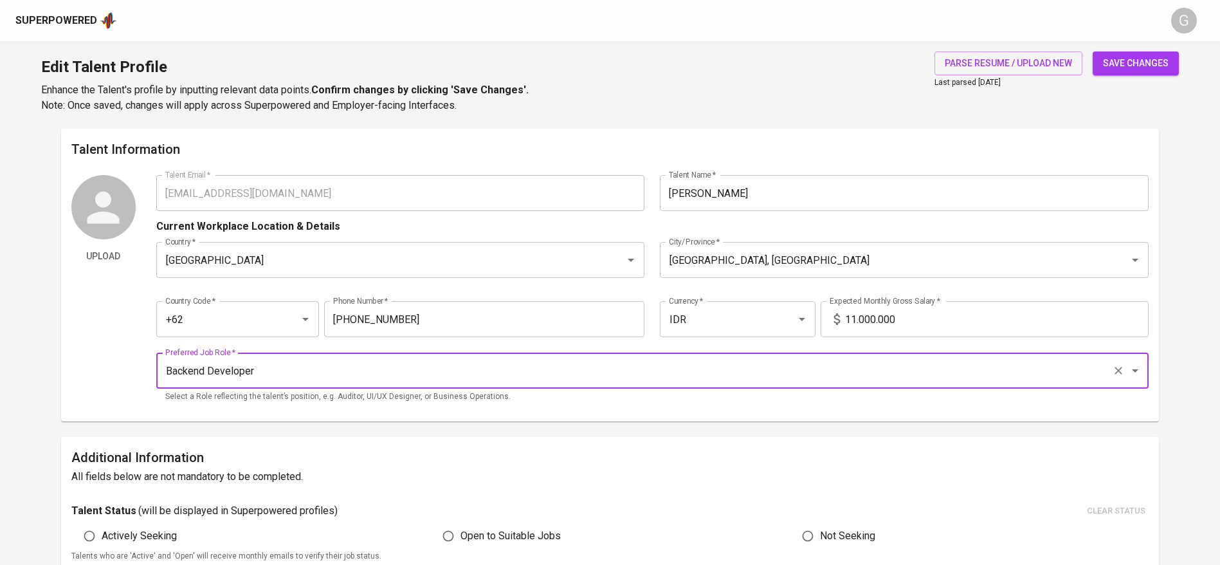
type input "Backend Developer"
click at [1112, 62] on span "save changes" at bounding box center [1136, 63] width 66 height 16
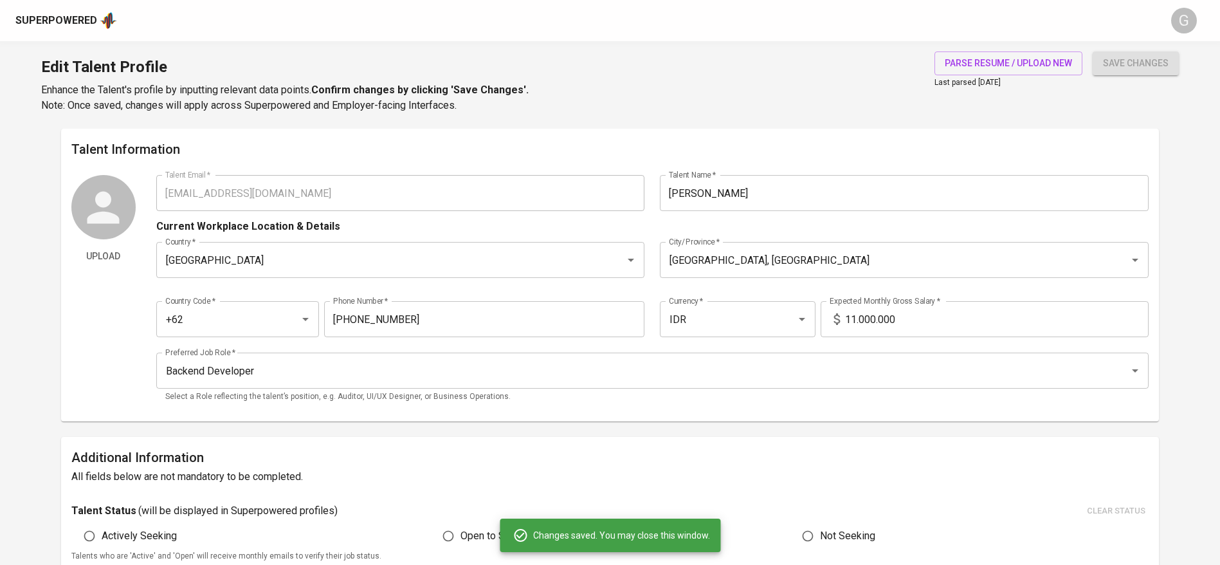
scroll to position [386, 0]
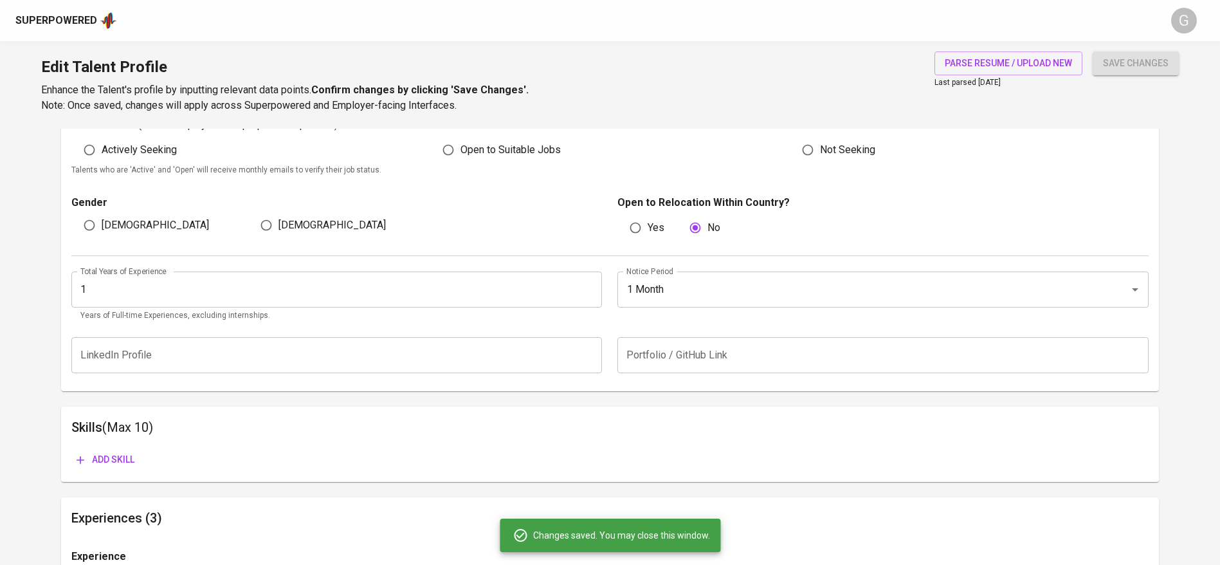
click at [283, 230] on span "Female" at bounding box center [332, 224] width 107 height 15
click at [279, 230] on input "Female" at bounding box center [266, 225] width 24 height 24
radio input "true"
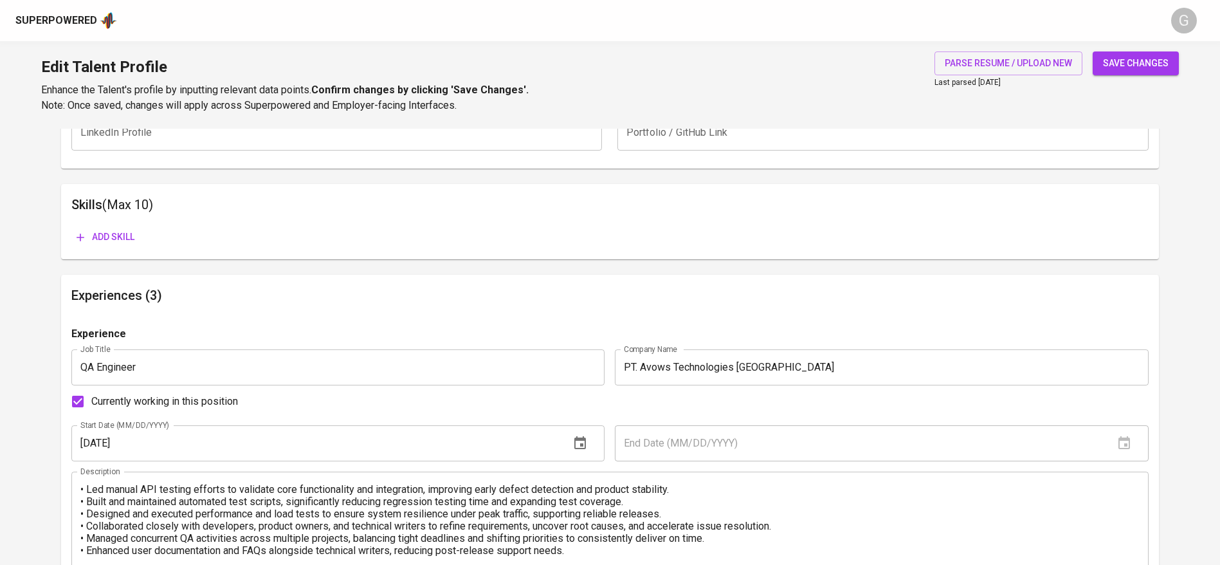
scroll to position [579, 0]
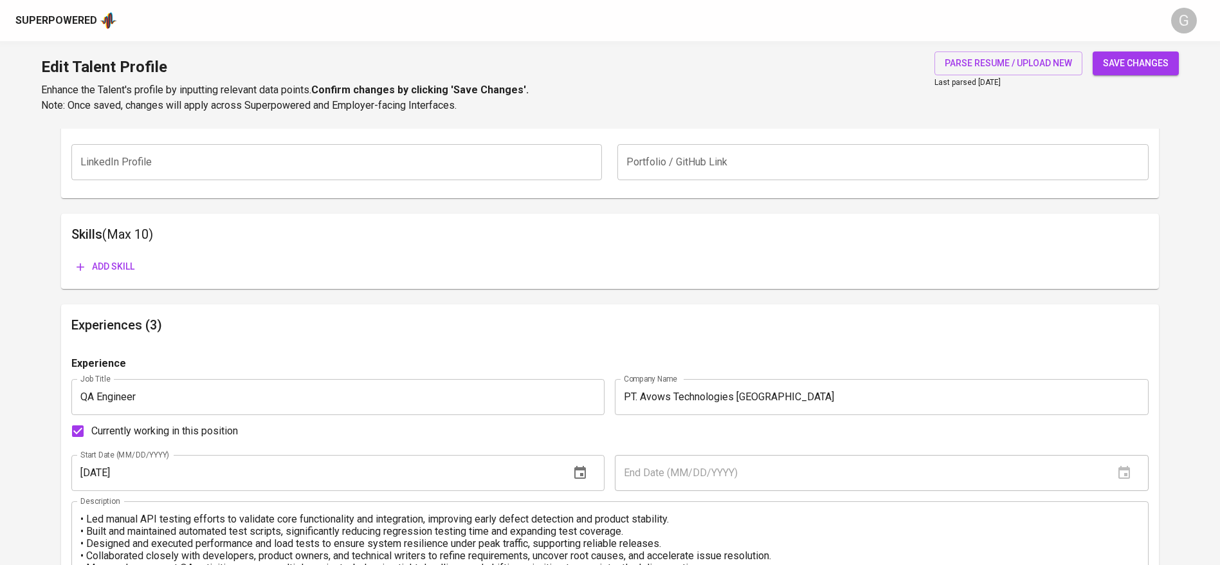
click at [122, 259] on span "Add skill" at bounding box center [106, 267] width 58 height 16
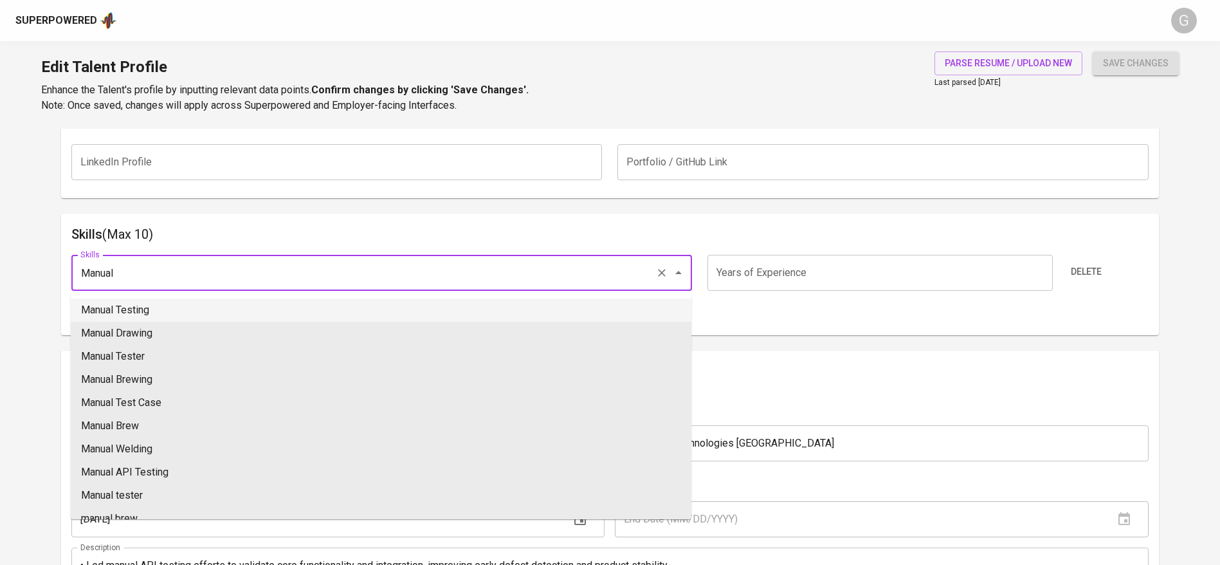
click at [158, 300] on li "Manual Testing" at bounding box center [381, 310] width 621 height 23
type input "Manual Testing"
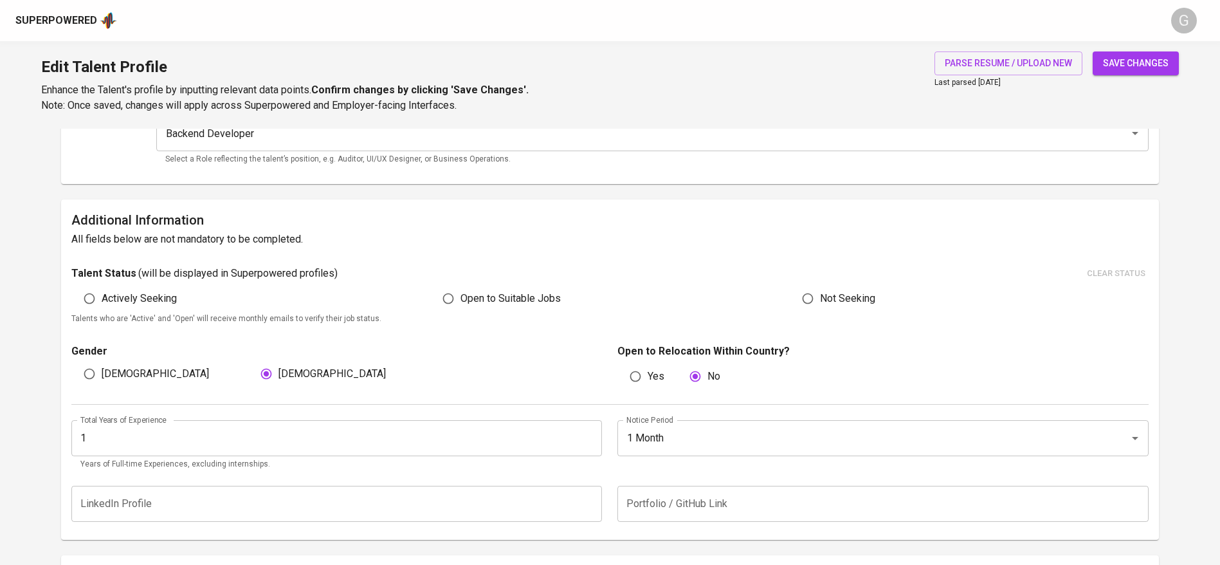
scroll to position [193, 0]
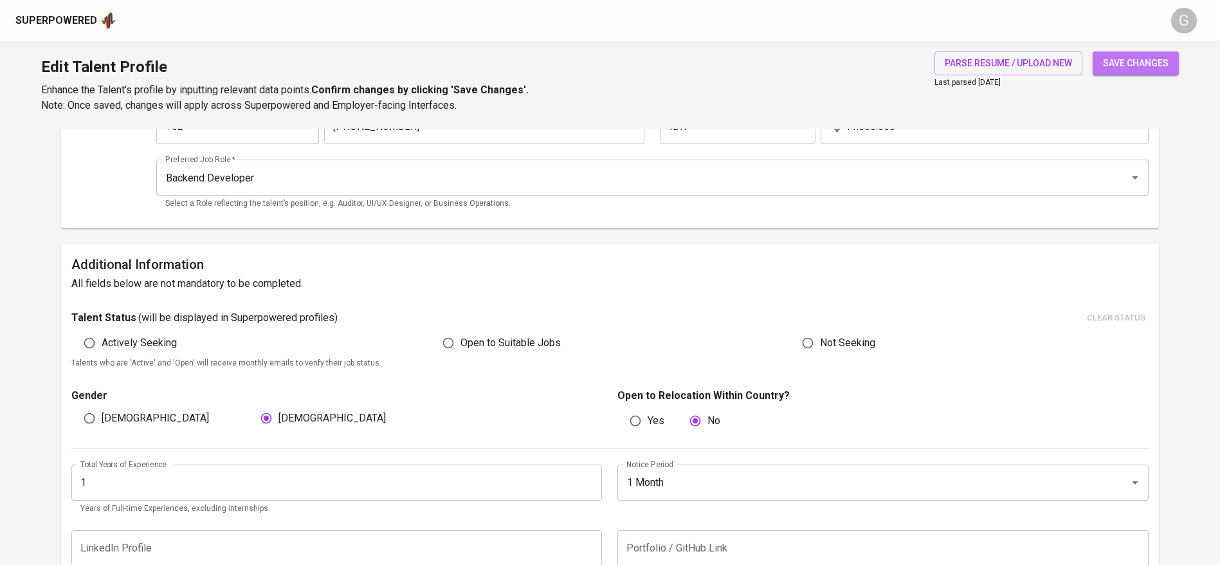
click at [1132, 57] on span "save changes" at bounding box center [1136, 63] width 66 height 16
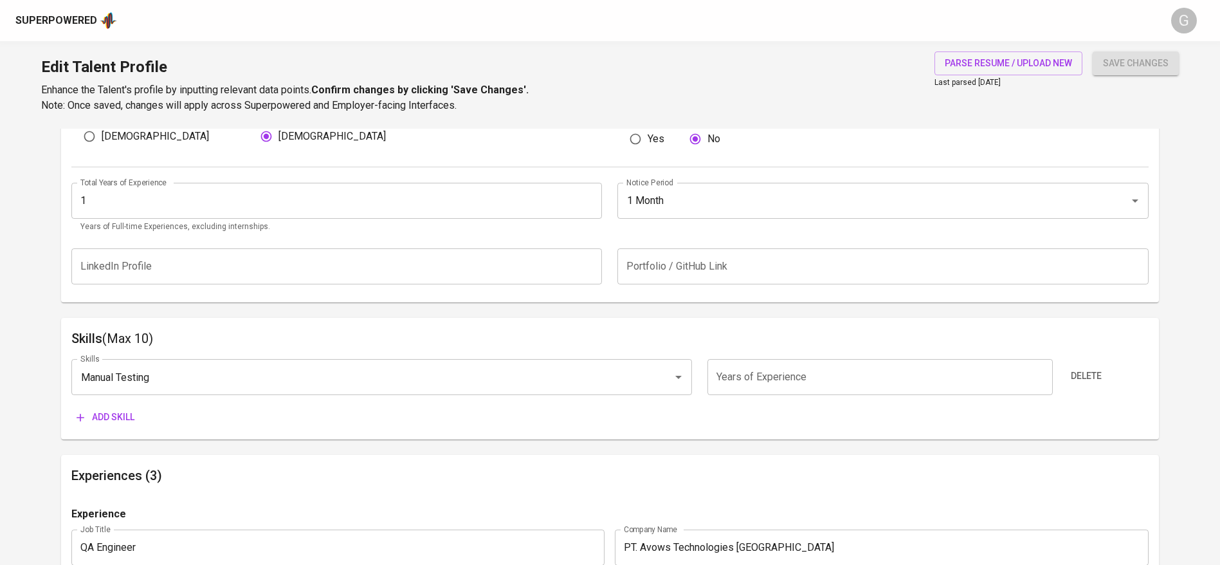
scroll to position [483, 0]
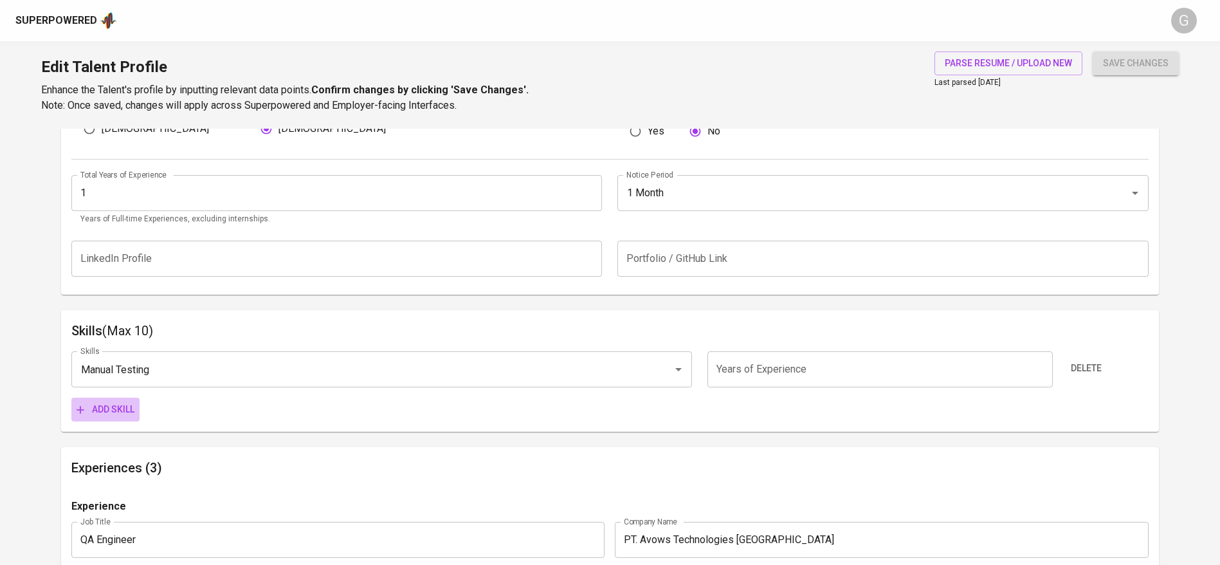
click at [118, 414] on span "Add skill" at bounding box center [106, 409] width 58 height 16
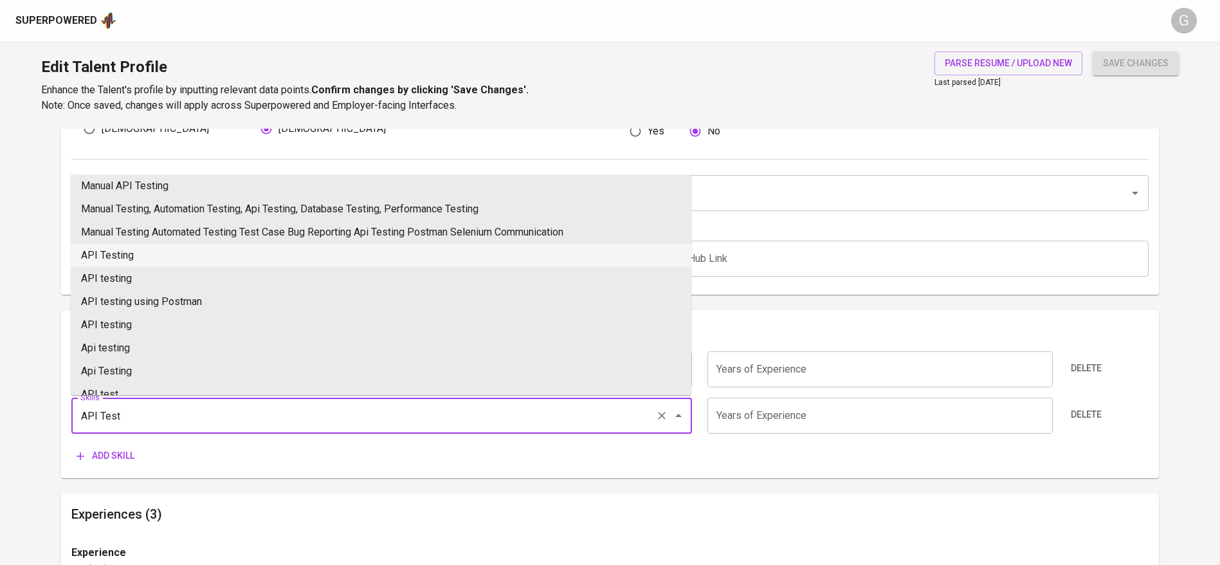
click at [160, 264] on li "API Testing" at bounding box center [381, 255] width 621 height 23
type input "API Testing"
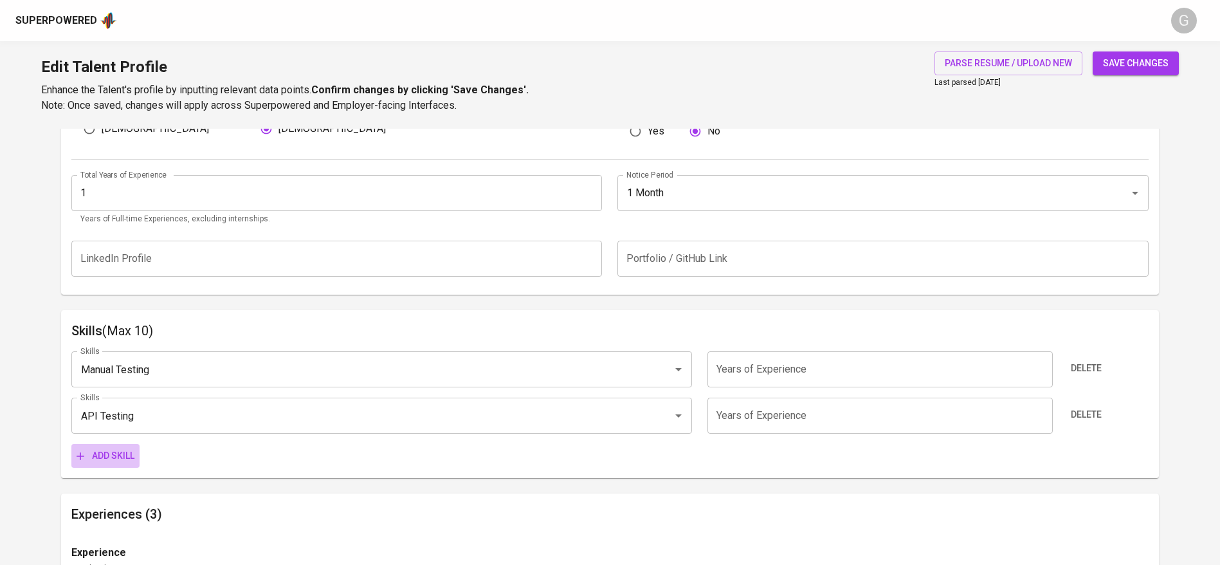
click at [127, 455] on span "Add skill" at bounding box center [106, 456] width 58 height 16
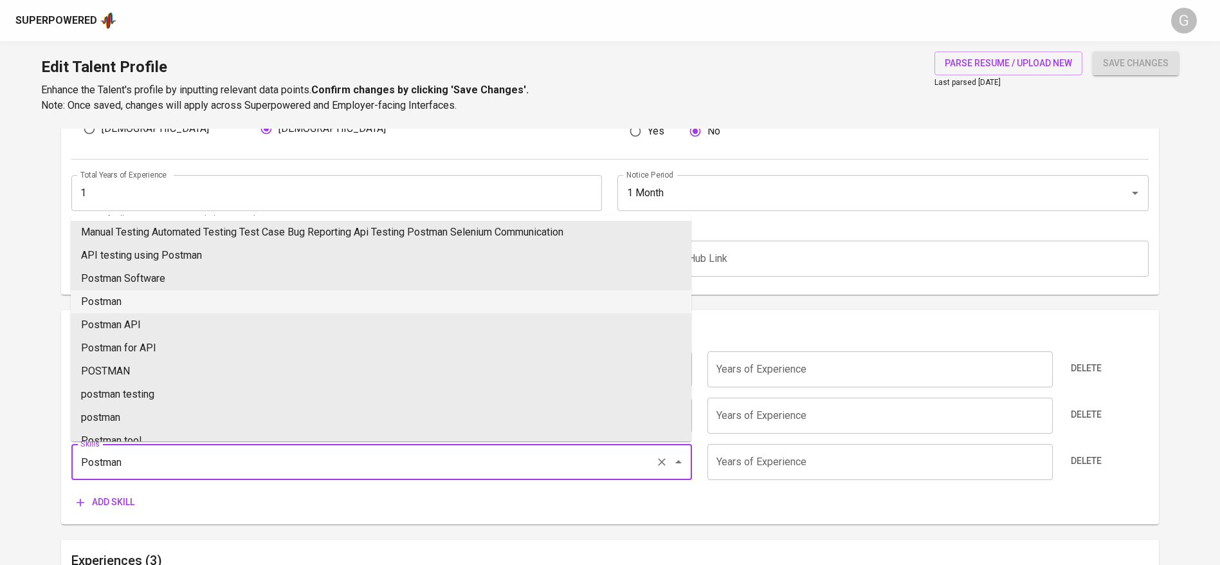
click at [126, 297] on li "Postman" at bounding box center [381, 301] width 621 height 23
type input "Postman"
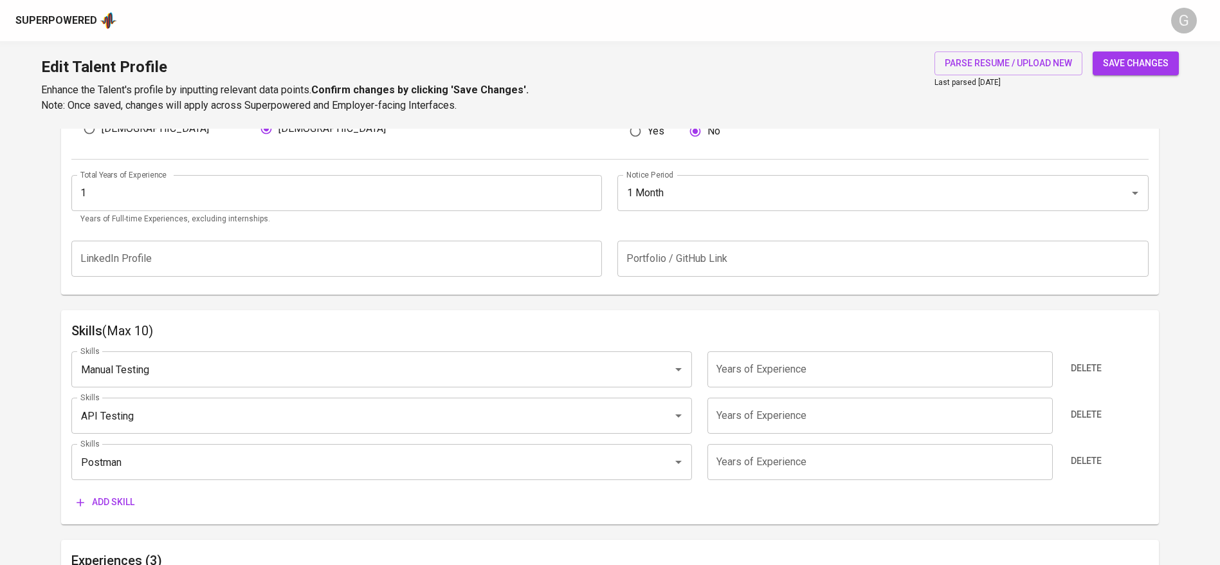
click at [113, 499] on span "Add skill" at bounding box center [106, 502] width 58 height 16
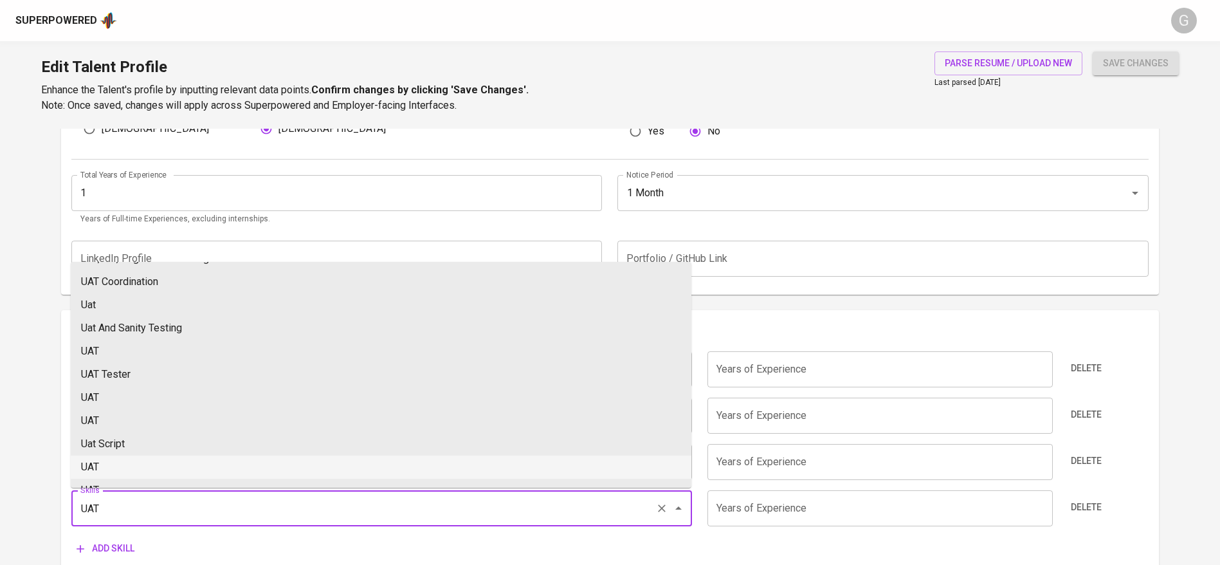
scroll to position [97, 0]
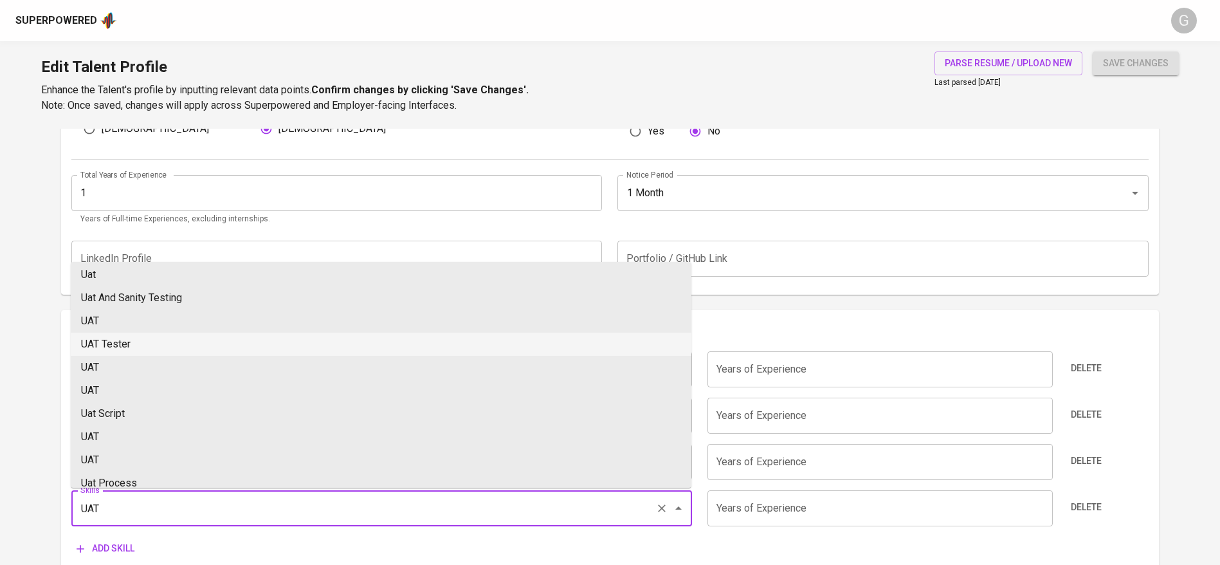
click at [174, 348] on li "UAT Tester" at bounding box center [381, 344] width 621 height 23
type input "UAT Tester"
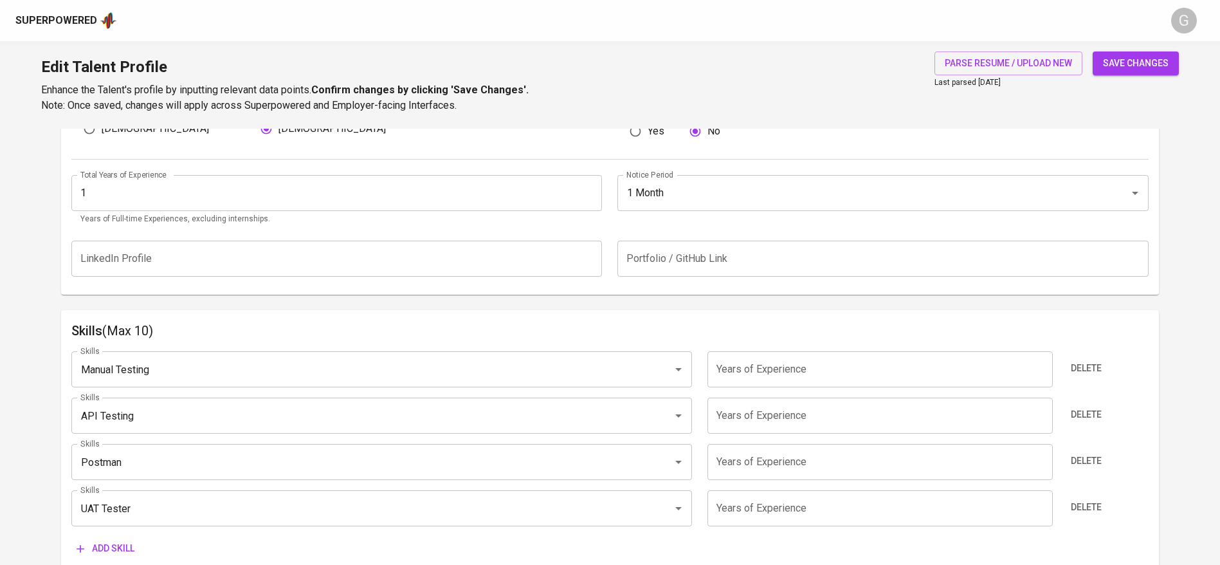
click at [764, 362] on input "number" at bounding box center [880, 369] width 345 height 36
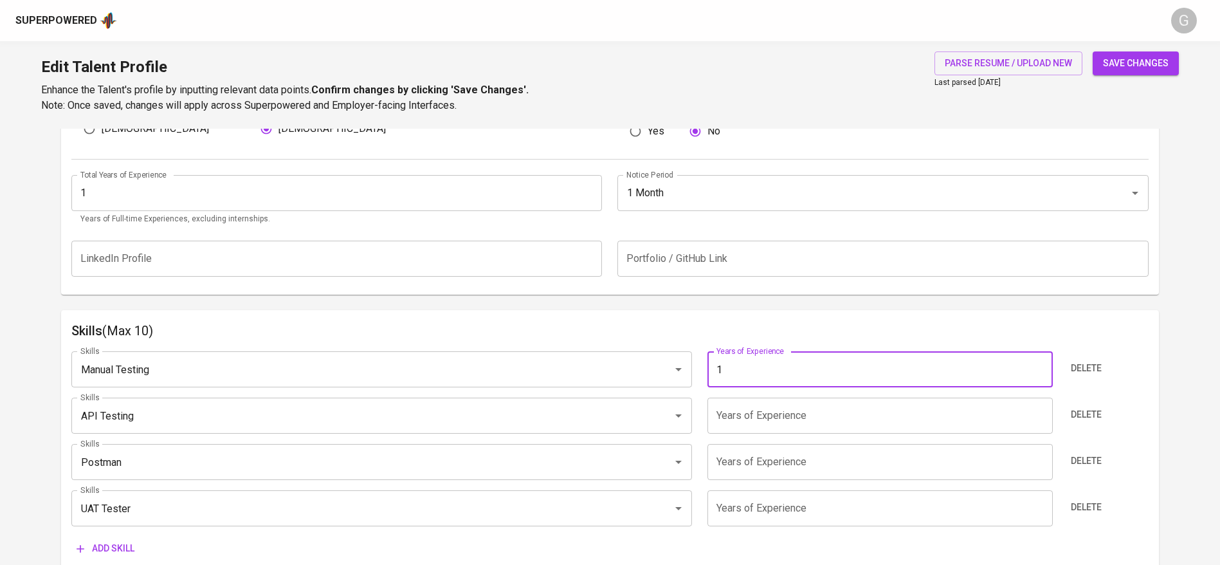
type input "1"
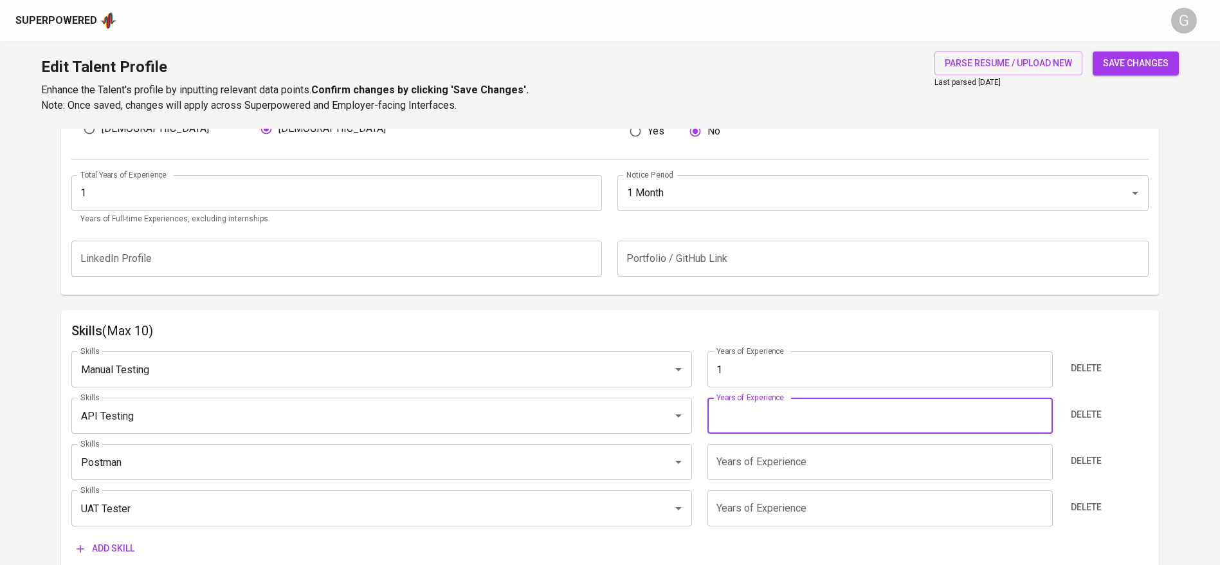
click at [782, 426] on input "number" at bounding box center [880, 416] width 345 height 36
type input "1"
click at [782, 454] on input "number" at bounding box center [880, 462] width 345 height 36
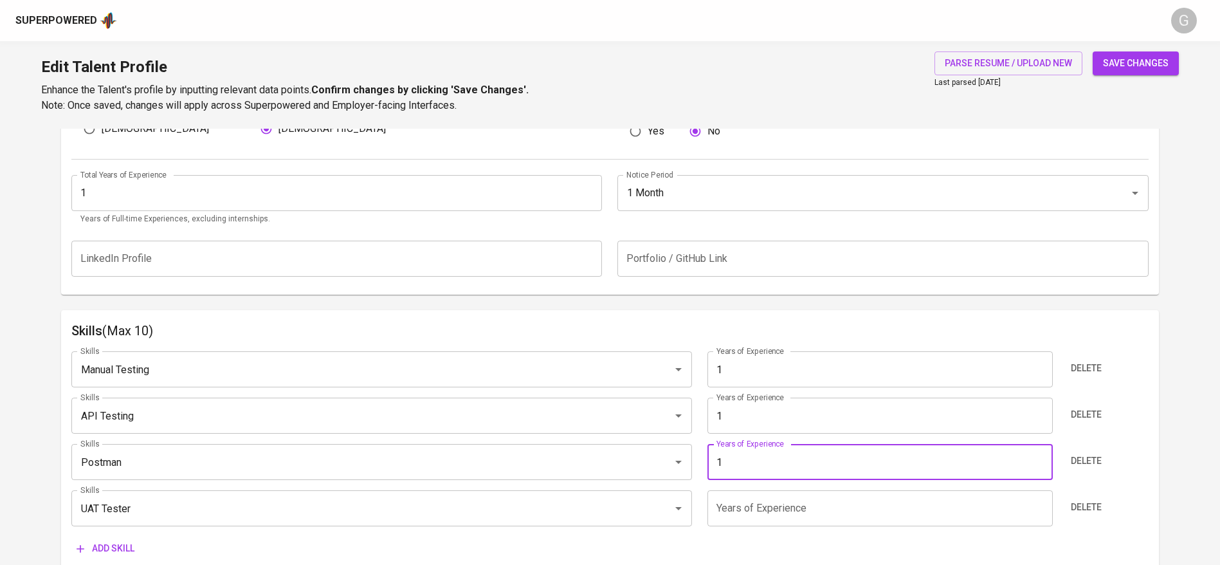
type input "1"
drag, startPoint x: 787, startPoint y: 484, endPoint x: 791, endPoint y: 523, distance: 38.8
click at [788, 485] on div "Skills Manual Testing Skills Years of Experience 1 Years of Experience Delete S…" at bounding box center [610, 450] width 1078 height 219
click at [792, 523] on input "number" at bounding box center [880, 508] width 345 height 36
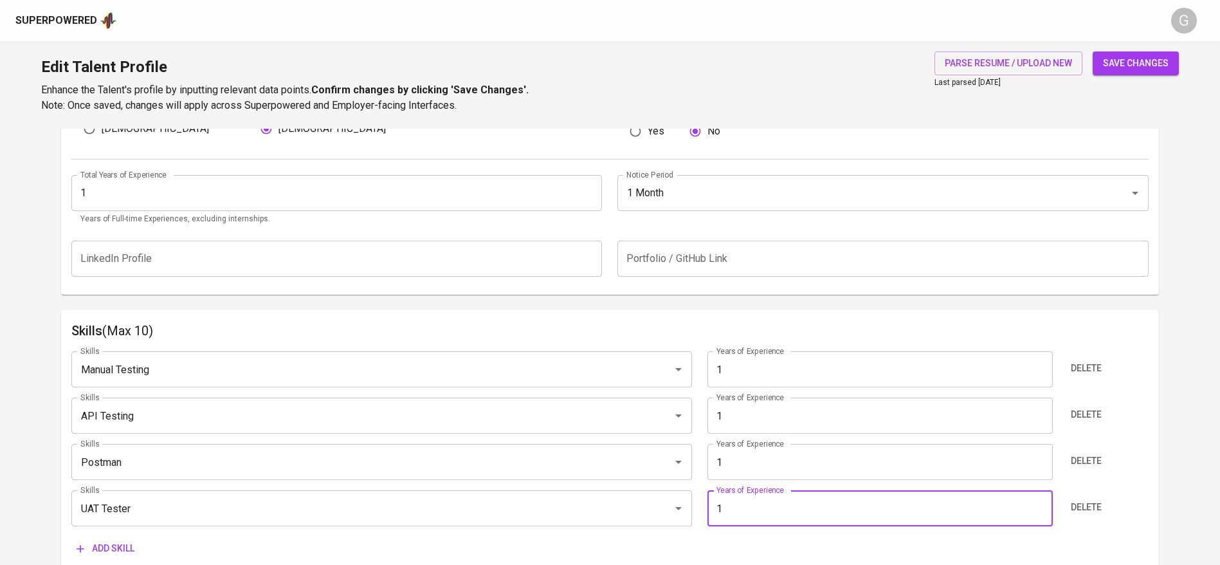
type input "1"
click at [1146, 48] on div "Edit Talent Profile Enhance the Talent's profile by inputting relevant data poi…" at bounding box center [610, 84] width 1220 height 87
click at [1147, 66] on span "save changes" at bounding box center [1136, 63] width 66 height 16
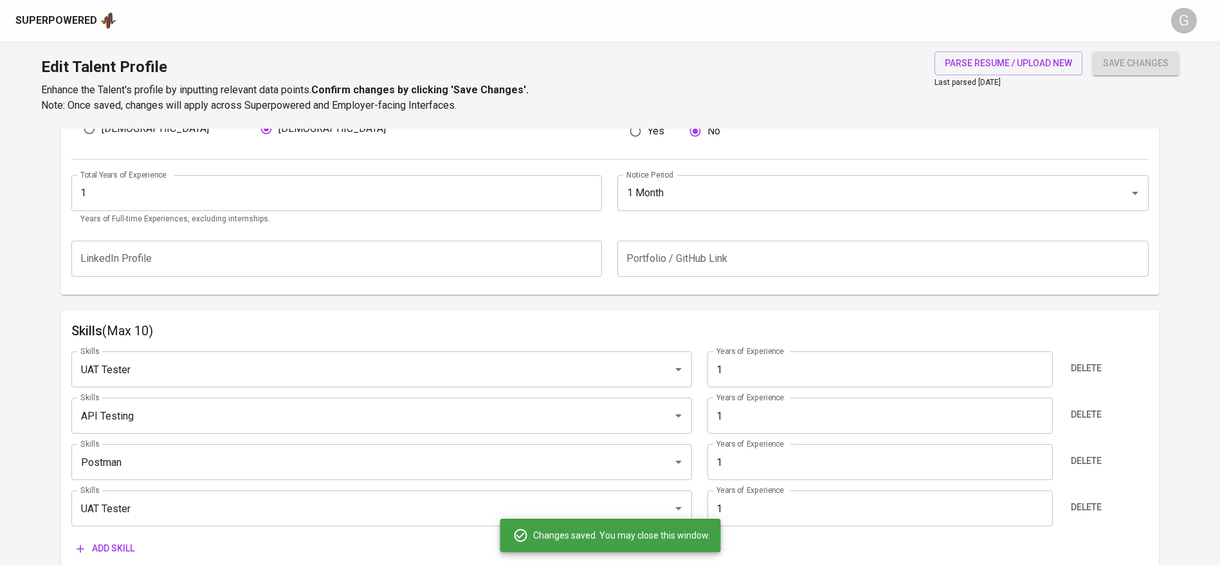
type input "UAT Tester"
type input "Postman"
type input "API Testing"
type input "Manual Testing"
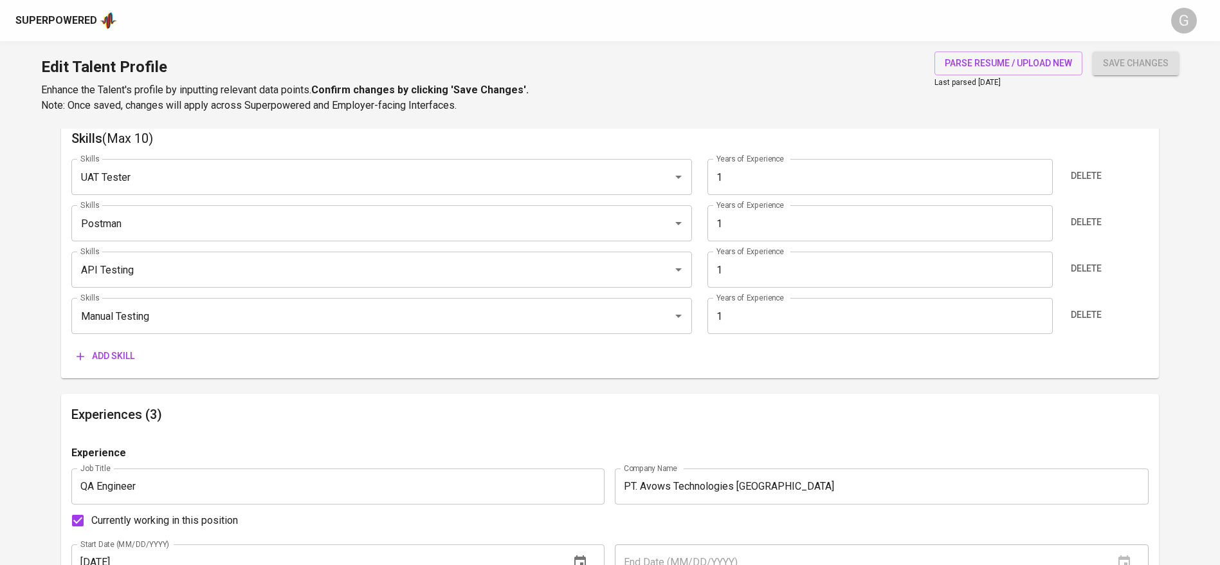
scroll to position [676, 0]
click at [122, 347] on span "Add skill" at bounding box center [106, 355] width 58 height 16
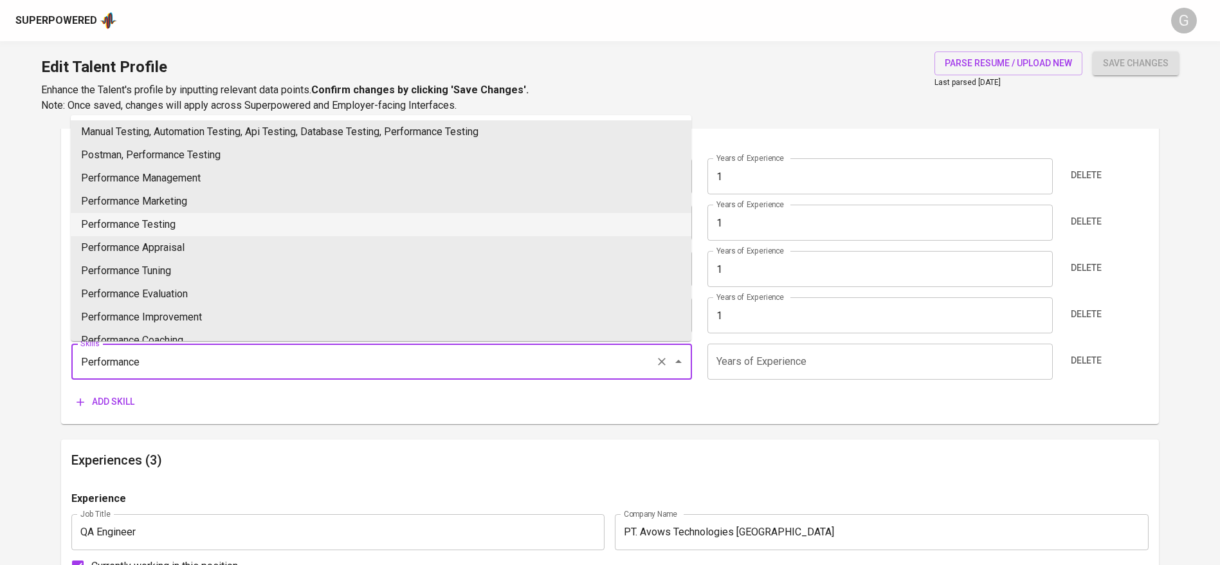
click at [226, 216] on li "Performance Testing" at bounding box center [381, 224] width 621 height 23
type input "Performance Testing"
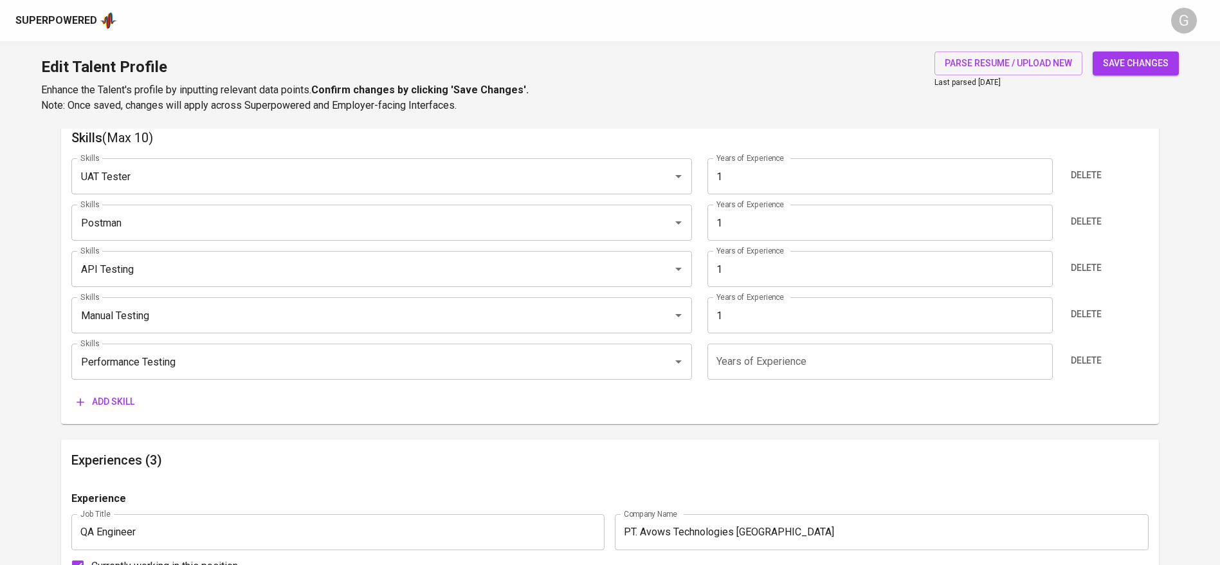
click at [780, 365] on input "number" at bounding box center [880, 362] width 345 height 36
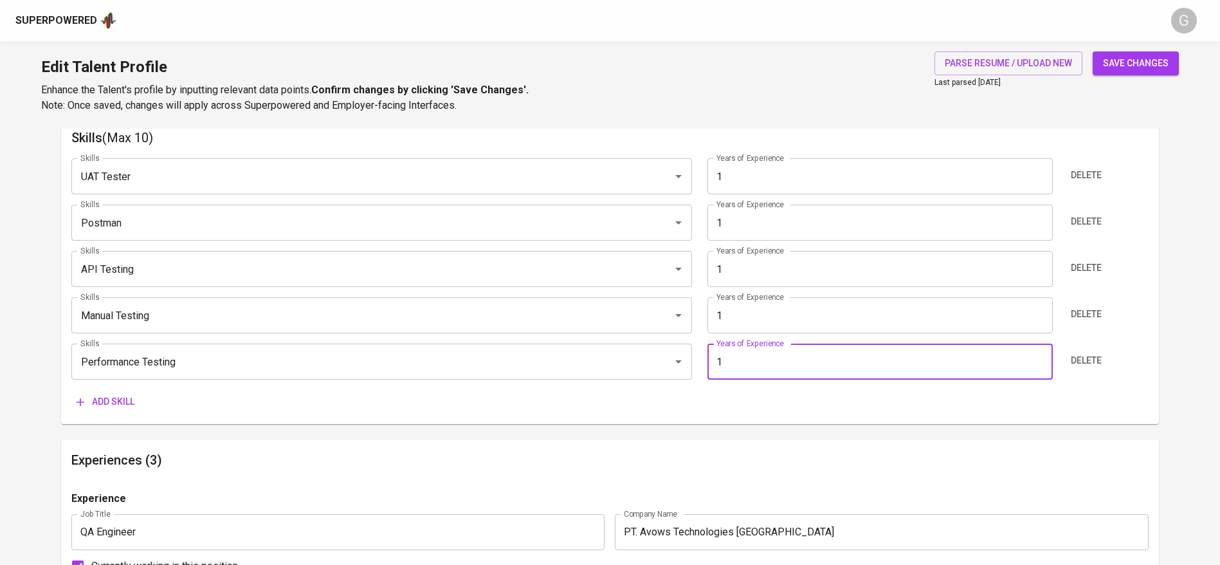
type input "1"
click at [1143, 60] on span "save changes" at bounding box center [1136, 63] width 66 height 16
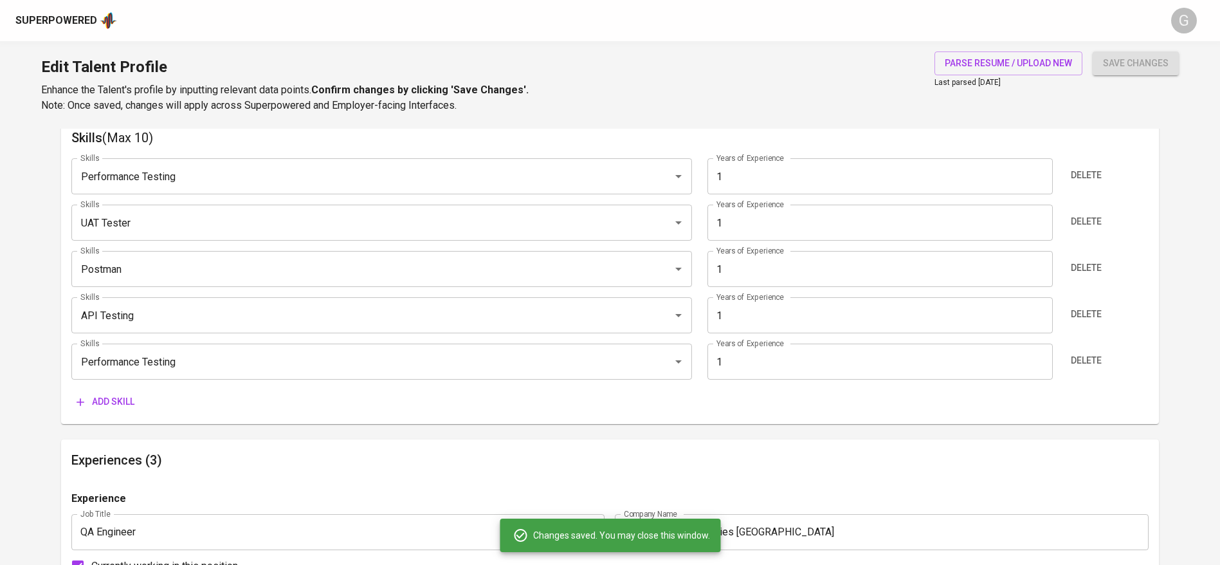
type input "Performance Testing"
type input "UAT Tester"
type input "Postman"
type input "API Testing"
type input "Manual Testing"
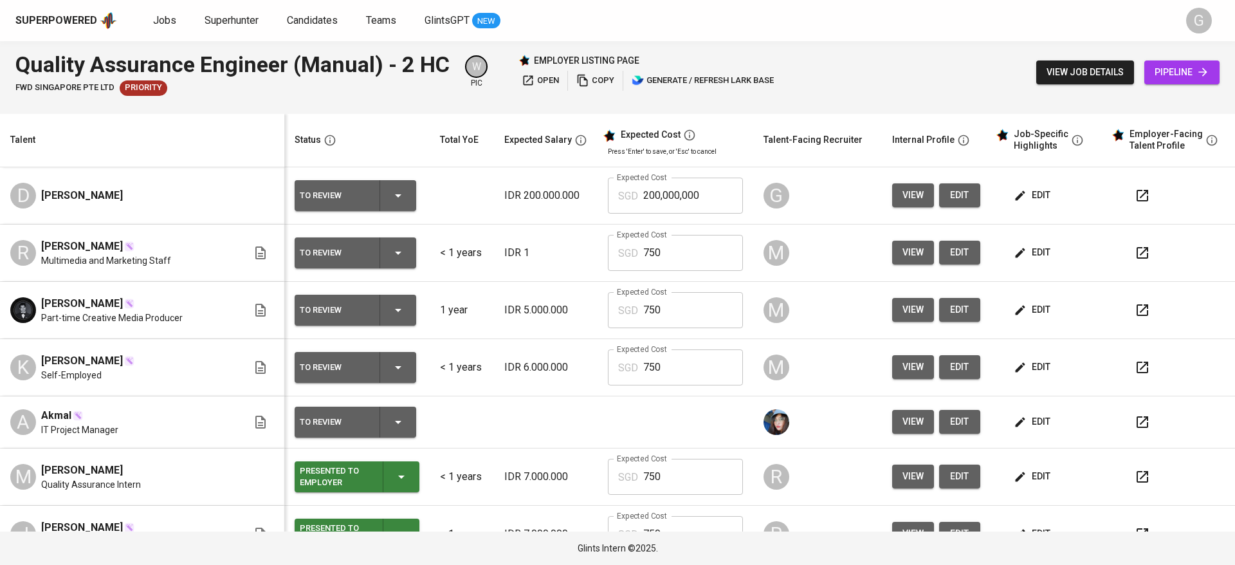
click at [1024, 422] on span "edit" at bounding box center [1033, 422] width 34 height 16
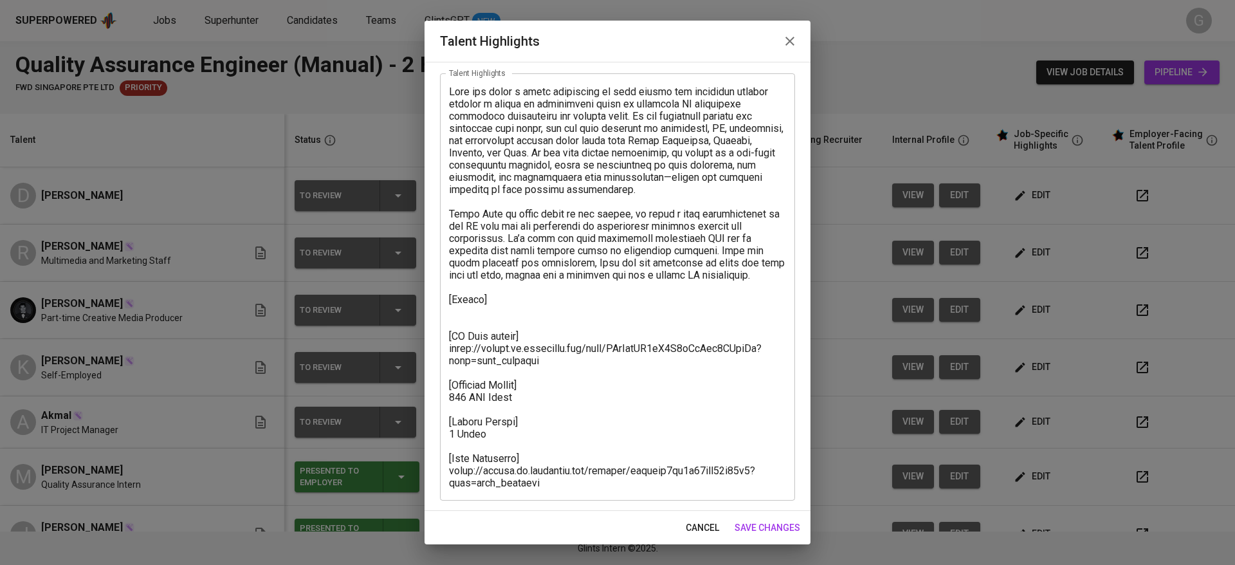
scroll to position [62, 0]
click at [696, 520] on span "cancel" at bounding box center [702, 528] width 33 height 16
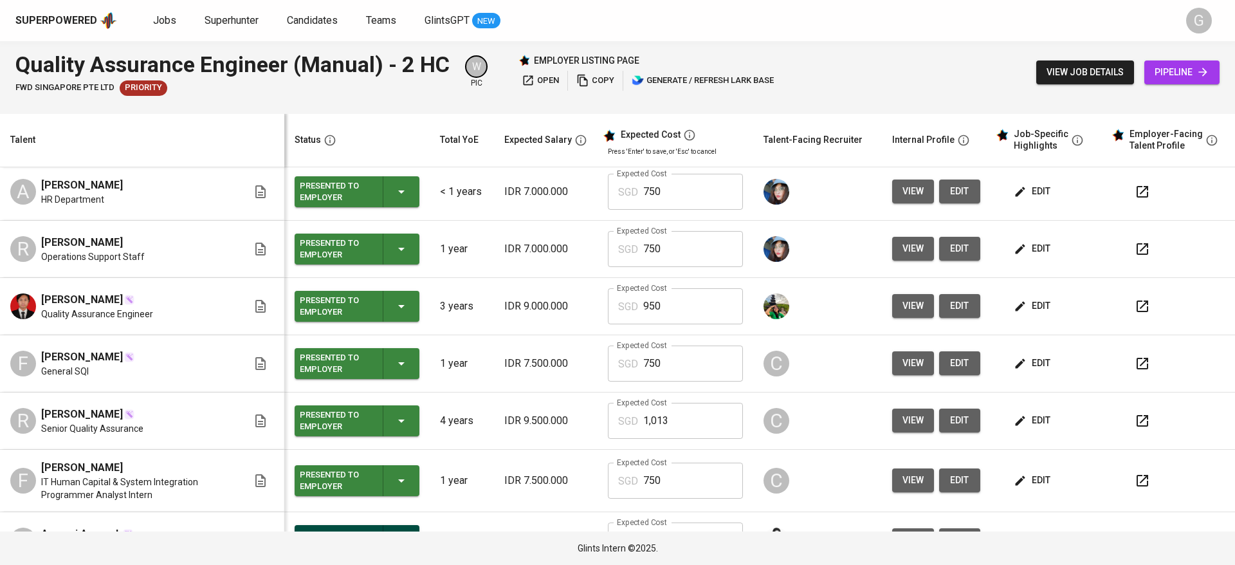
scroll to position [527, 0]
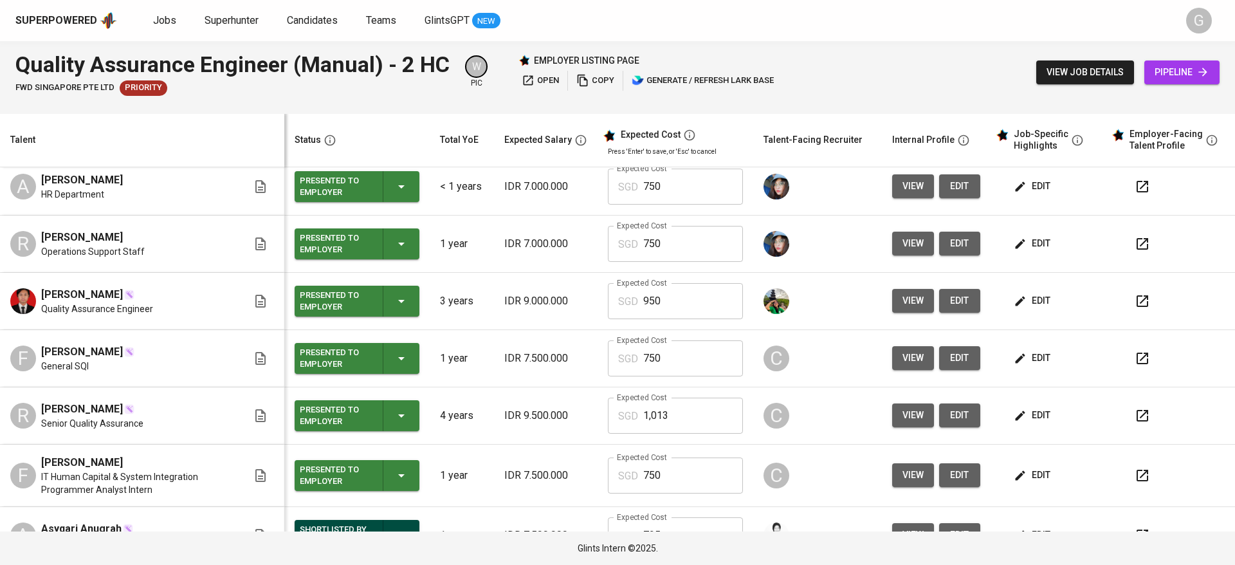
click at [1019, 411] on span "edit" at bounding box center [1033, 415] width 34 height 16
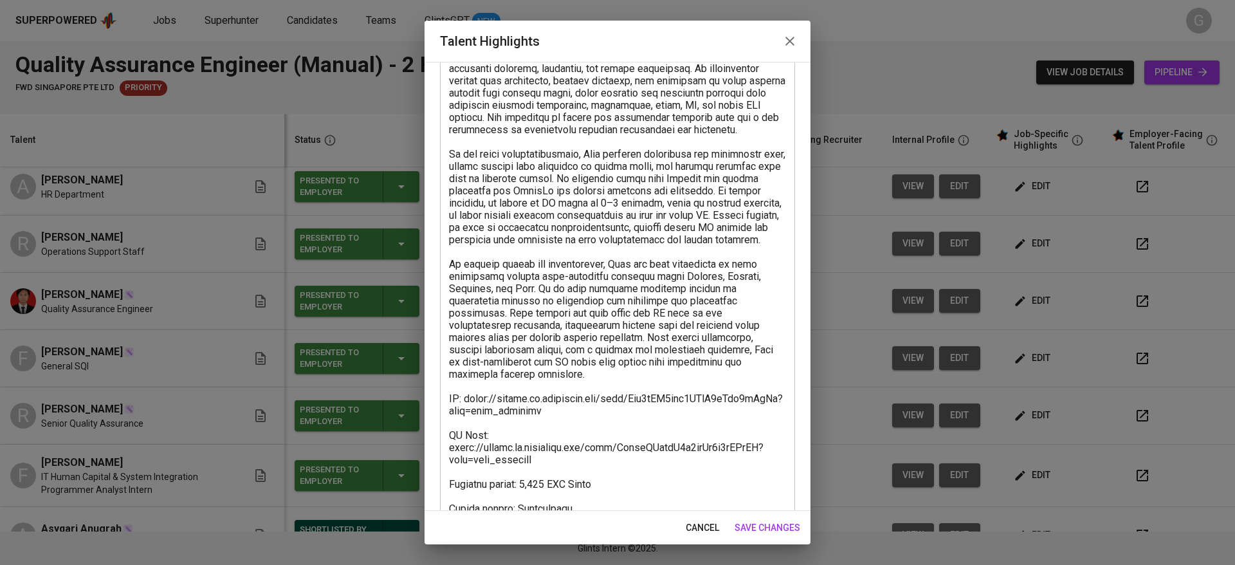
scroll to position [233, 0]
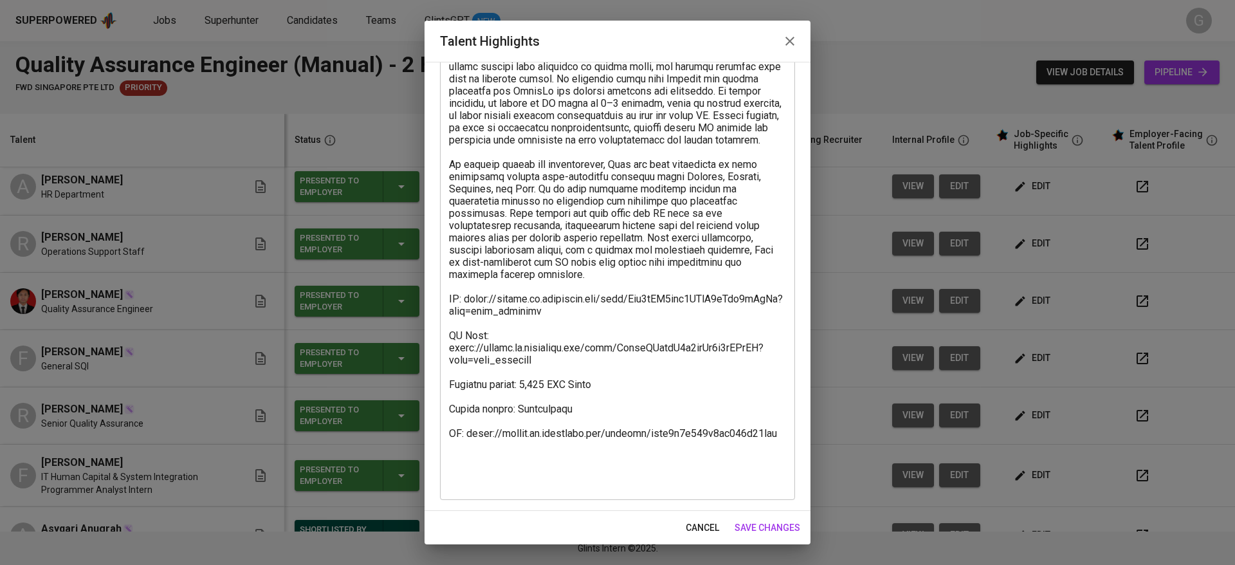
click at [700, 521] on span "cancel" at bounding box center [702, 528] width 33 height 16
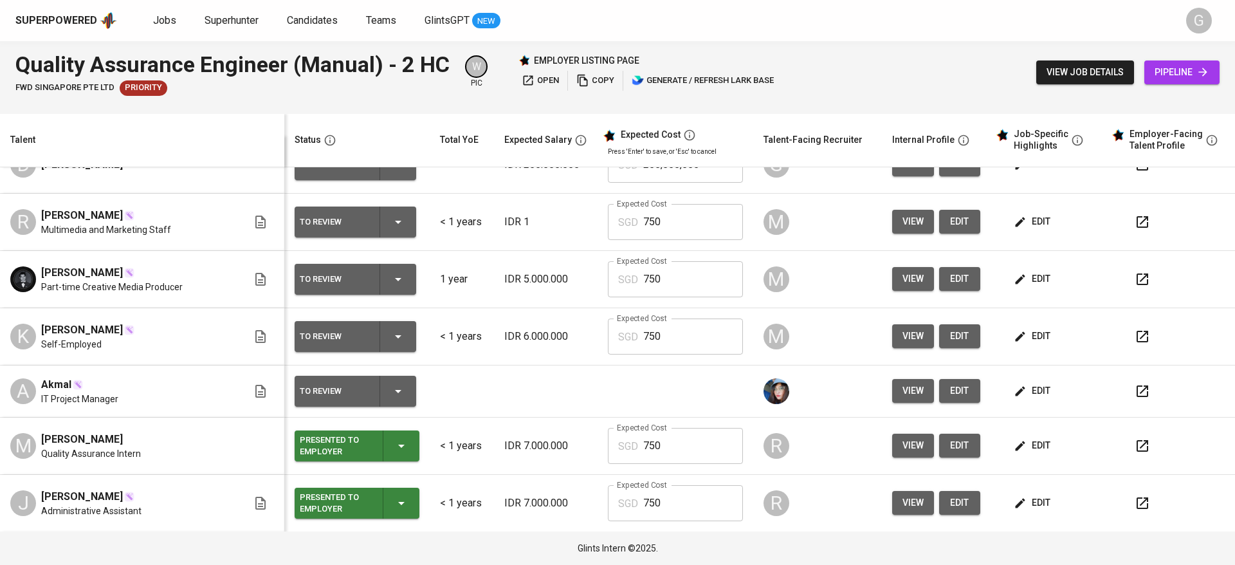
scroll to position [0, 0]
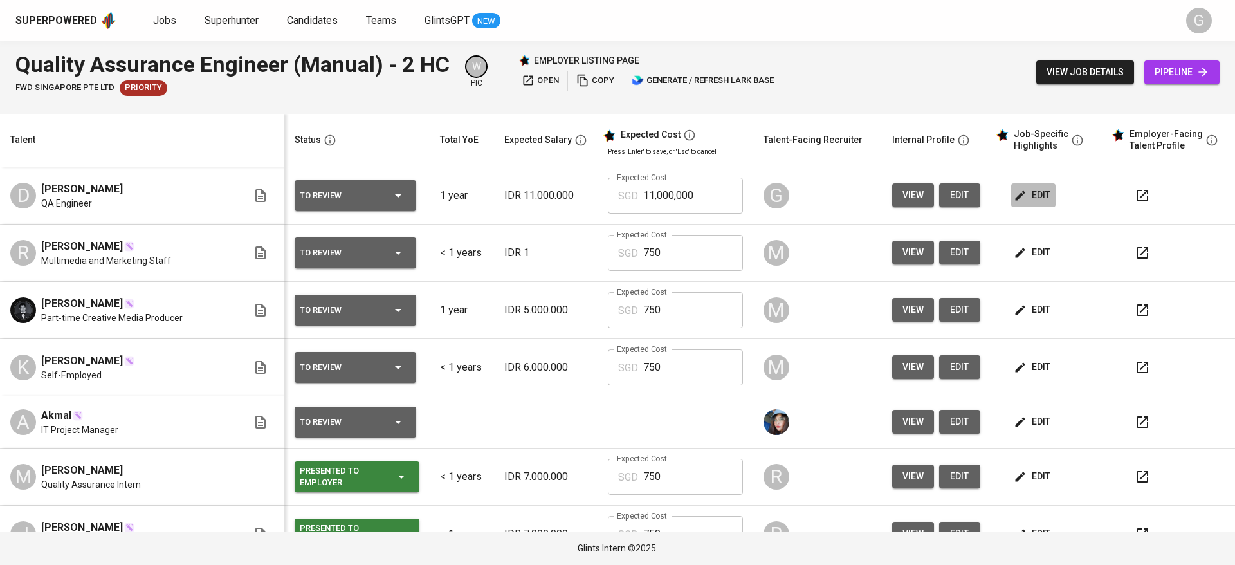
click at [1016, 190] on span "edit" at bounding box center [1033, 195] width 34 height 16
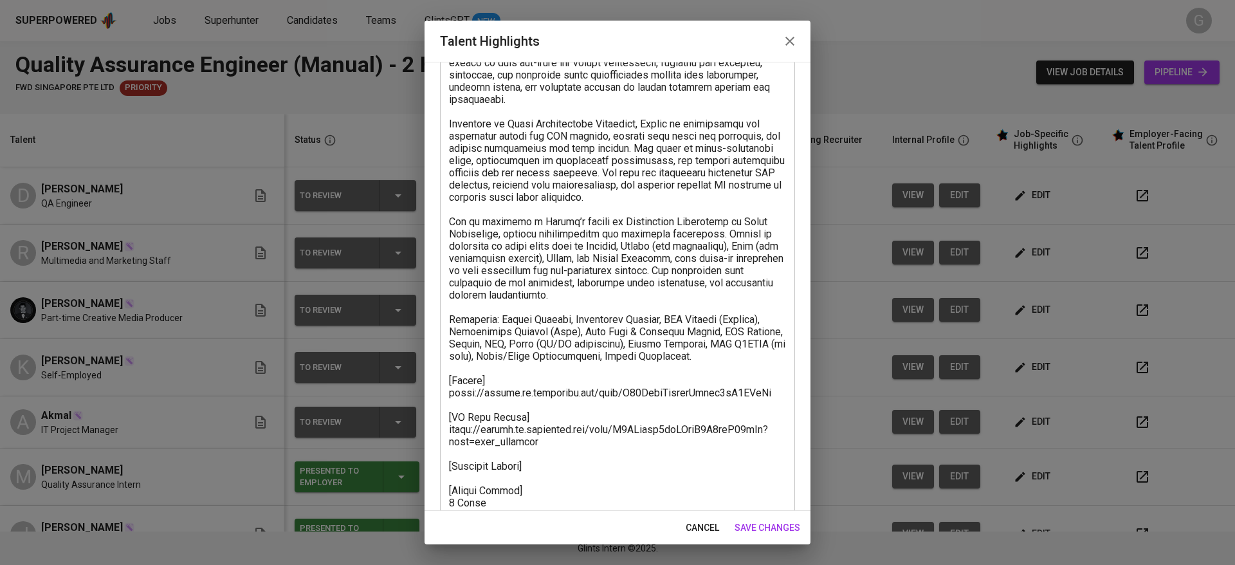
scroll to position [184, 0]
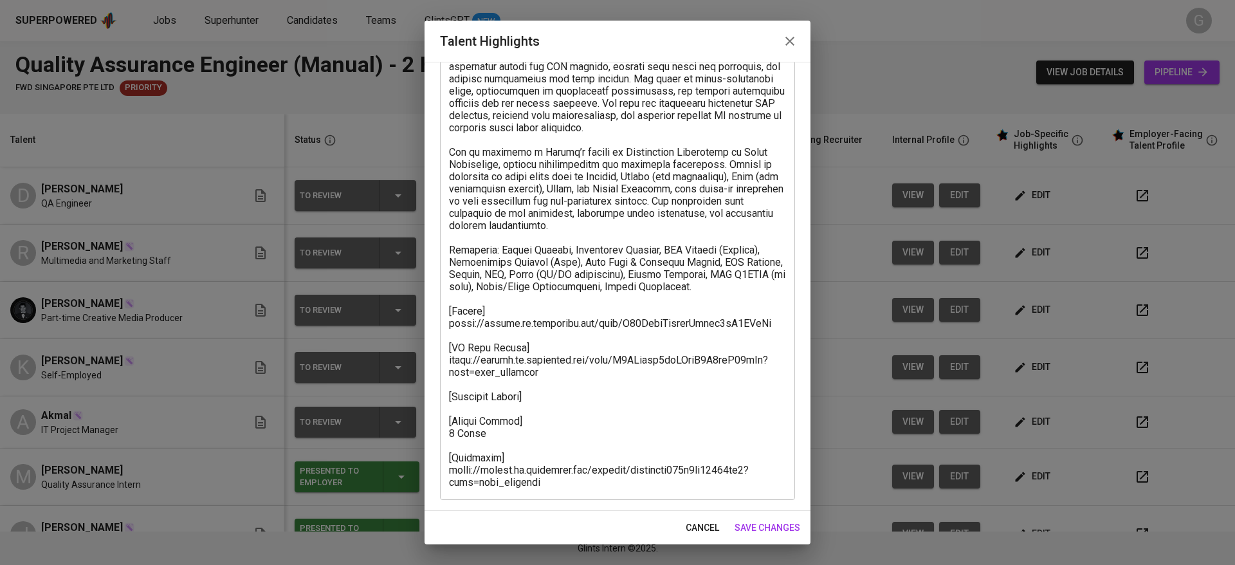
click at [597, 388] on textarea at bounding box center [617, 226] width 337 height 526
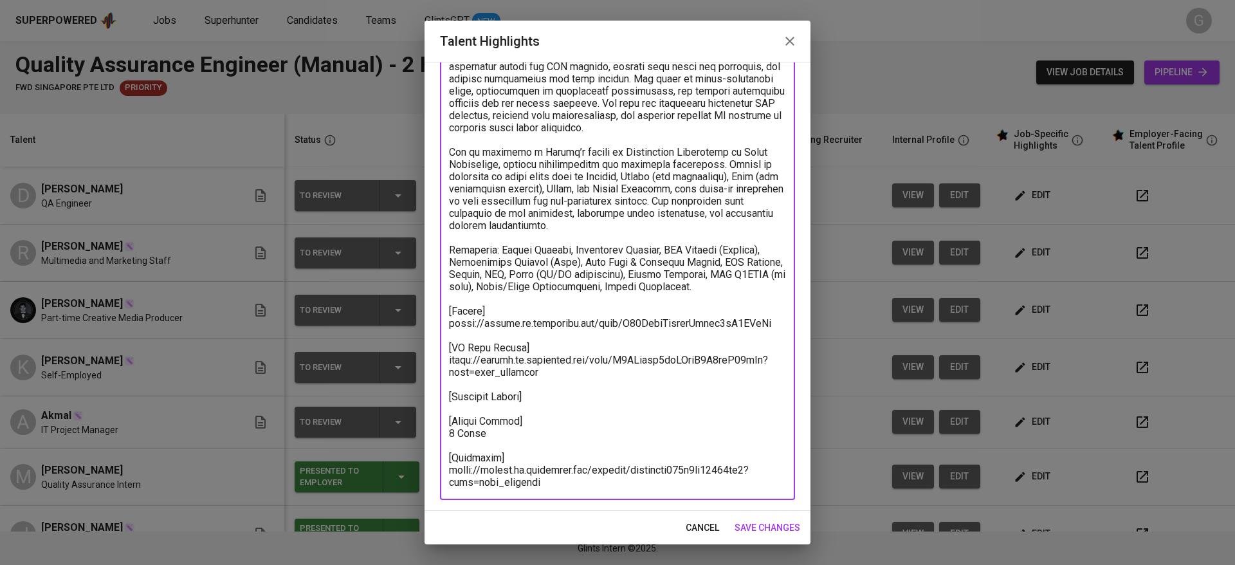
click at [594, 398] on textarea at bounding box center [617, 226] width 337 height 526
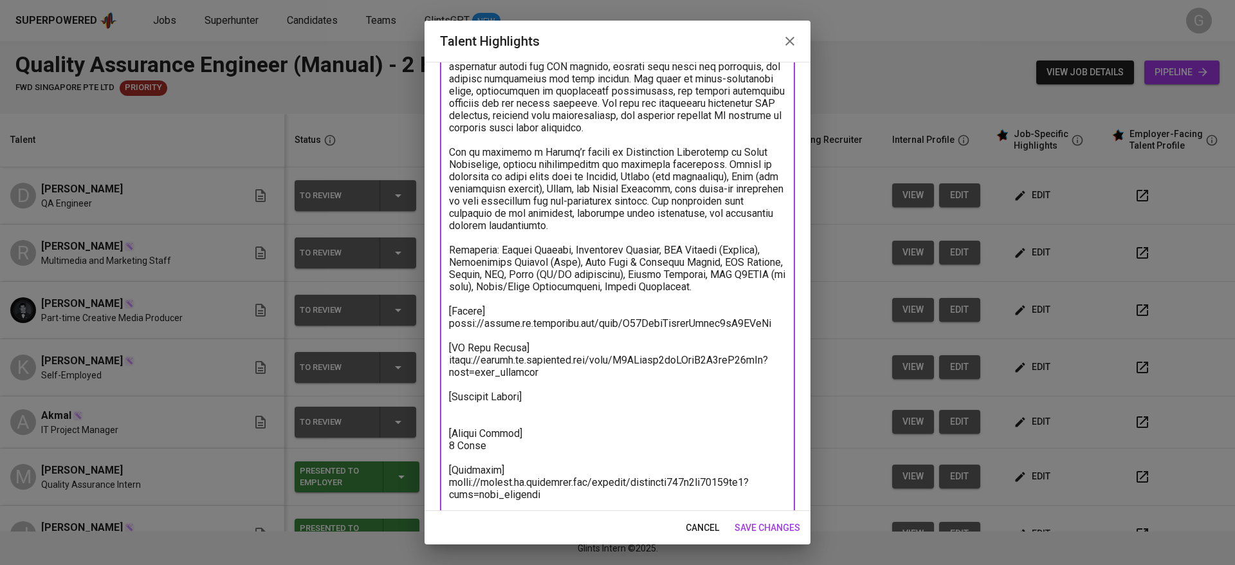
type textarea "Devina is a QA Engineer with more than 1 year of experience in manual, automati…"
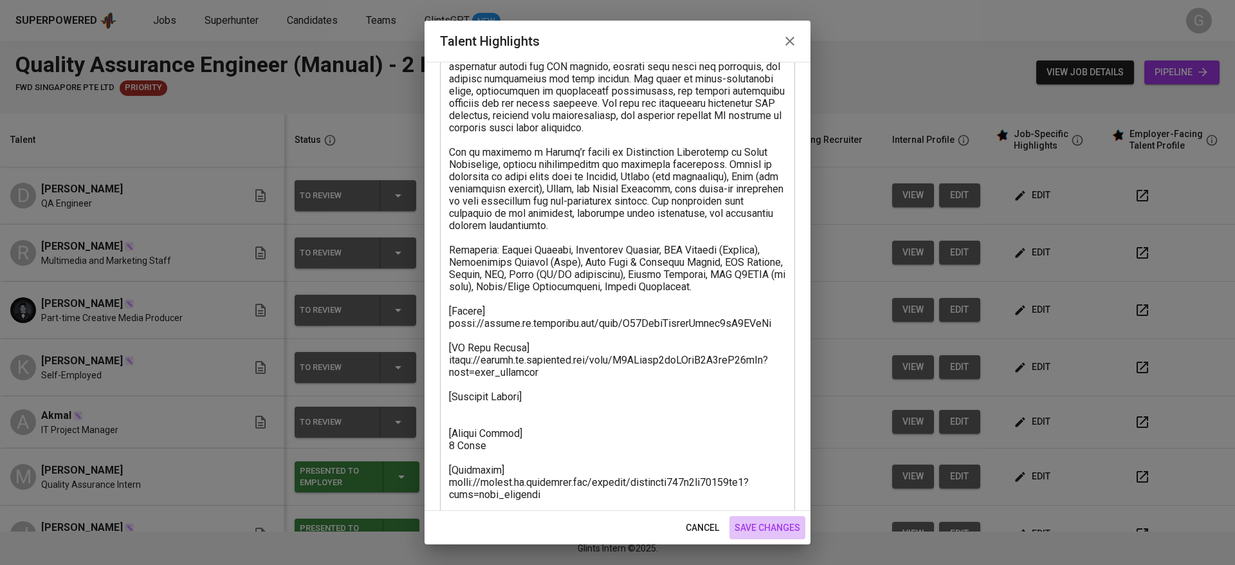
click at [755, 528] on span "save changes" at bounding box center [768, 528] width 66 height 16
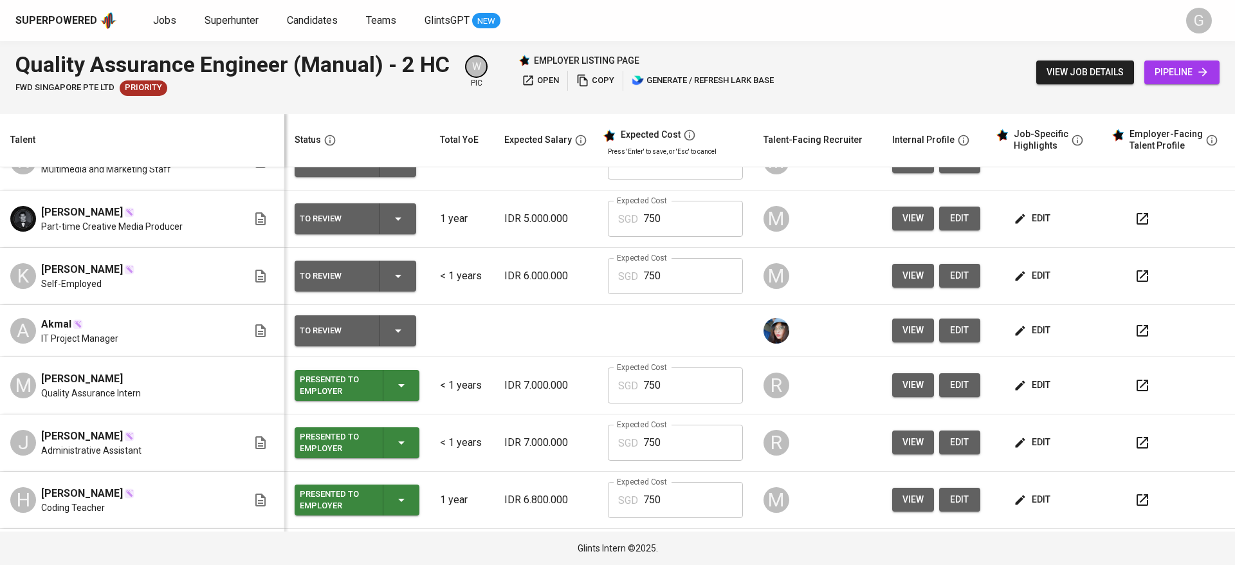
scroll to position [0, 0]
